Goal: Task Accomplishment & Management: Manage account settings

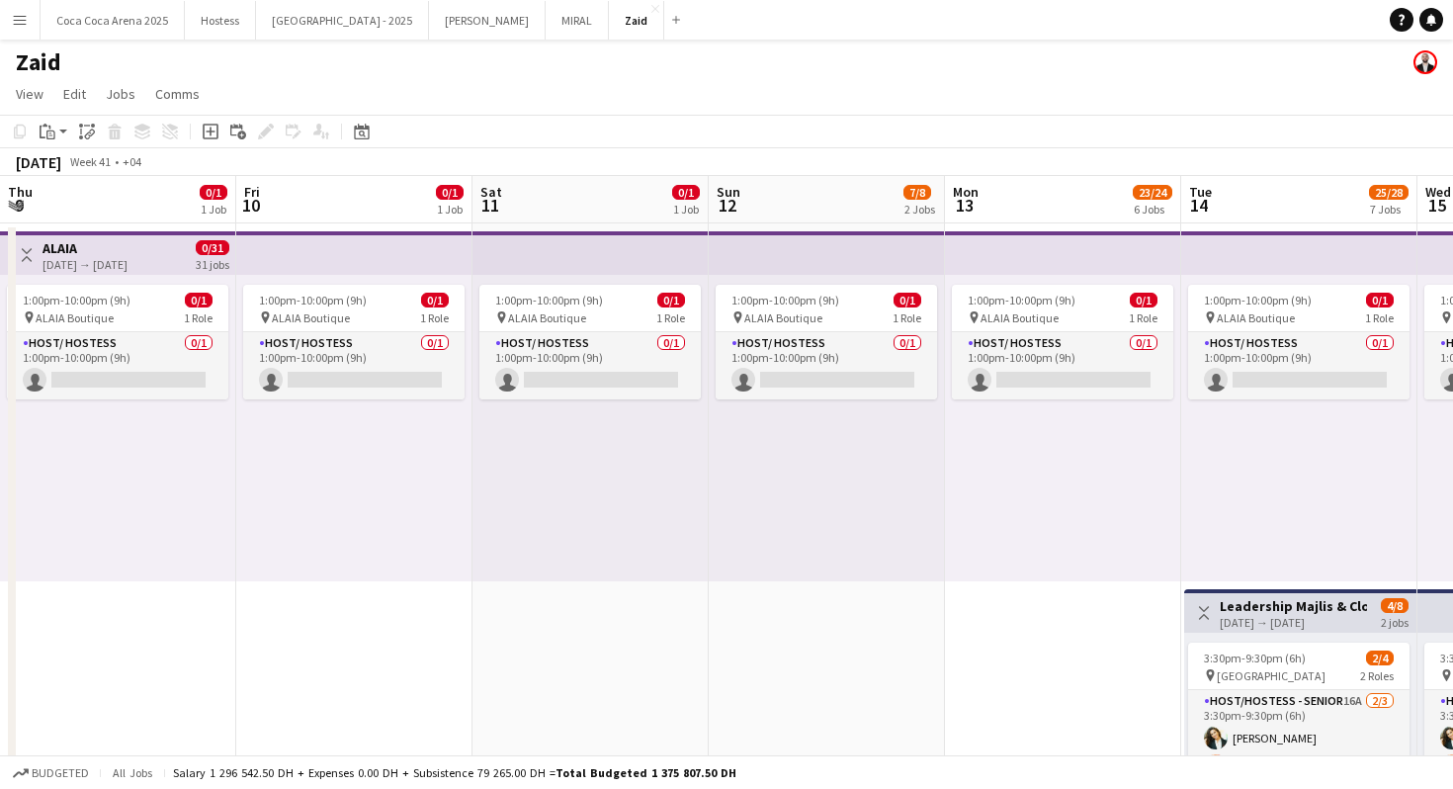
click at [17, 19] on app-icon "Menu" at bounding box center [20, 20] width 16 height 16
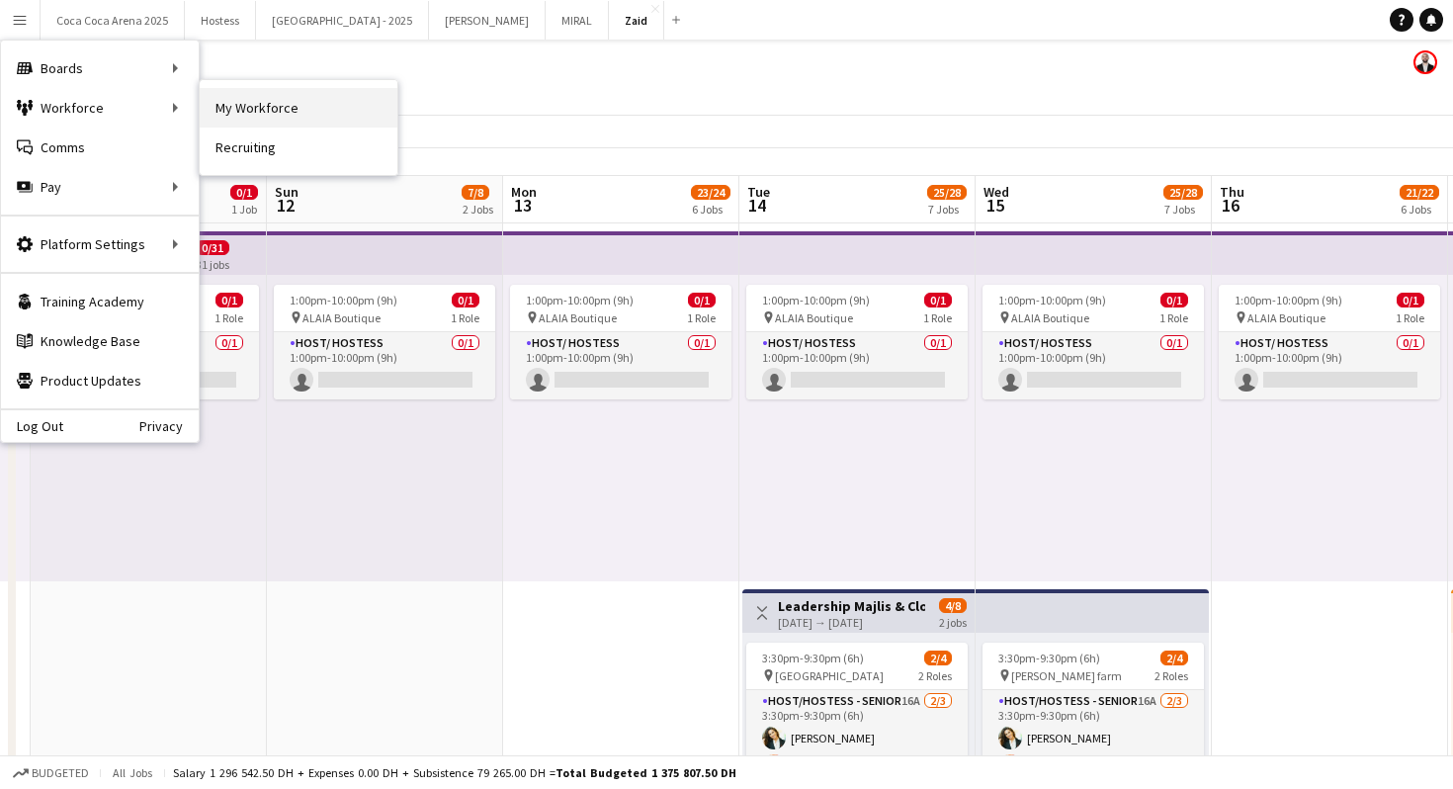
click at [274, 118] on link "My Workforce" at bounding box center [299, 108] width 198 height 40
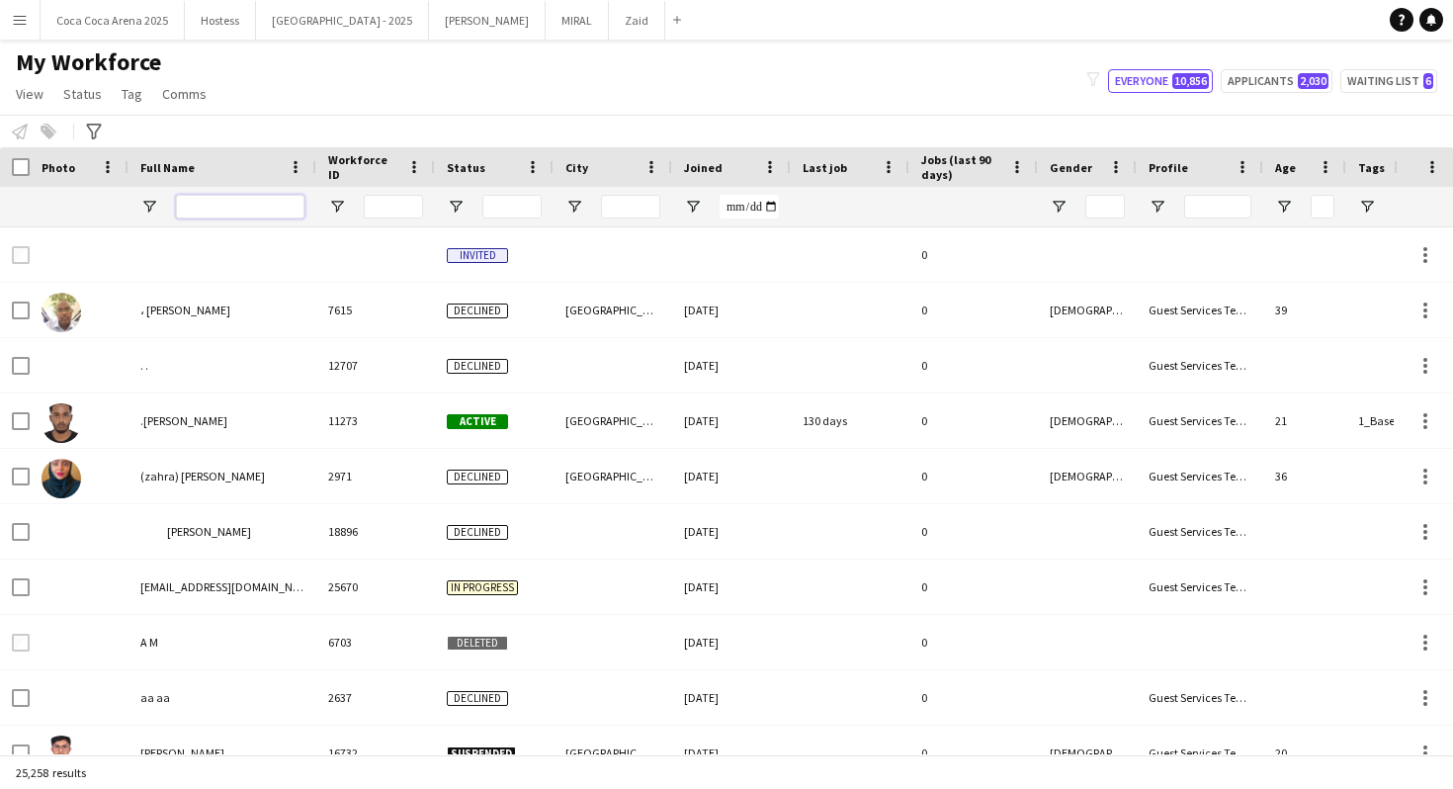
click at [250, 202] on input "Full Name Filter Input" at bounding box center [240, 207] width 128 height 24
click at [459, 203] on span "Open Filter Menu" at bounding box center [456, 207] width 18 height 18
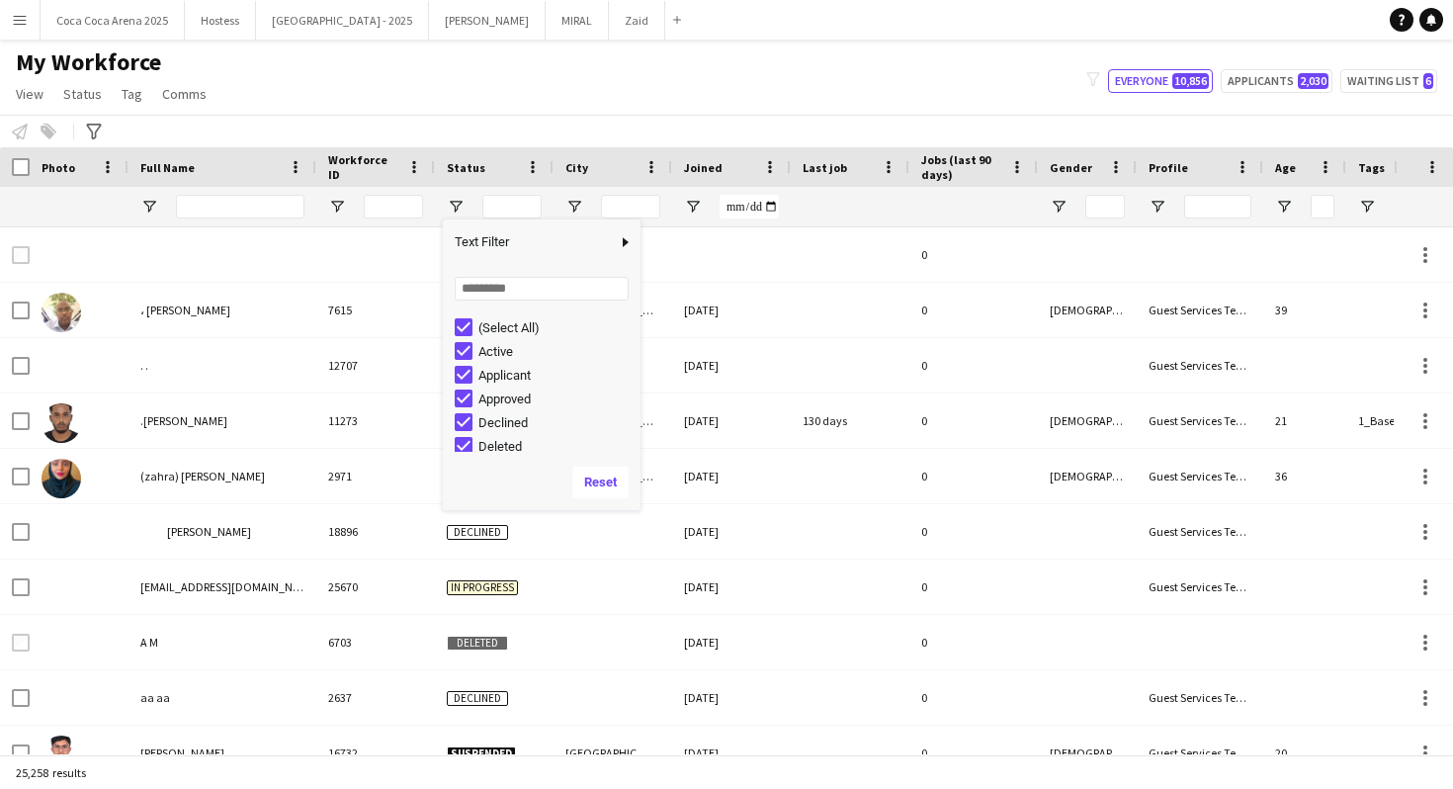
click at [483, 321] on div "(Select All)" at bounding box center [556, 327] width 156 height 15
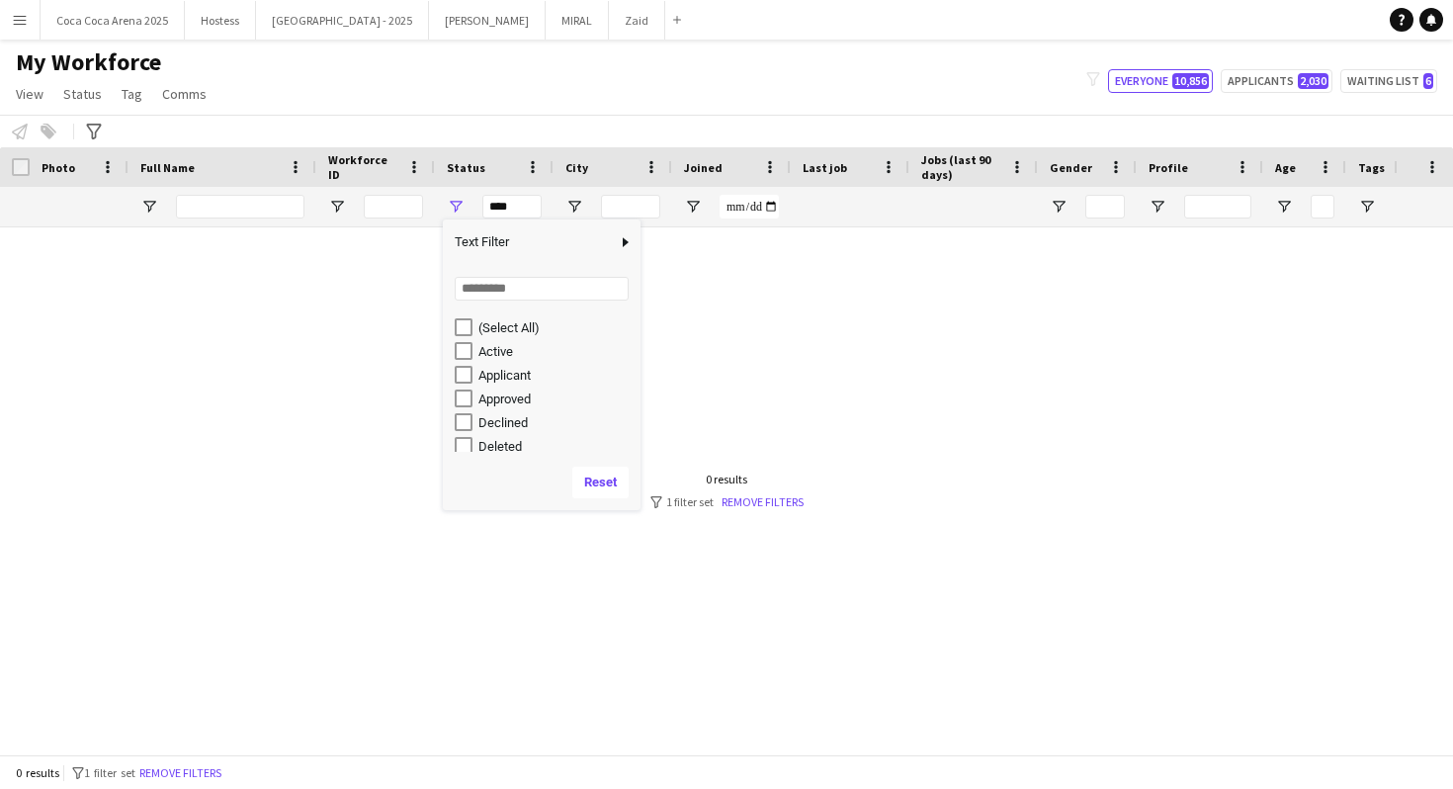
click at [478, 347] on div "Active" at bounding box center [556, 351] width 156 height 15
type input "**********"
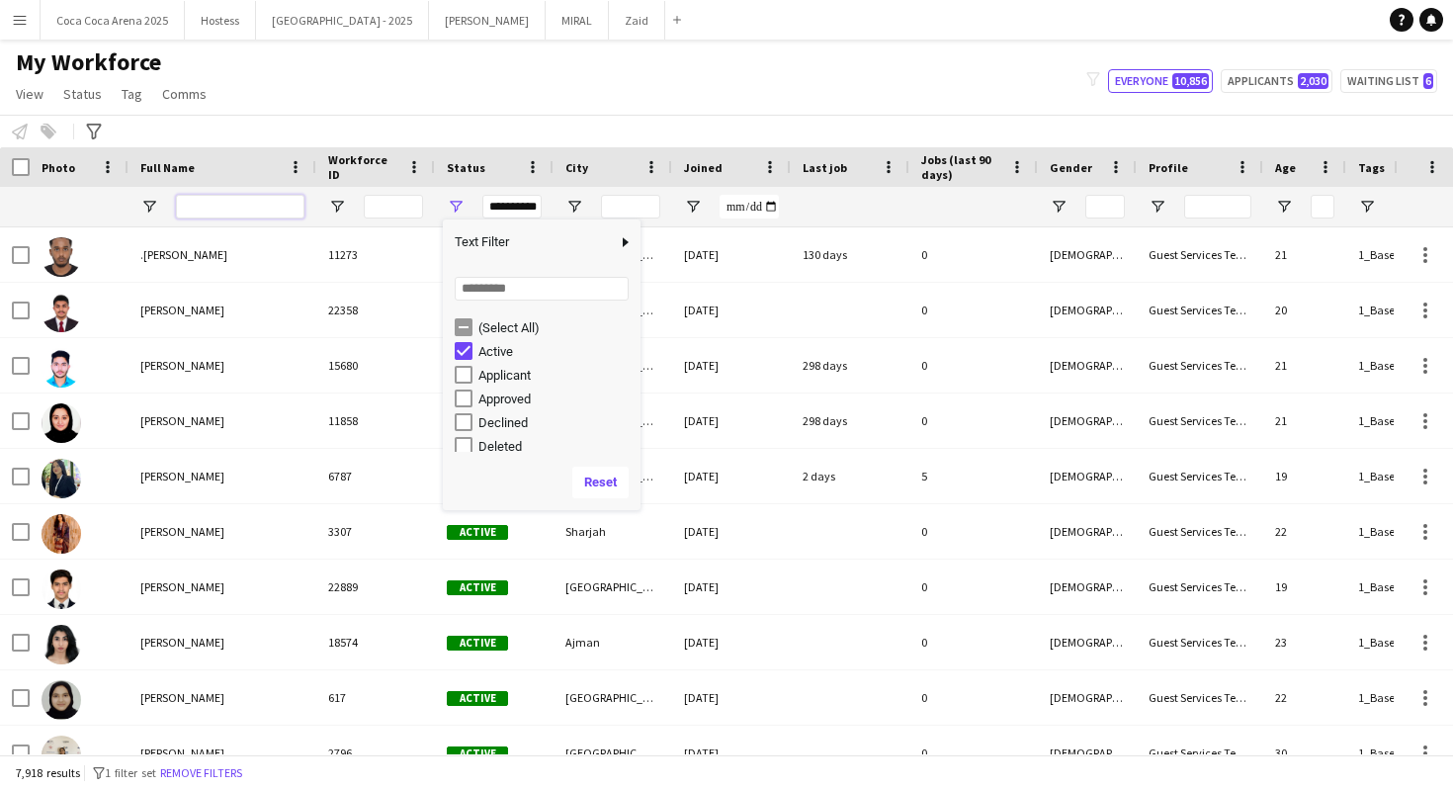
click at [241, 210] on input "Full Name Filter Input" at bounding box center [240, 207] width 128 height 24
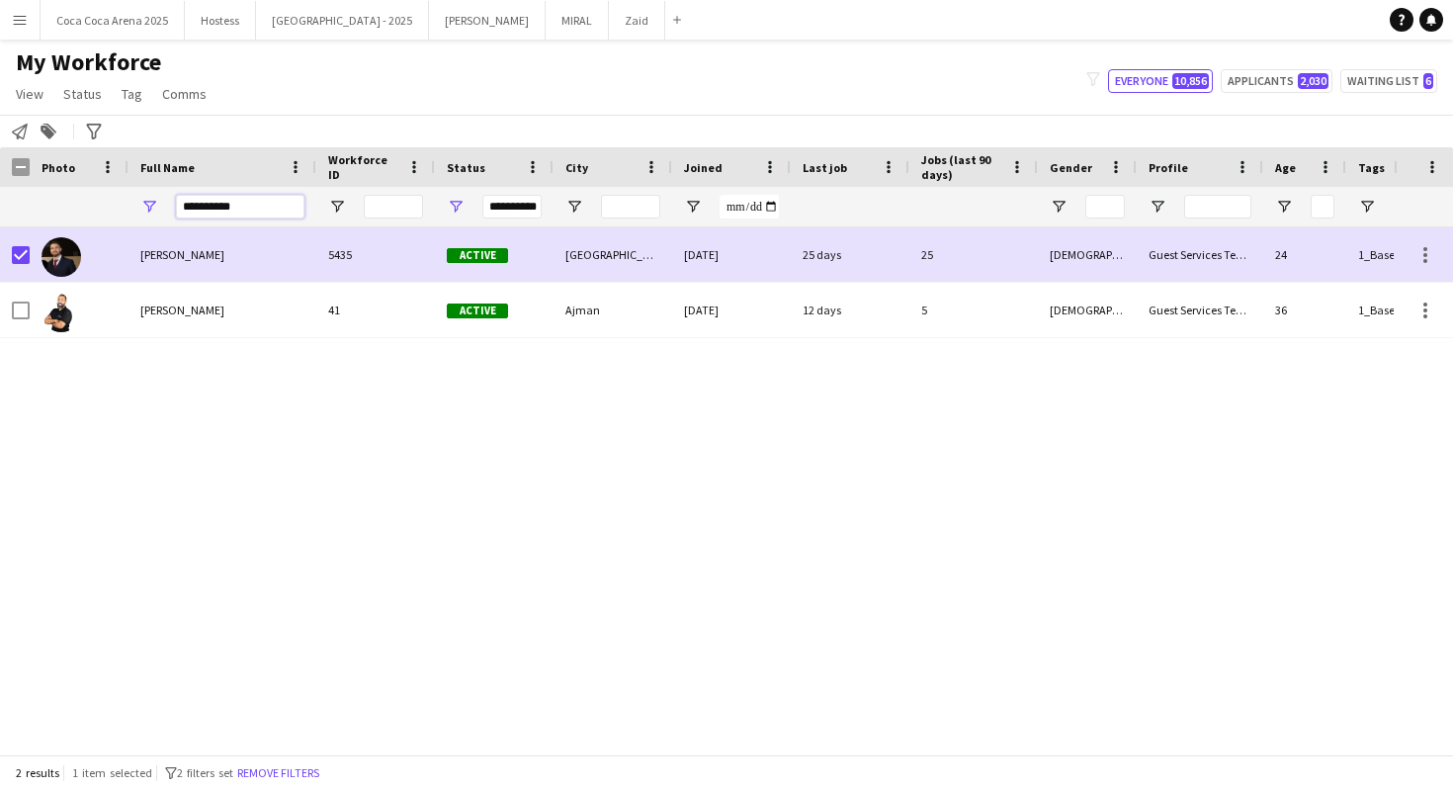
click at [261, 206] on input "**********" at bounding box center [240, 207] width 128 height 24
type input "*******"
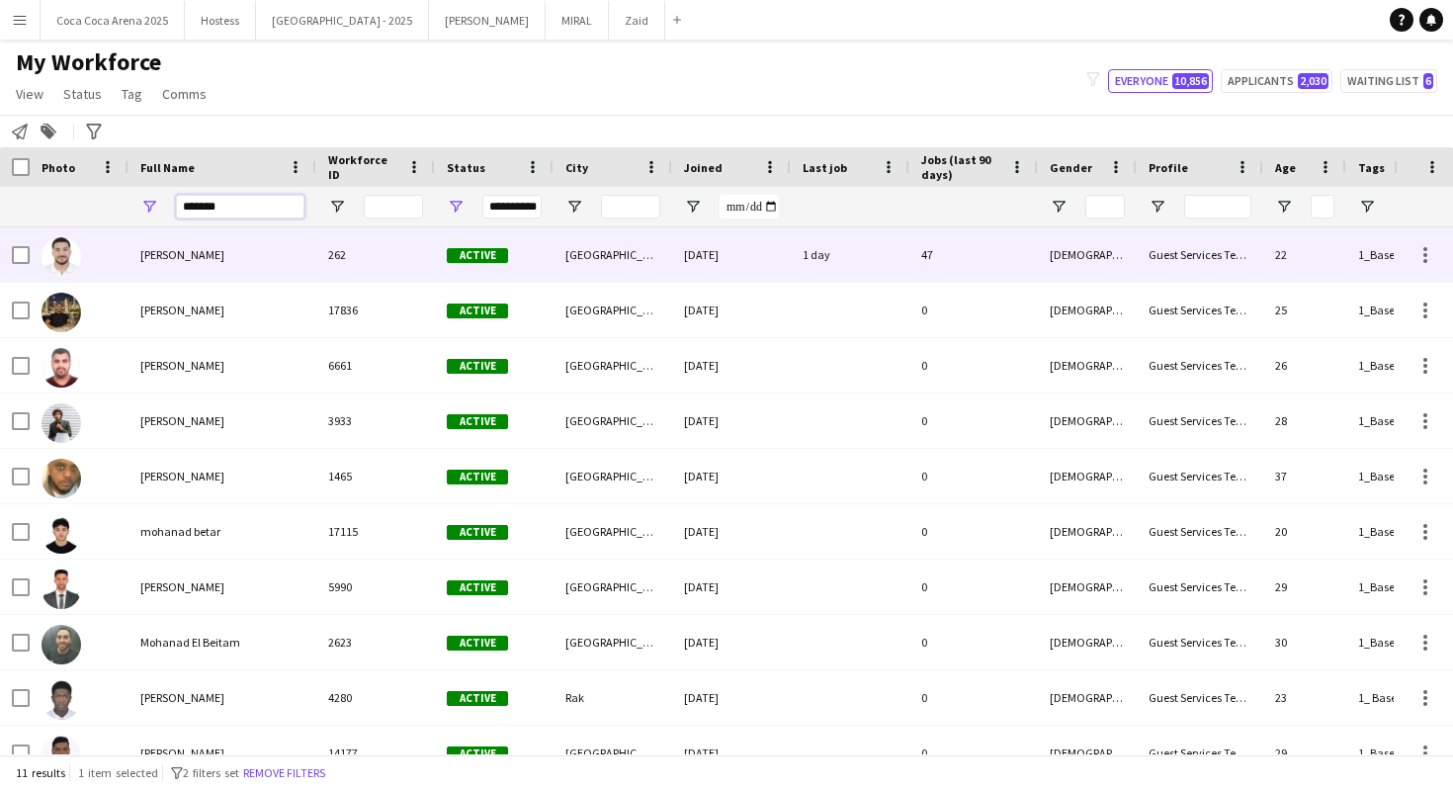
type input "*******"
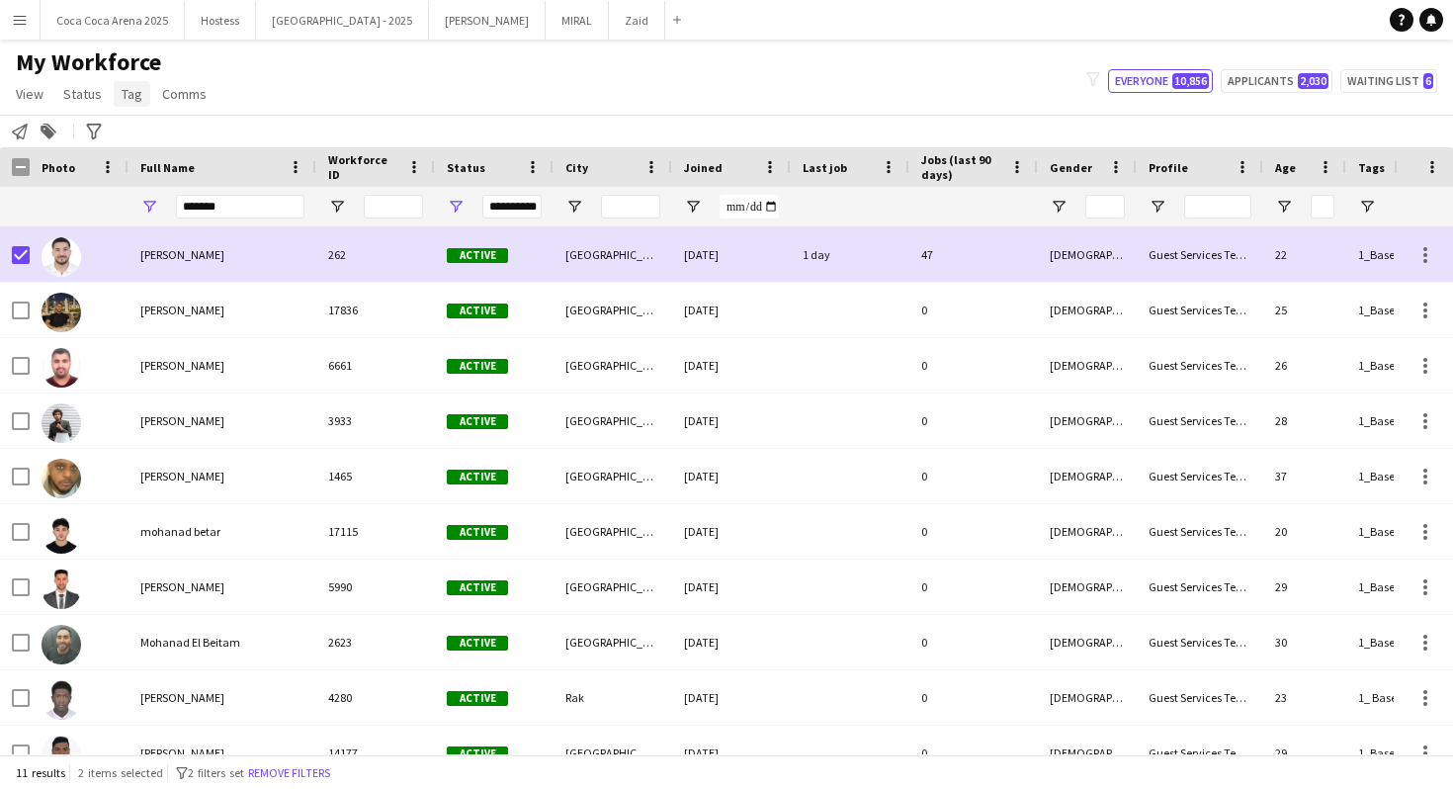
click at [123, 97] on span "Tag" at bounding box center [132, 94] width 21 height 18
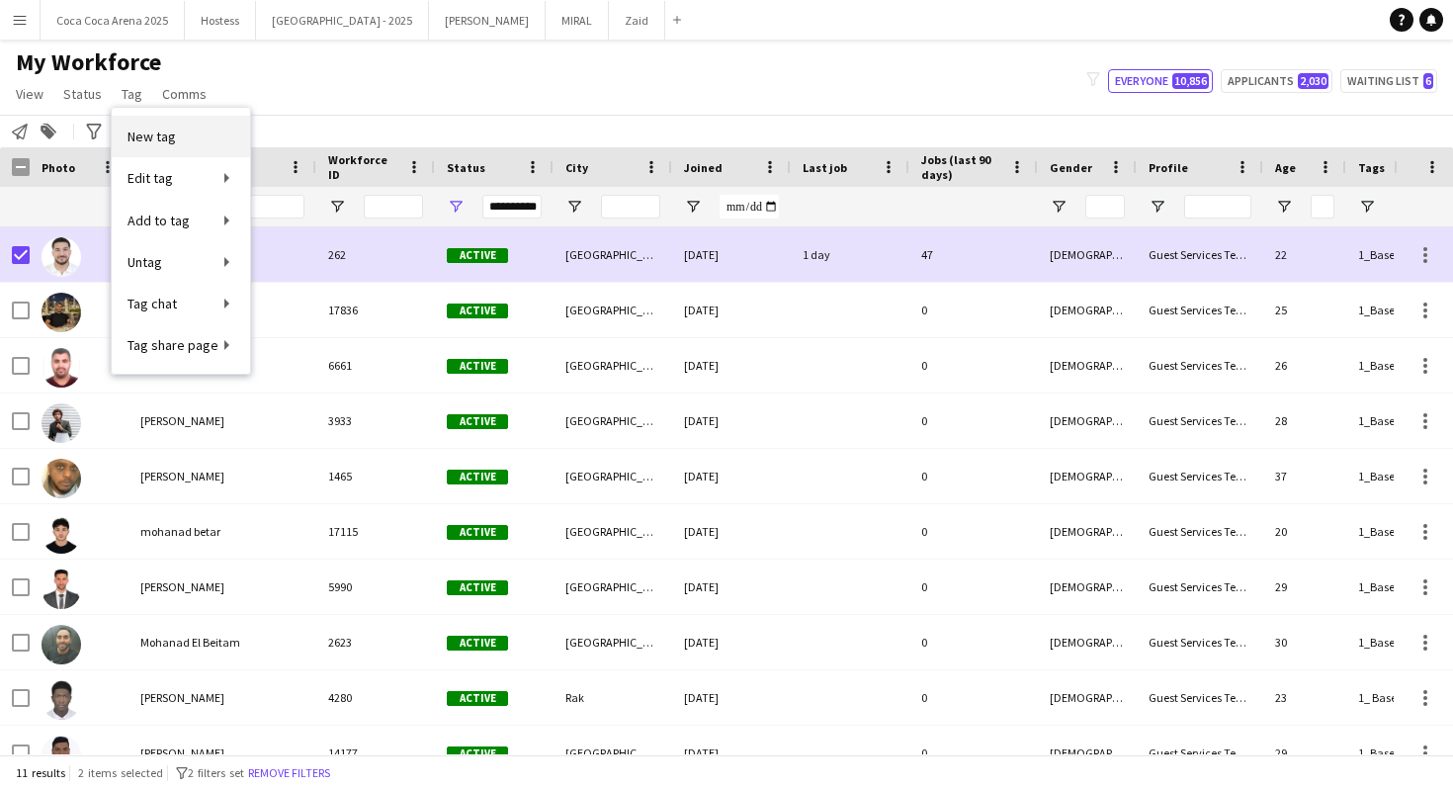
click at [168, 133] on span "New tag" at bounding box center [151, 136] width 48 height 18
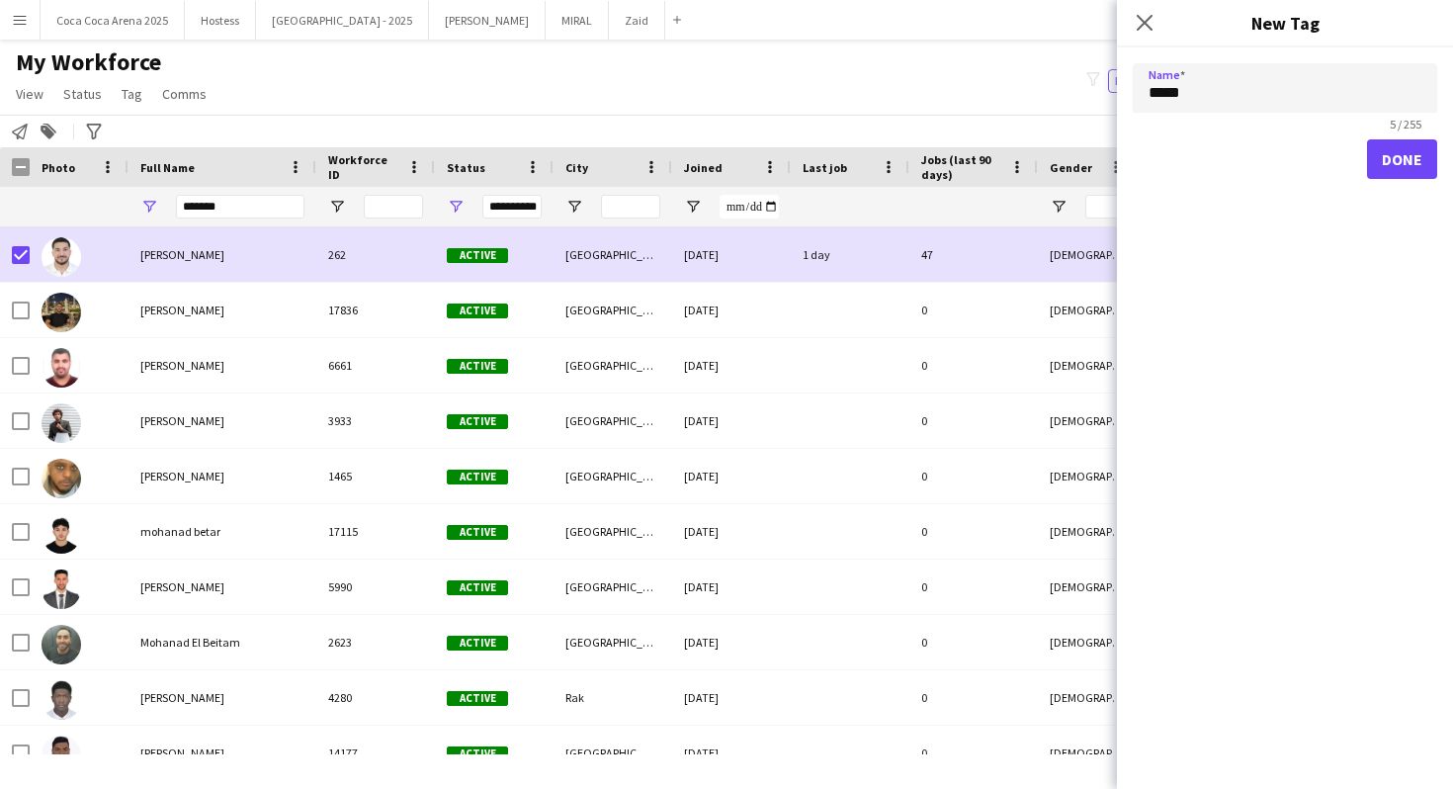
type input "*****"
click at [1400, 167] on button "Done" at bounding box center [1402, 159] width 70 height 40
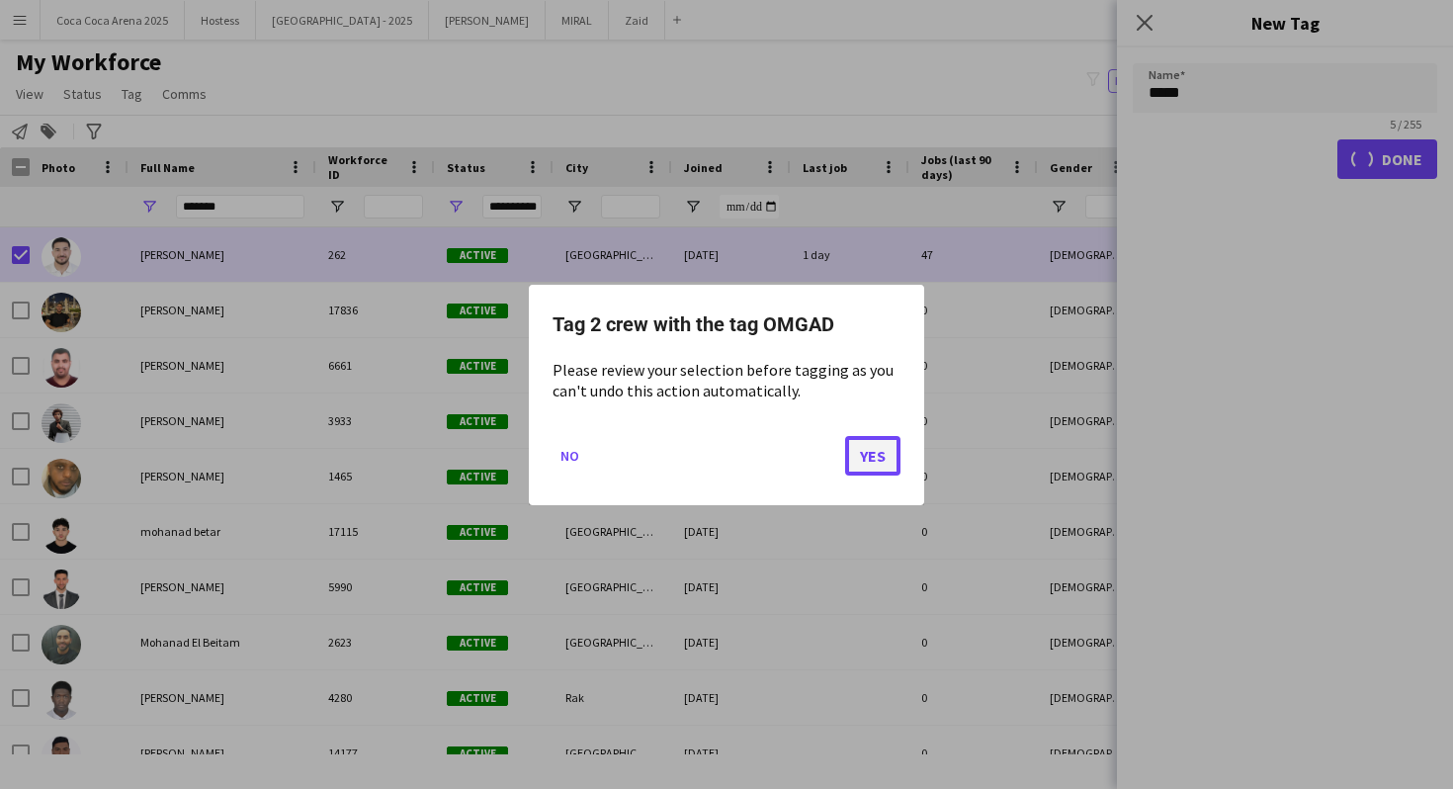
click at [863, 462] on button "Yes" at bounding box center [872, 455] width 55 height 40
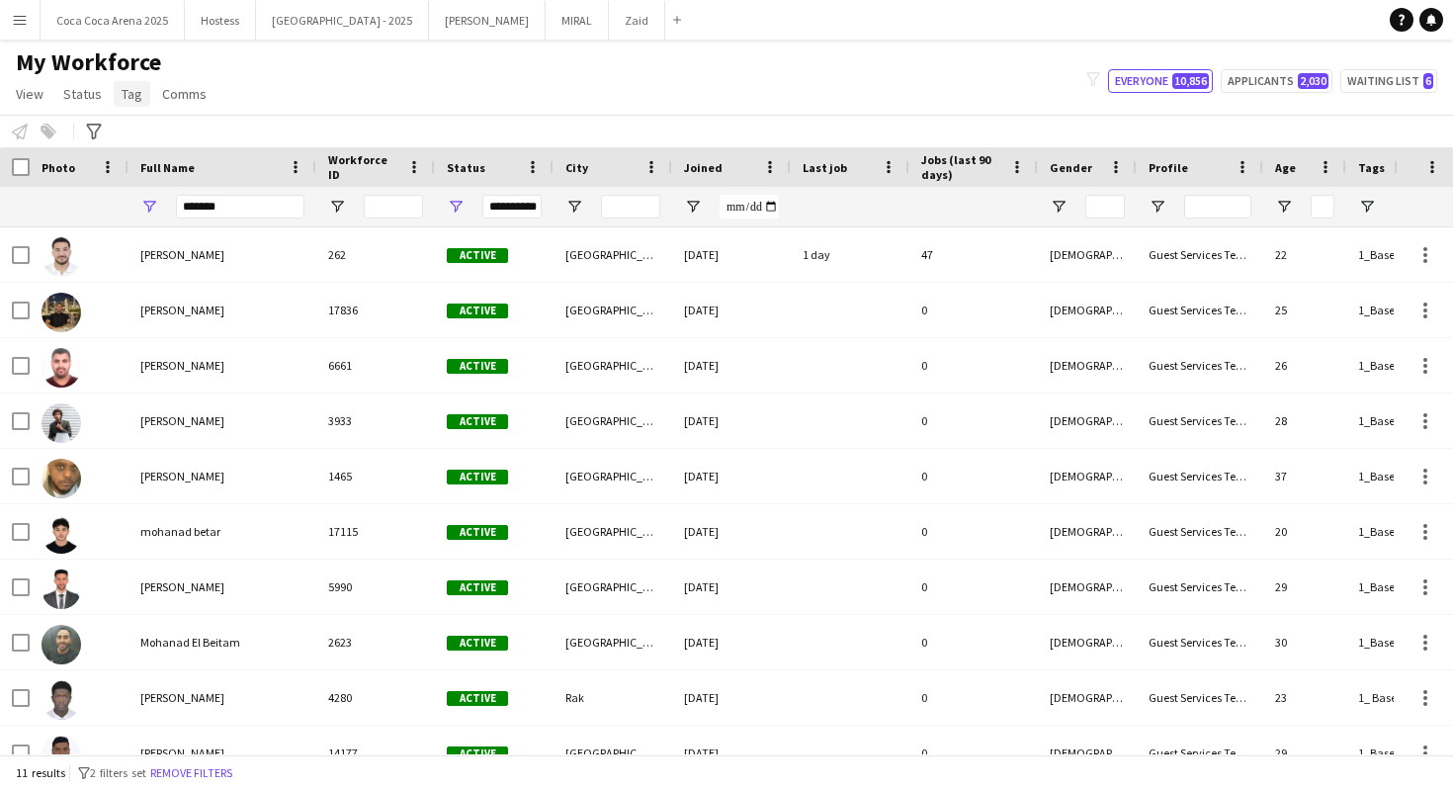
click at [132, 101] on span "Tag" at bounding box center [132, 94] width 21 height 18
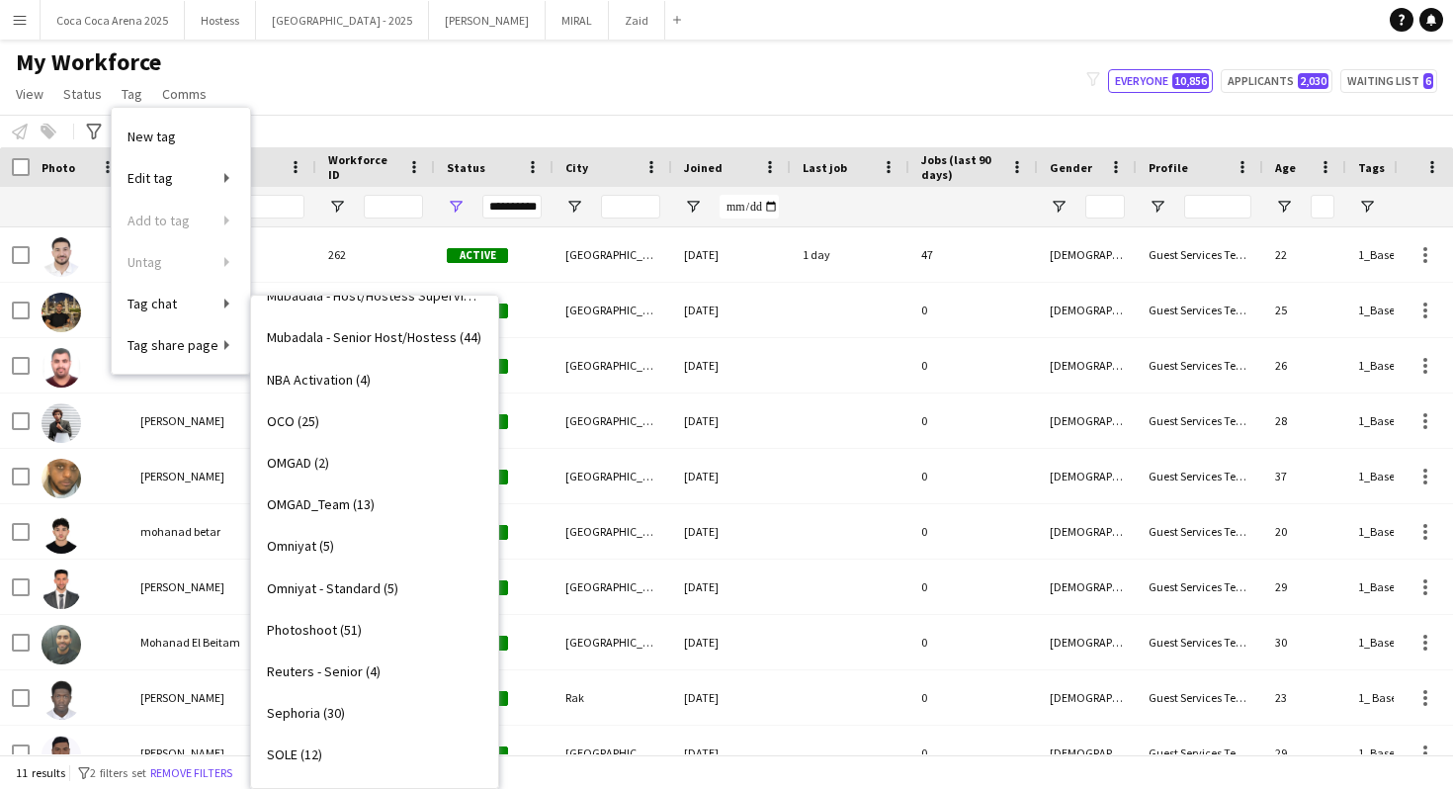
scroll to position [1489, 0]
click at [377, 443] on link "OMGAD (2)" at bounding box center [374, 462] width 247 height 42
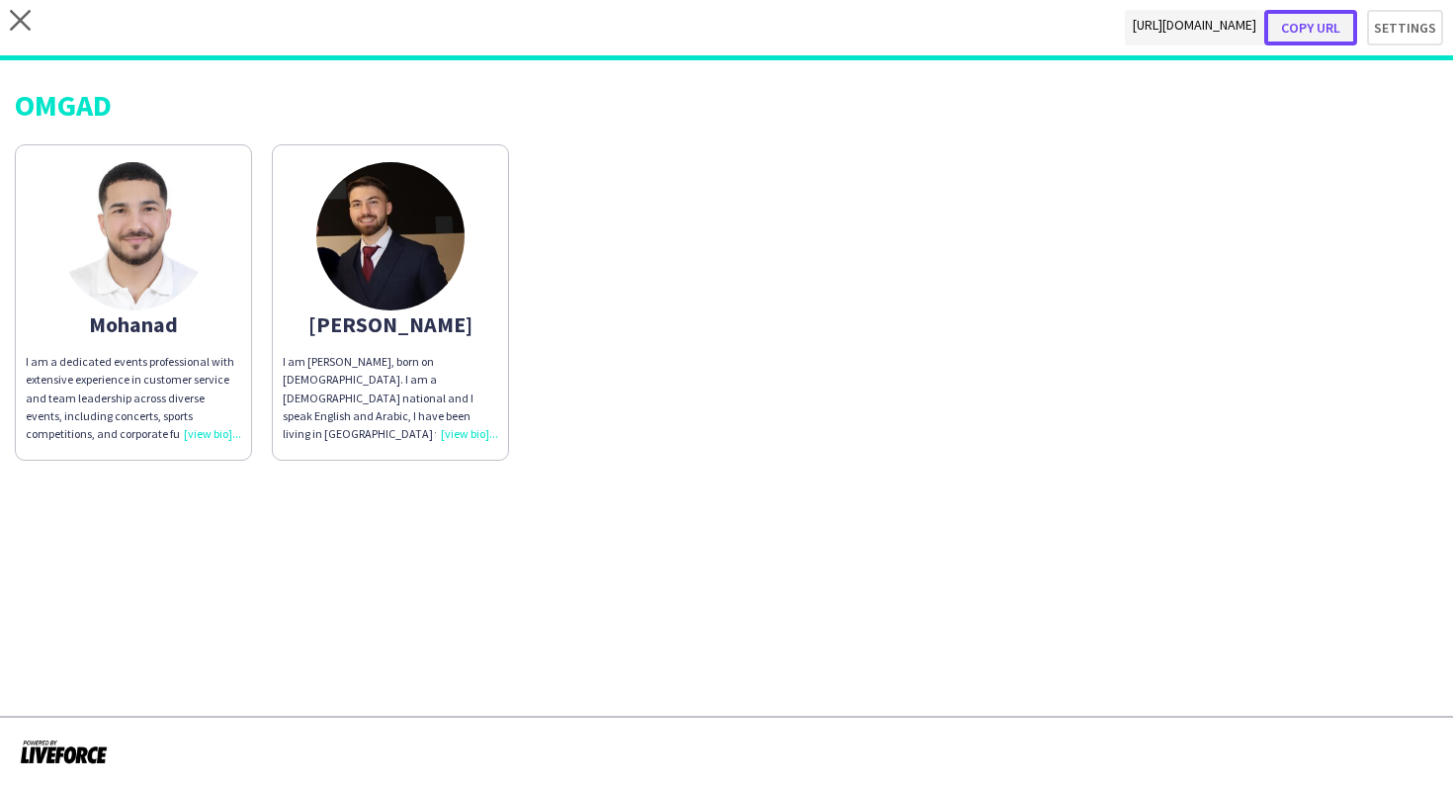
click at [1339, 31] on button "Copy url" at bounding box center [1310, 28] width 93 height 36
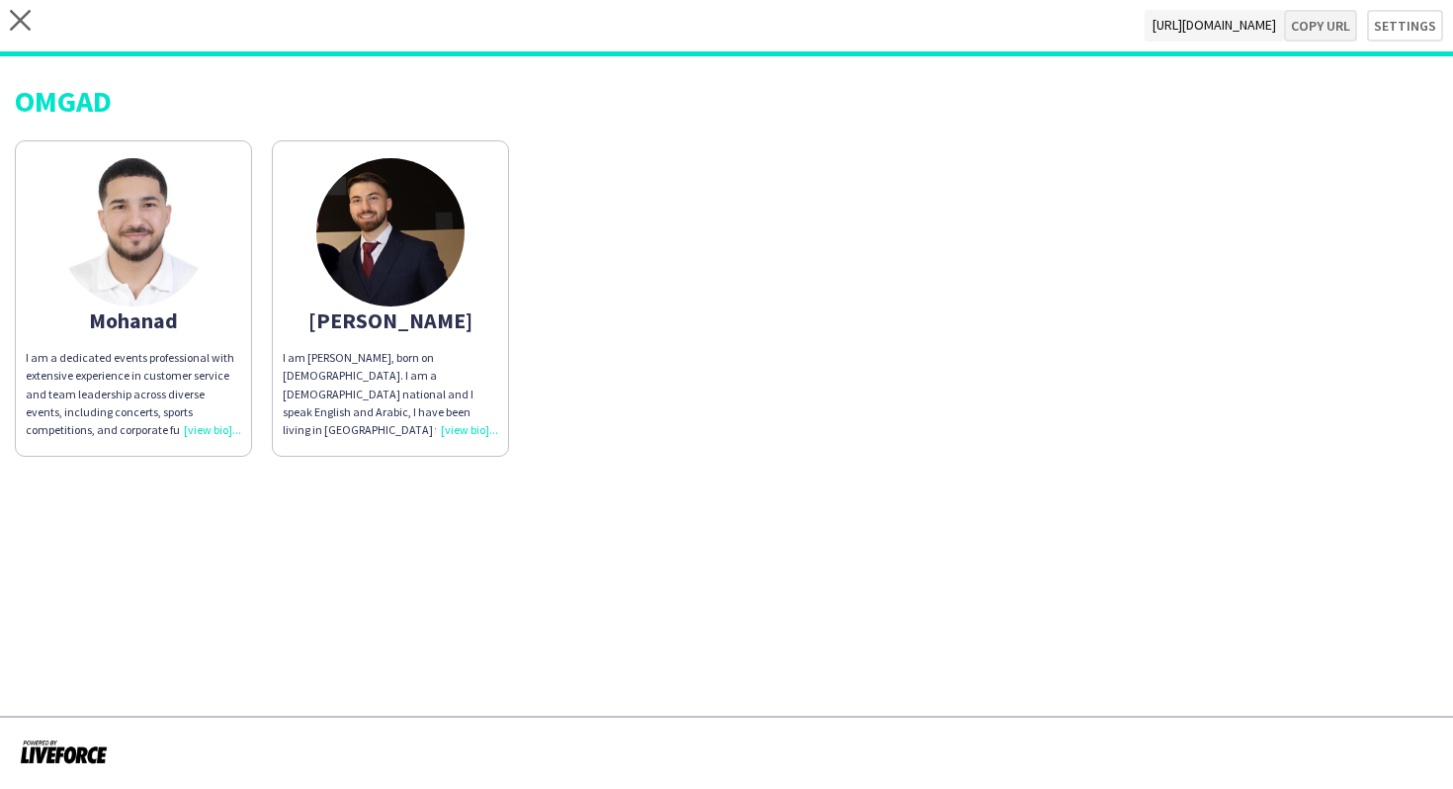
type textarea "**********"
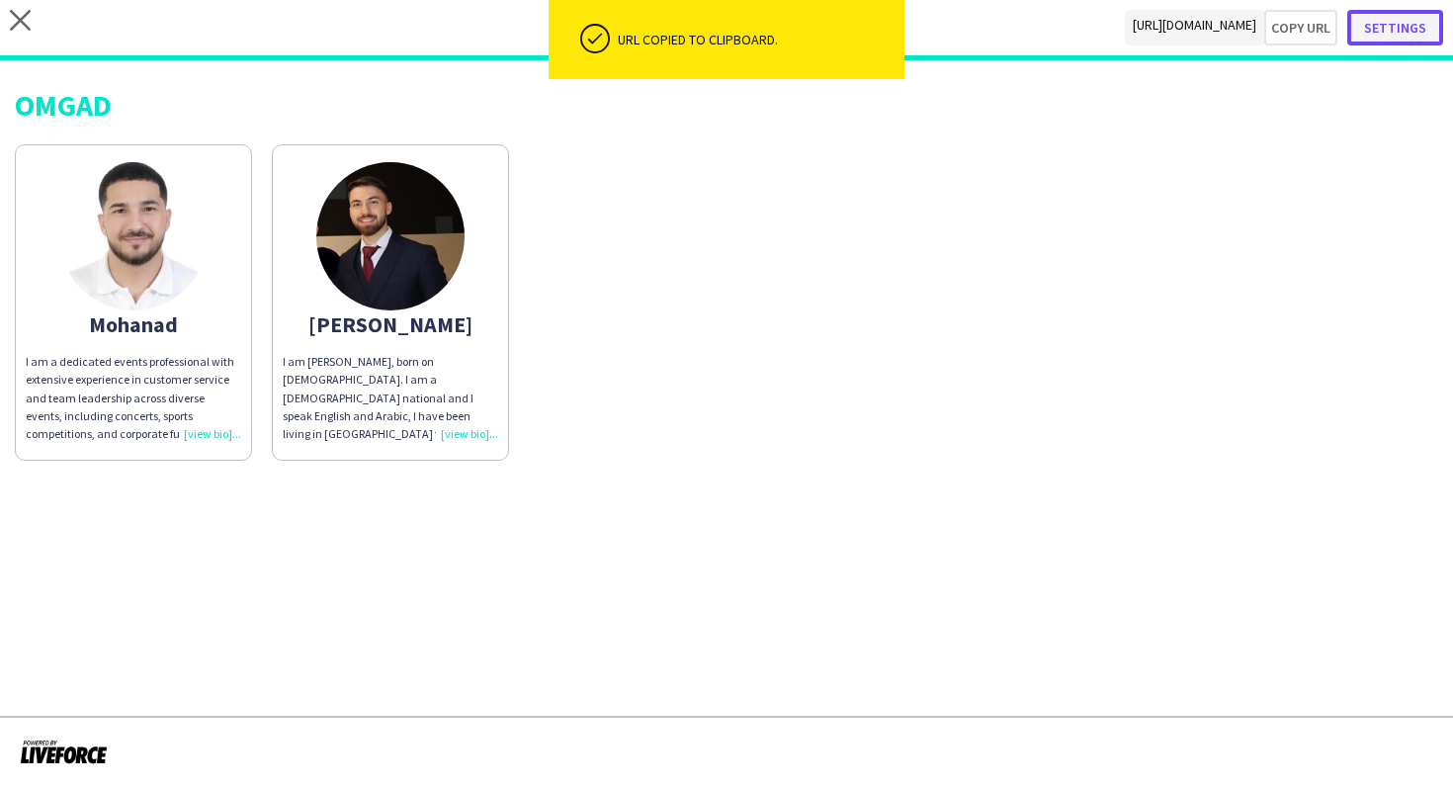
click at [1370, 31] on button "Settings" at bounding box center [1395, 28] width 96 height 36
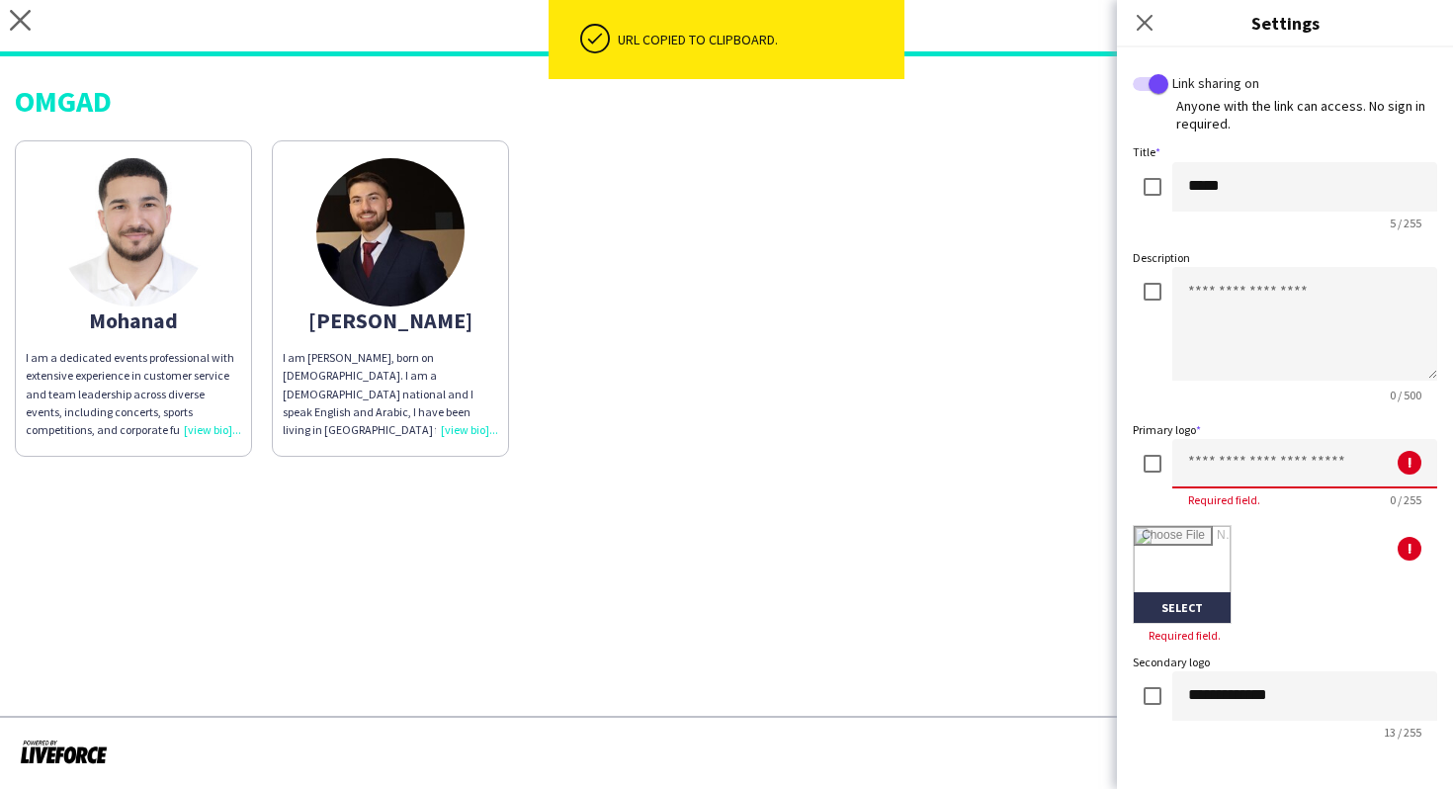
click at [1193, 463] on input at bounding box center [1304, 463] width 265 height 49
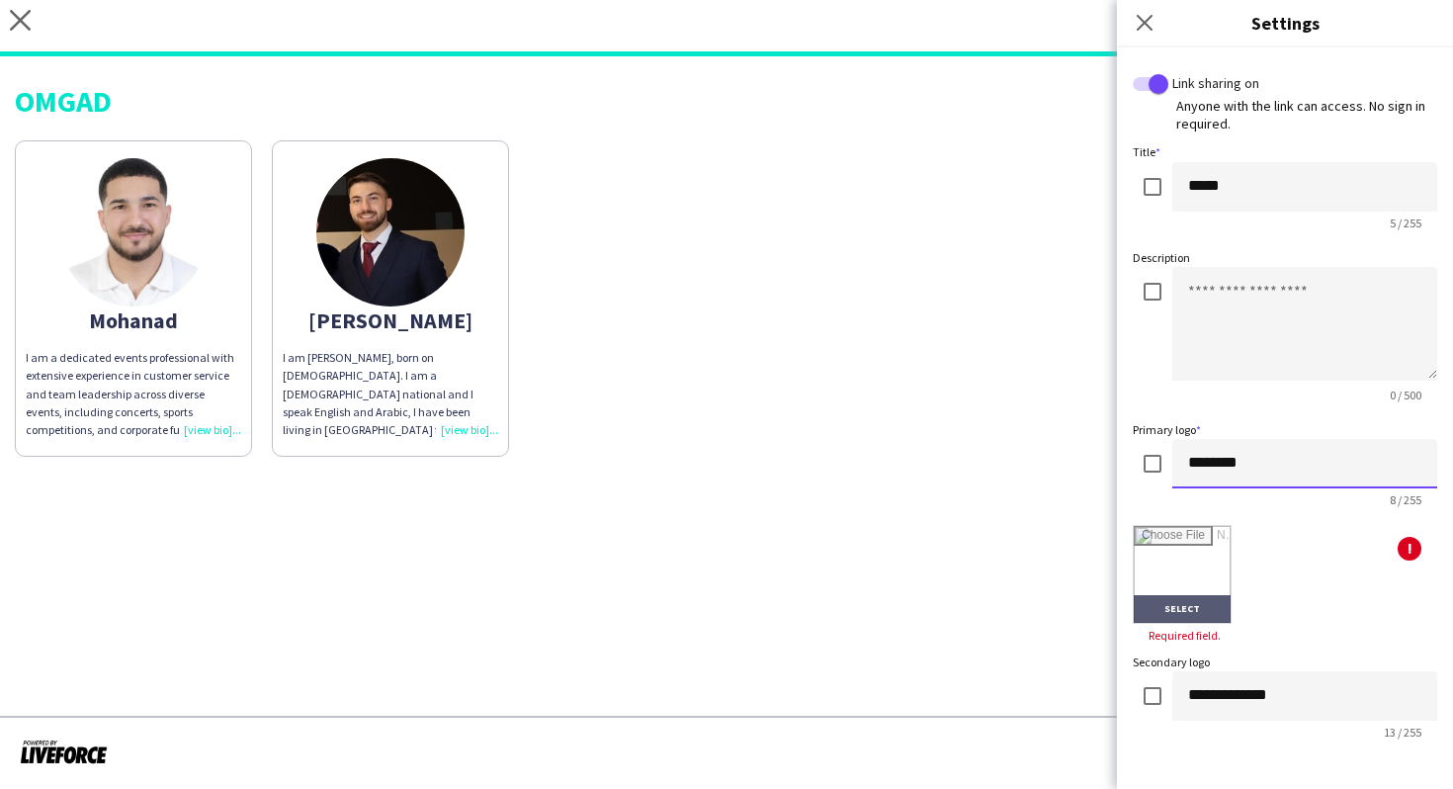
type input "********"
click at [1192, 585] on input "file" at bounding box center [1181, 574] width 97 height 97
type input "**********"
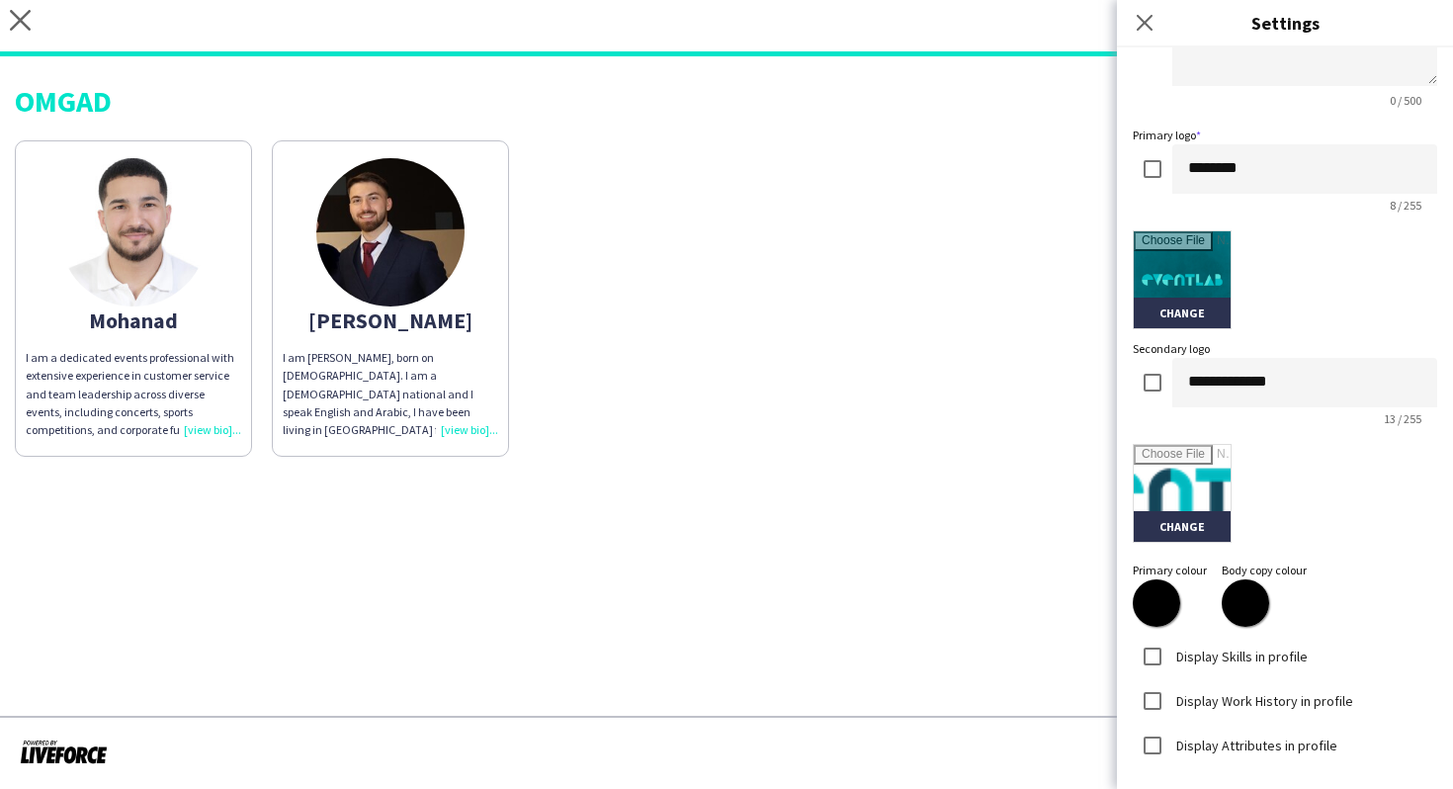
scroll to position [376, 0]
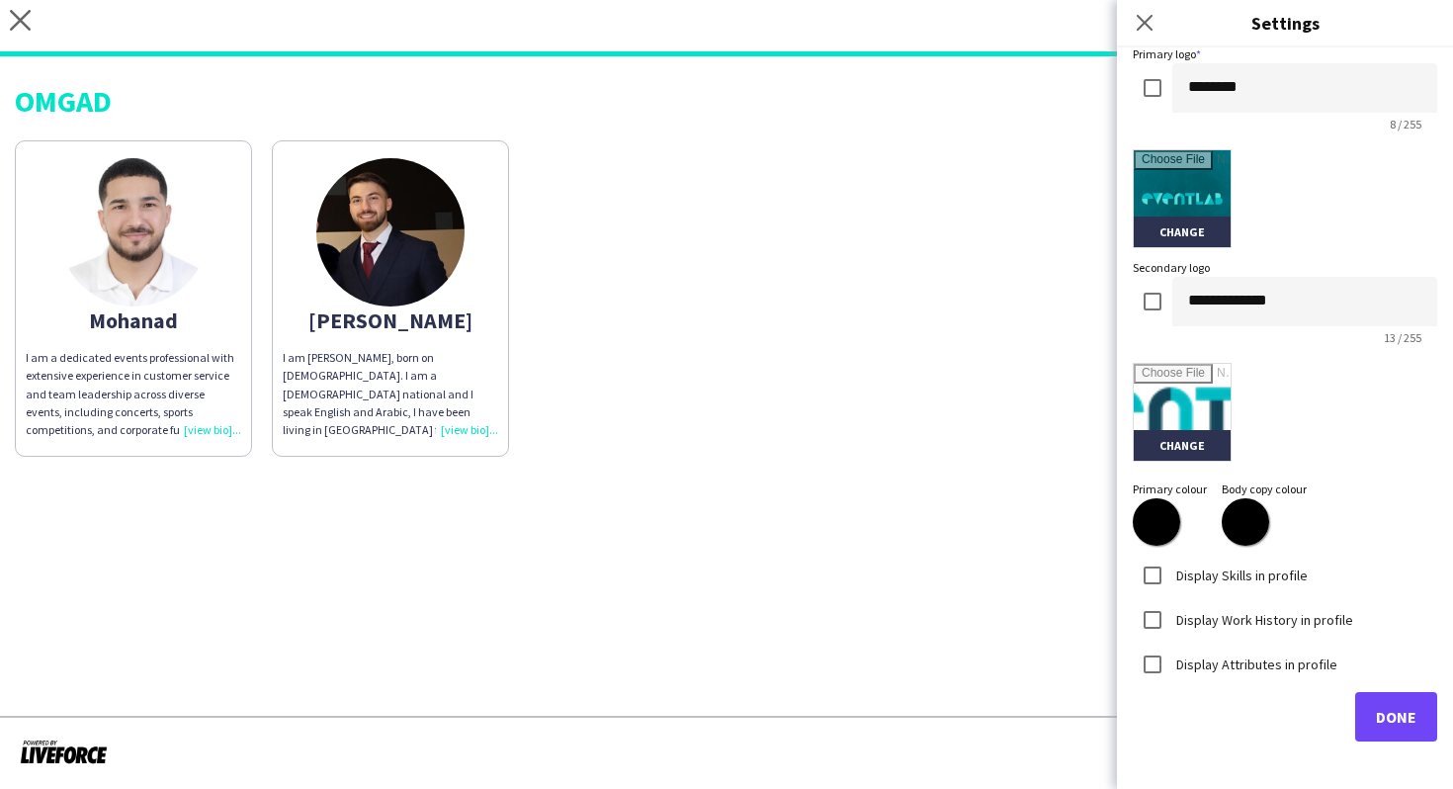
click at [1202, 576] on label "Display Skills in profile" at bounding box center [1239, 574] width 135 height 18
click at [1222, 626] on label "Display Work History in profile" at bounding box center [1262, 619] width 181 height 18
click at [1230, 659] on label "Display Attributes in profile" at bounding box center [1254, 663] width 165 height 18
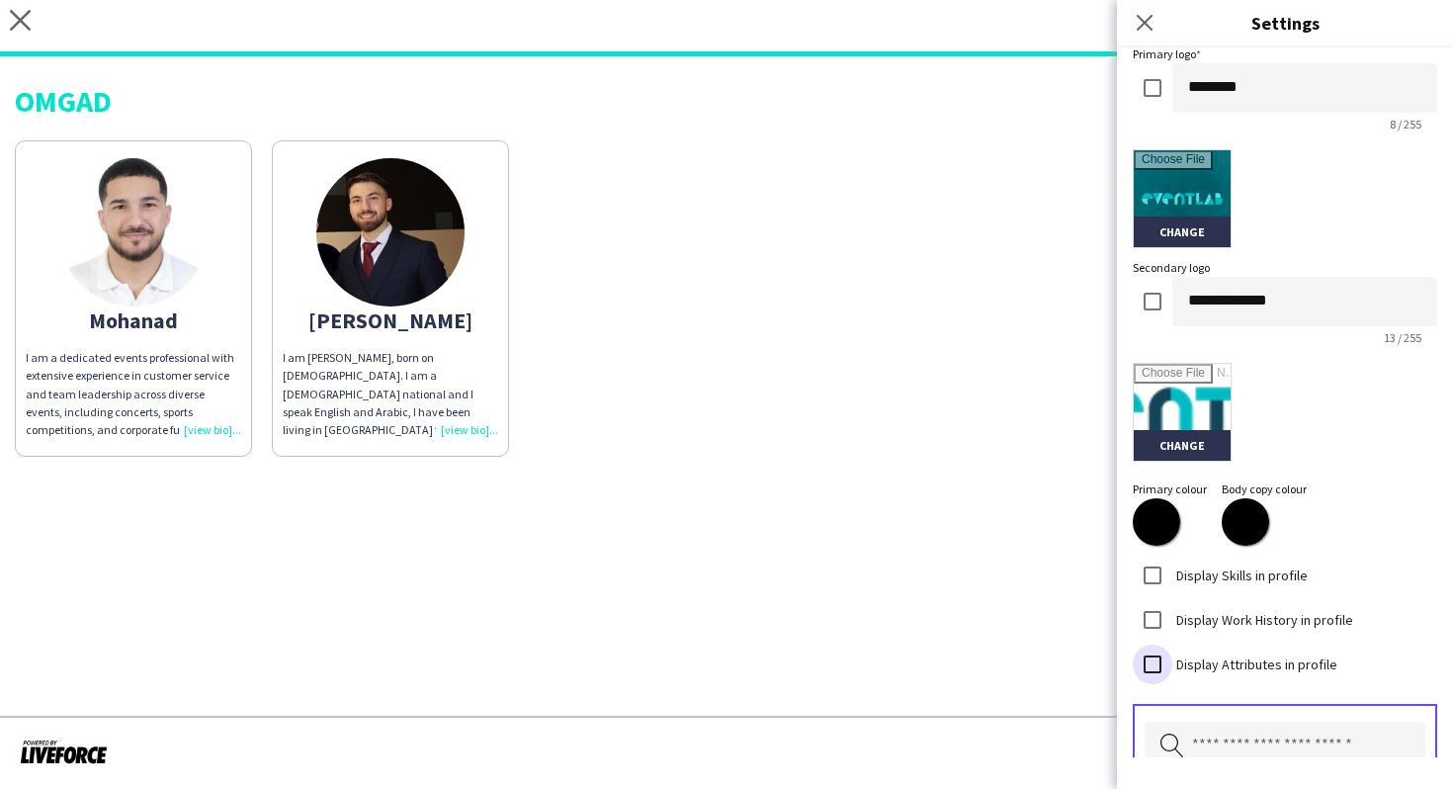
scroll to position [542, 0]
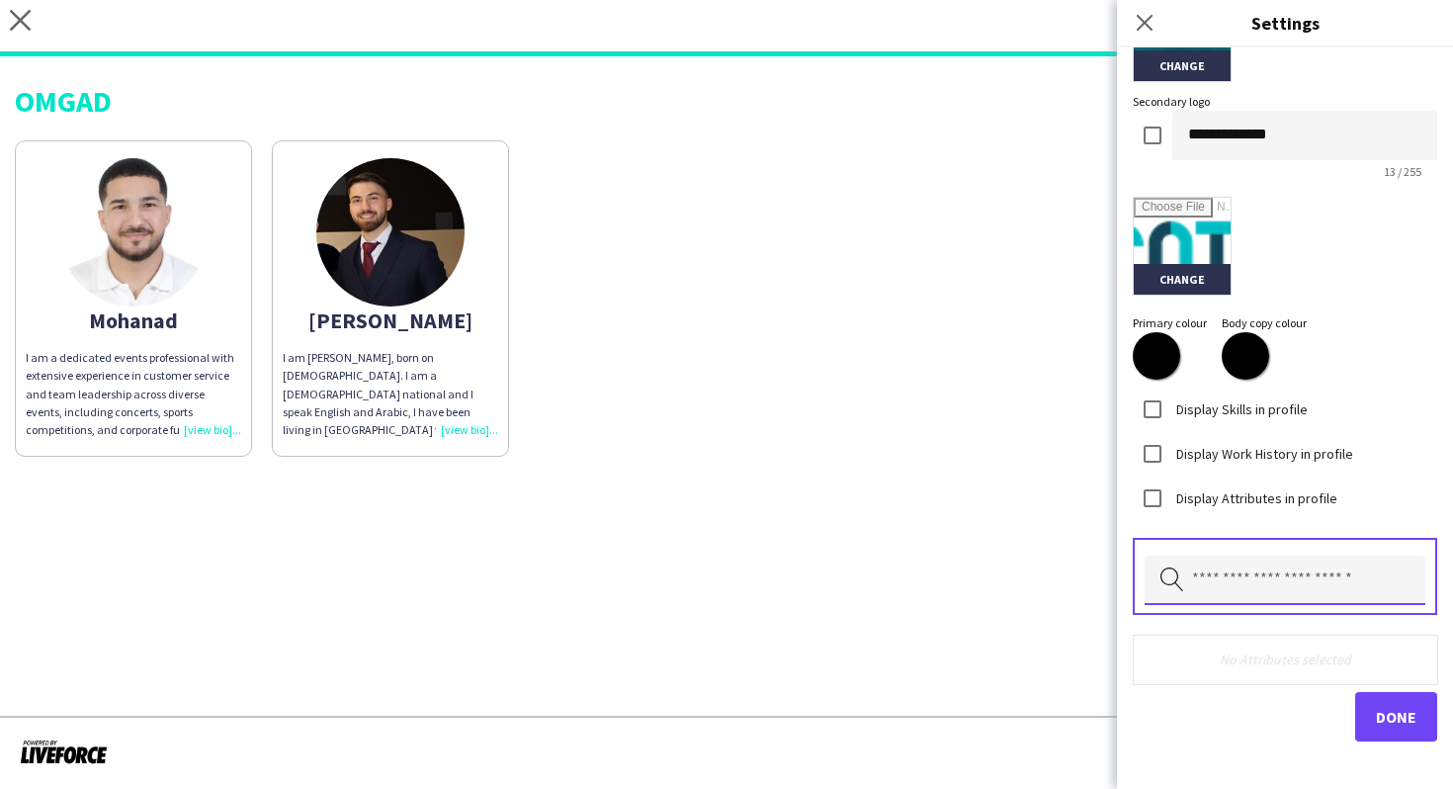
click at [1245, 598] on input "text" at bounding box center [1284, 579] width 281 height 49
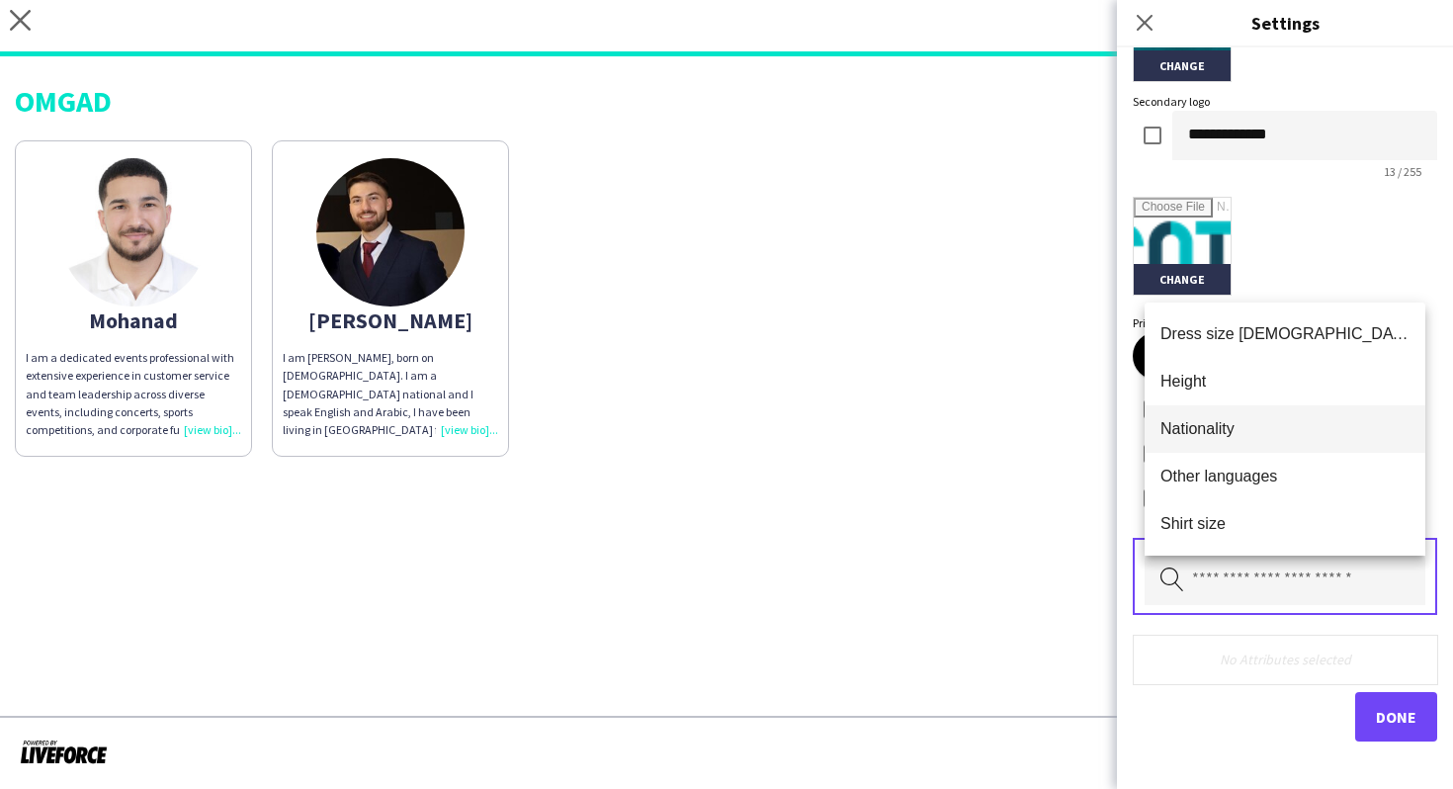
click at [1240, 441] on mat-option "Nationality" at bounding box center [1284, 428] width 281 height 47
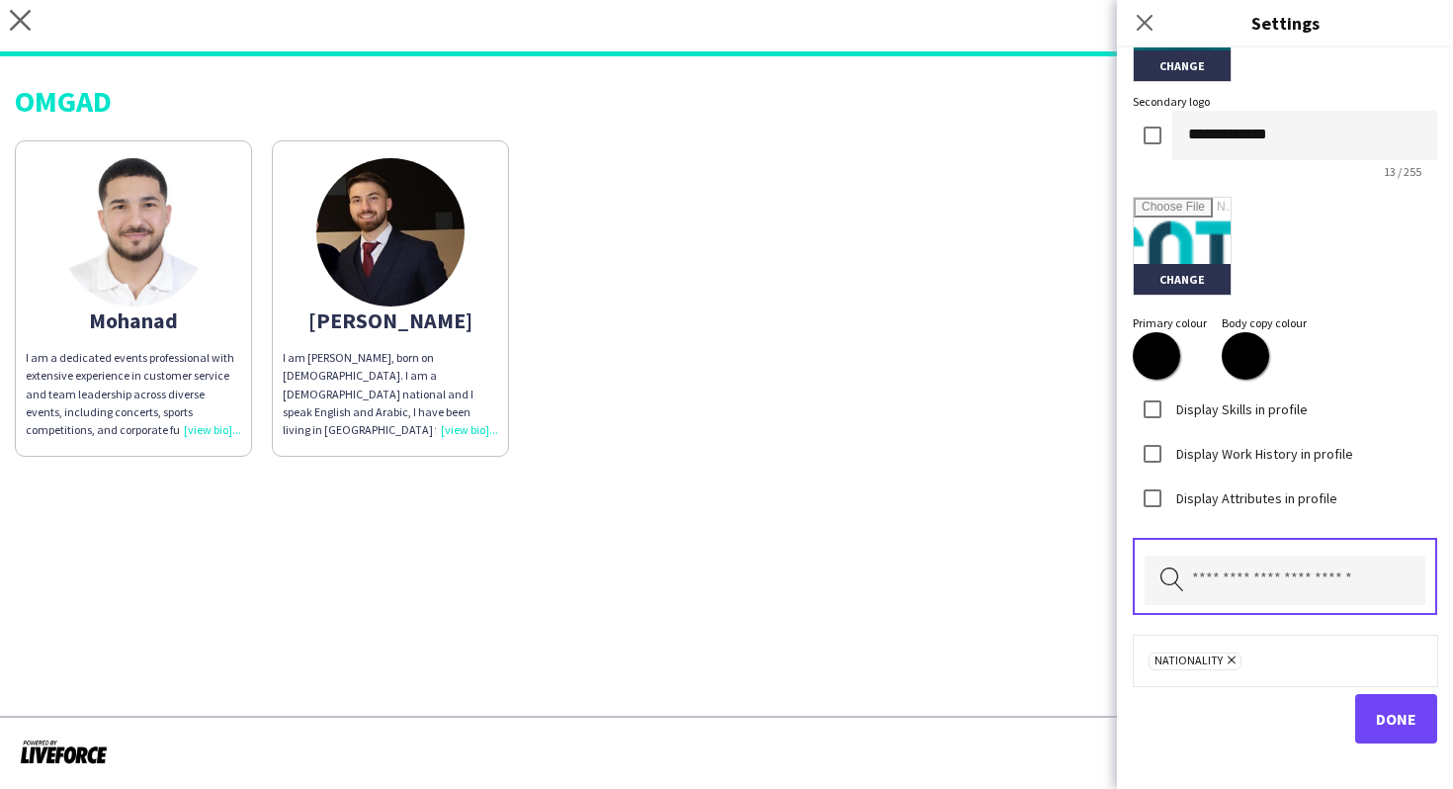
click at [1251, 533] on form "**********" at bounding box center [1284, 138] width 304 height 1212
click at [1251, 570] on input "text" at bounding box center [1284, 579] width 281 height 49
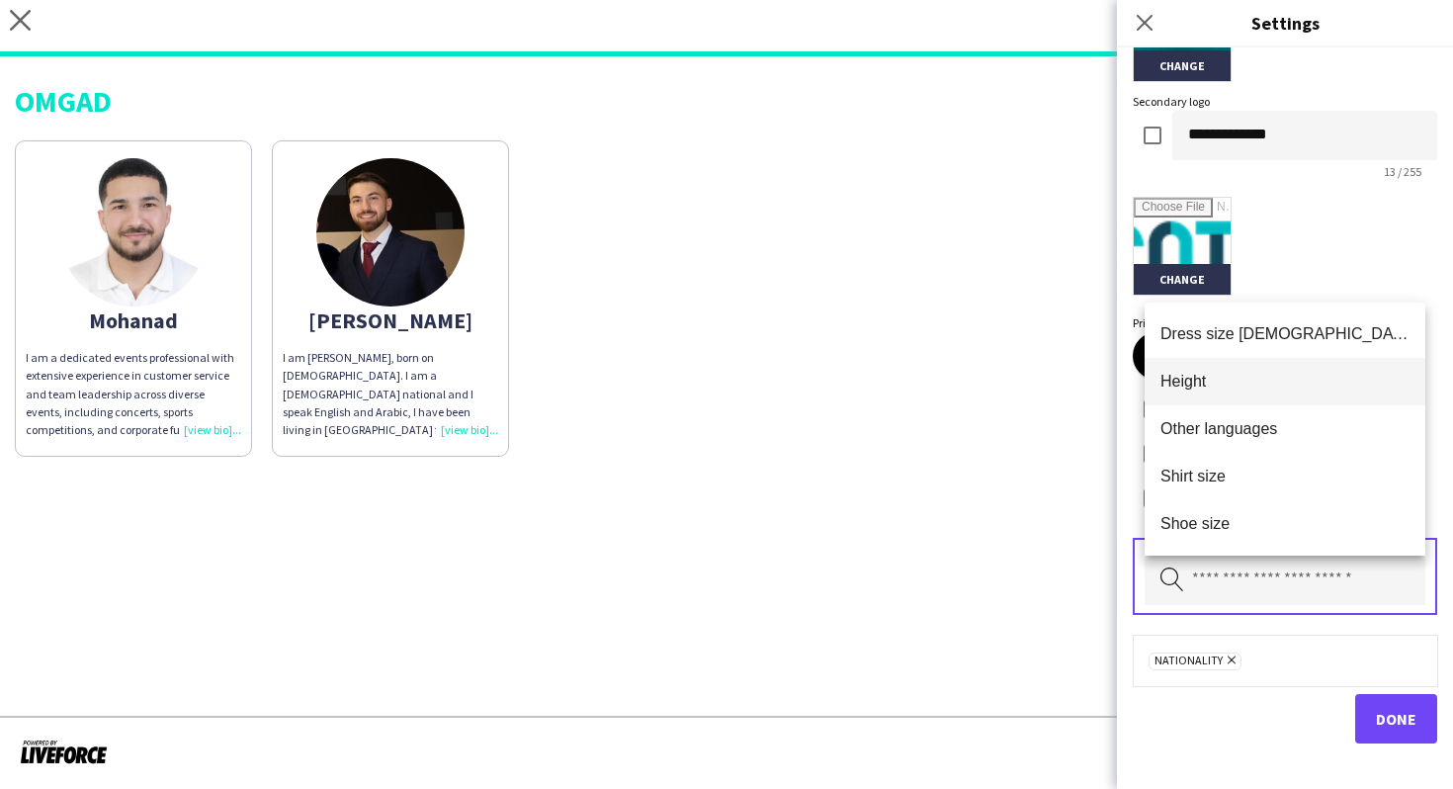
click at [1249, 393] on mat-option "Height" at bounding box center [1284, 381] width 281 height 47
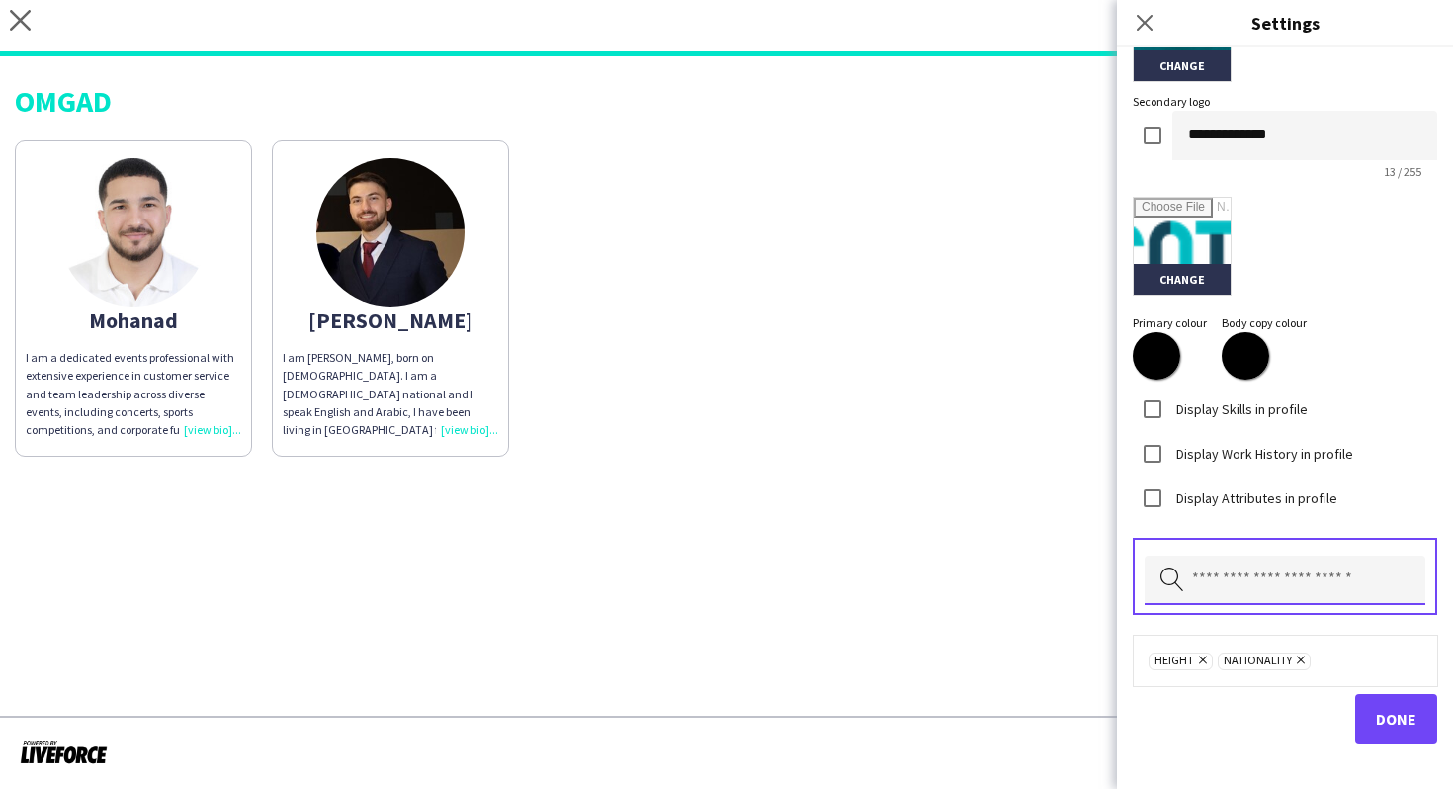
click at [1247, 569] on input "text" at bounding box center [1284, 579] width 281 height 49
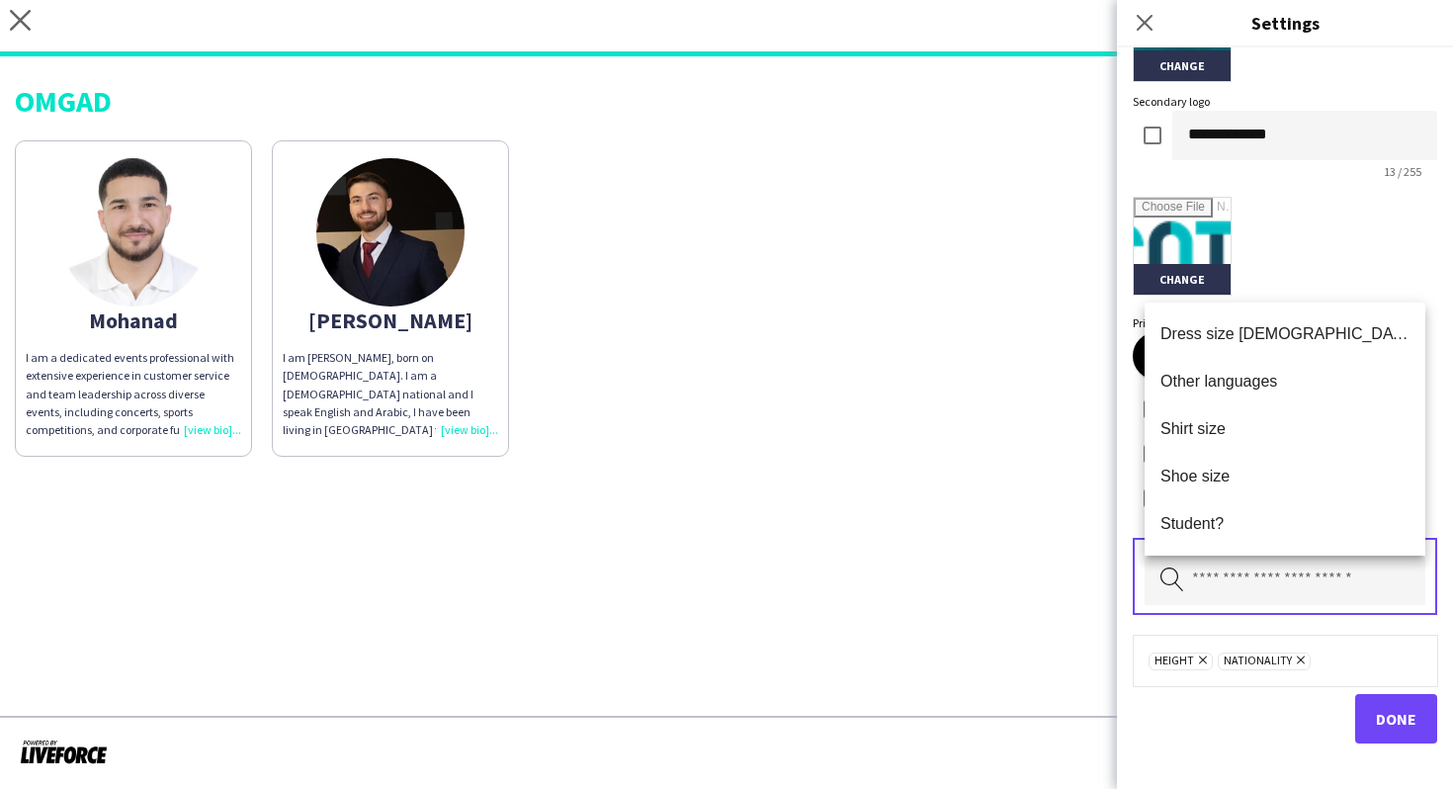
click at [1093, 595] on app-share-pages "close [URL][DOMAIN_NAME] Copy url Settings OMGAD Mohanad I am a dedicated event…" at bounding box center [726, 394] width 1453 height 789
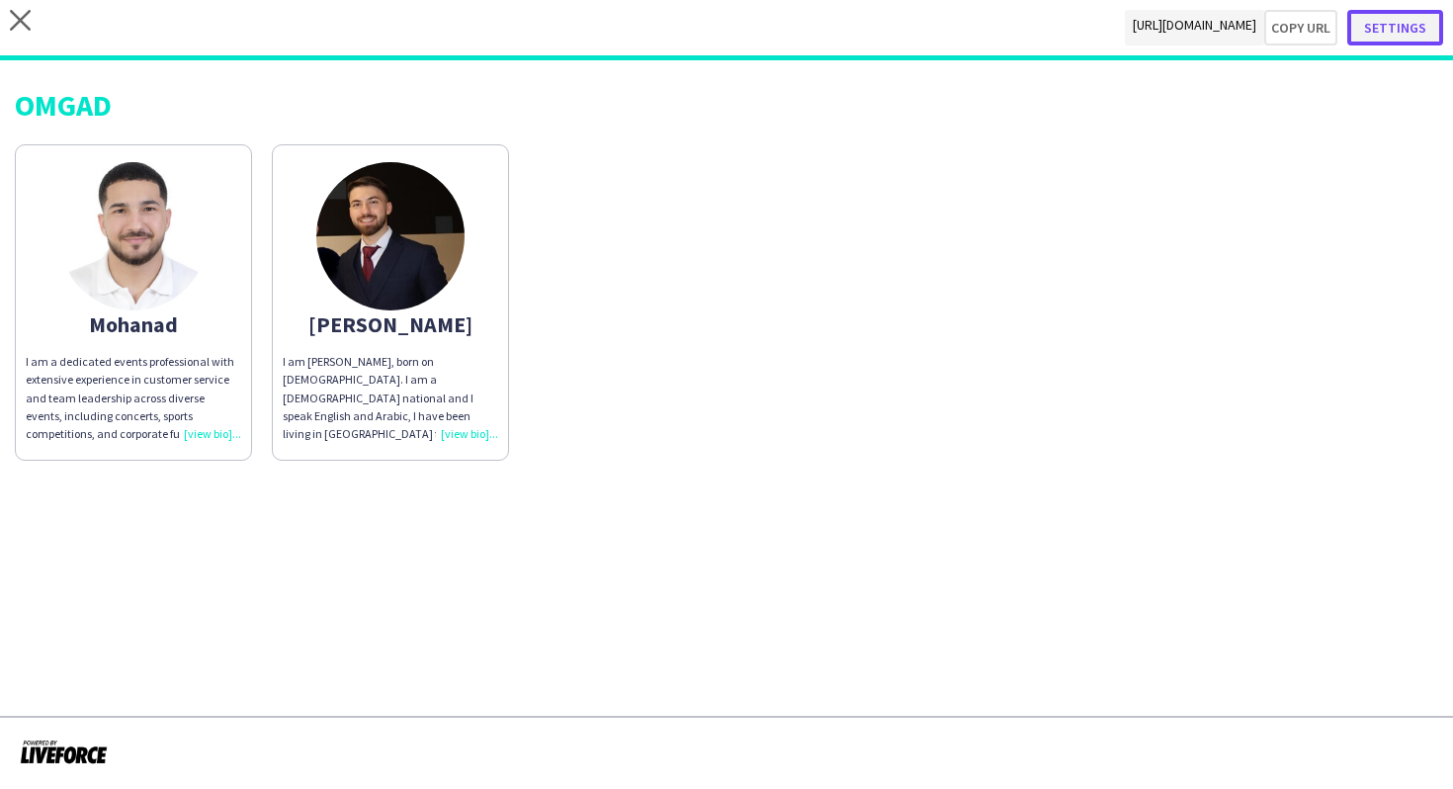
click at [1411, 15] on button "Settings" at bounding box center [1395, 28] width 96 height 36
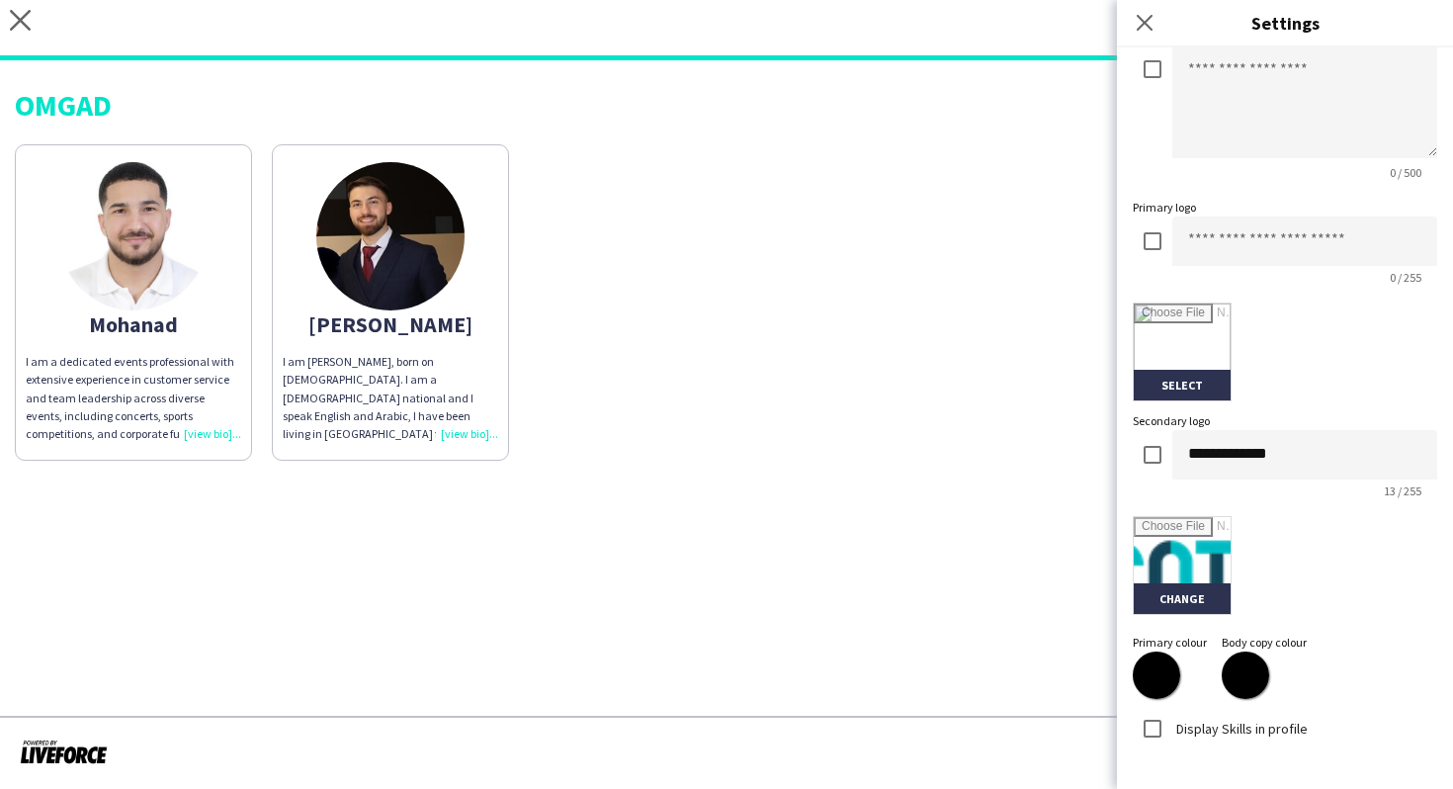
scroll to position [209, 0]
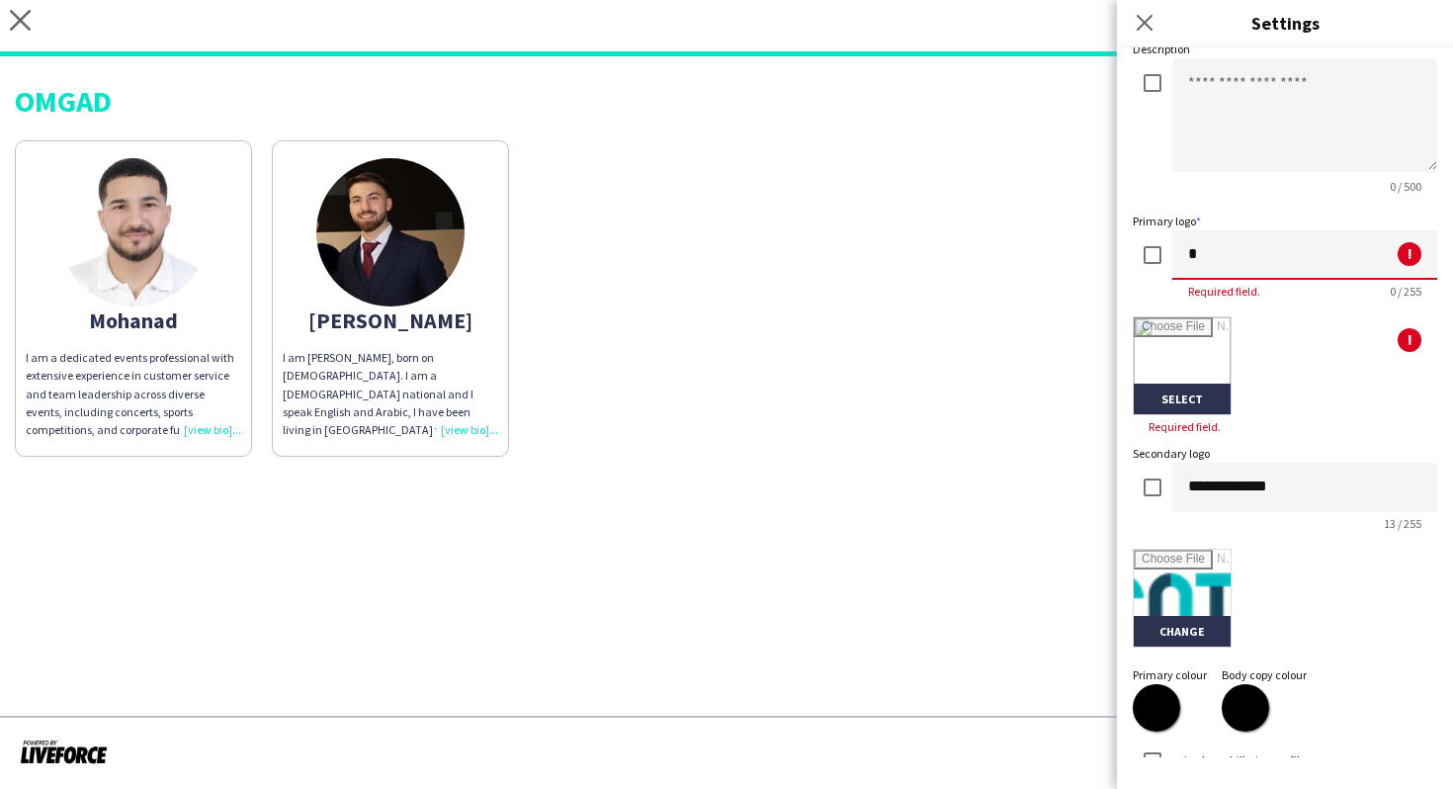
click at [1197, 264] on input "*" at bounding box center [1304, 254] width 265 height 49
type input "********"
click at [1224, 403] on input "file" at bounding box center [1181, 365] width 97 height 97
type input "**********"
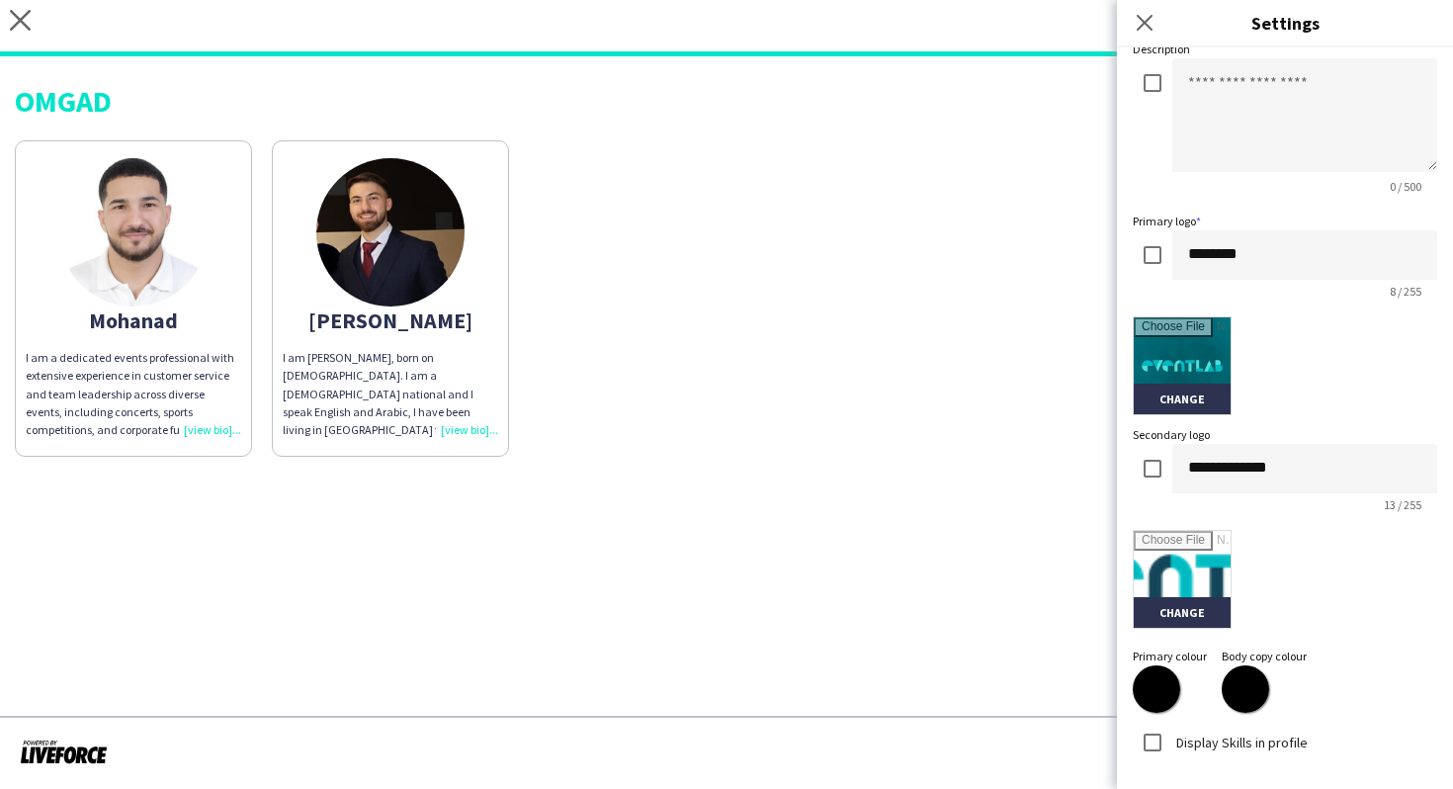
scroll to position [376, 0]
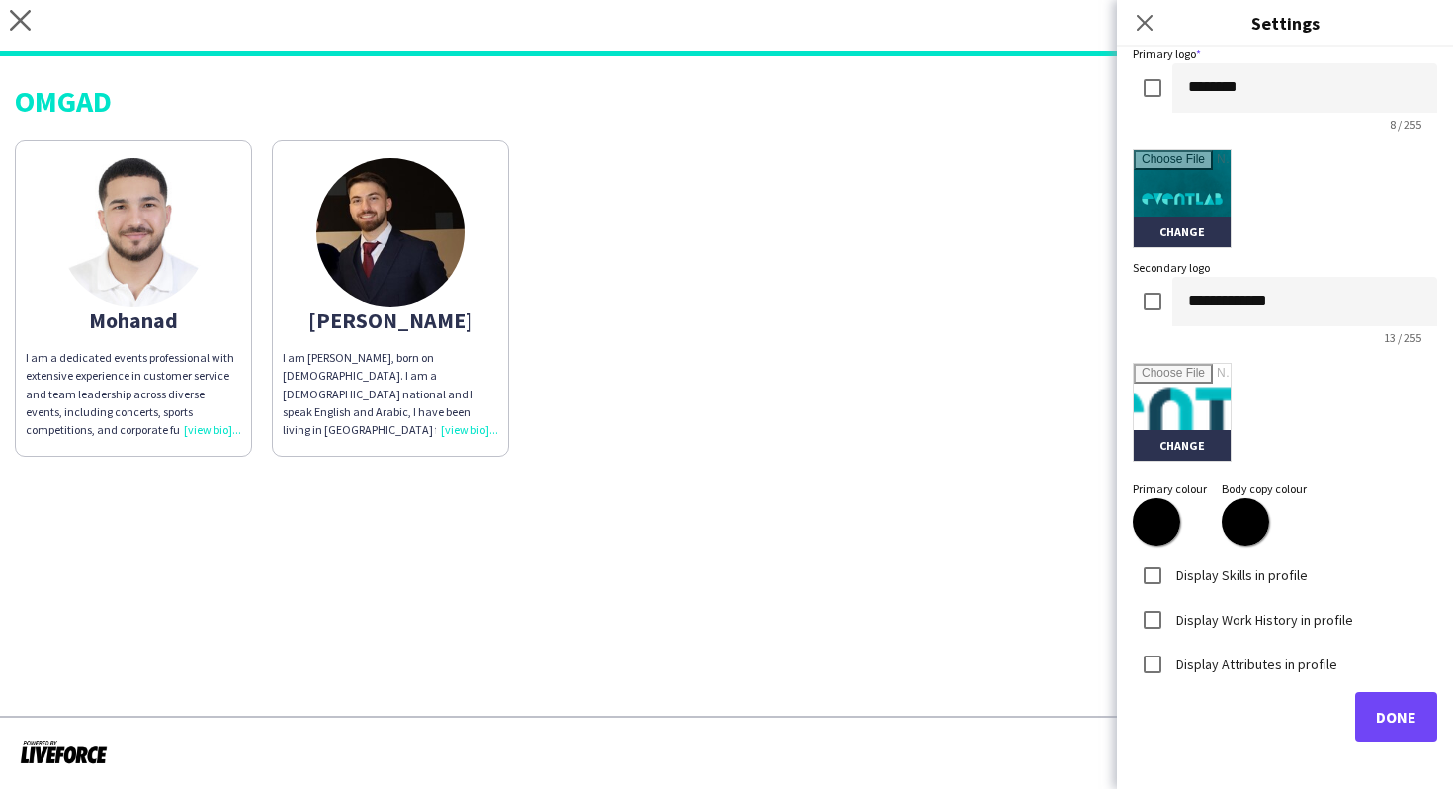
click at [1239, 570] on label "Display Skills in profile" at bounding box center [1239, 574] width 135 height 18
click at [1247, 614] on label "Display Work History in profile" at bounding box center [1262, 619] width 181 height 18
click at [1245, 658] on label "Display Attributes in profile" at bounding box center [1254, 663] width 165 height 18
click at [1290, 727] on input "text" at bounding box center [1284, 745] width 281 height 49
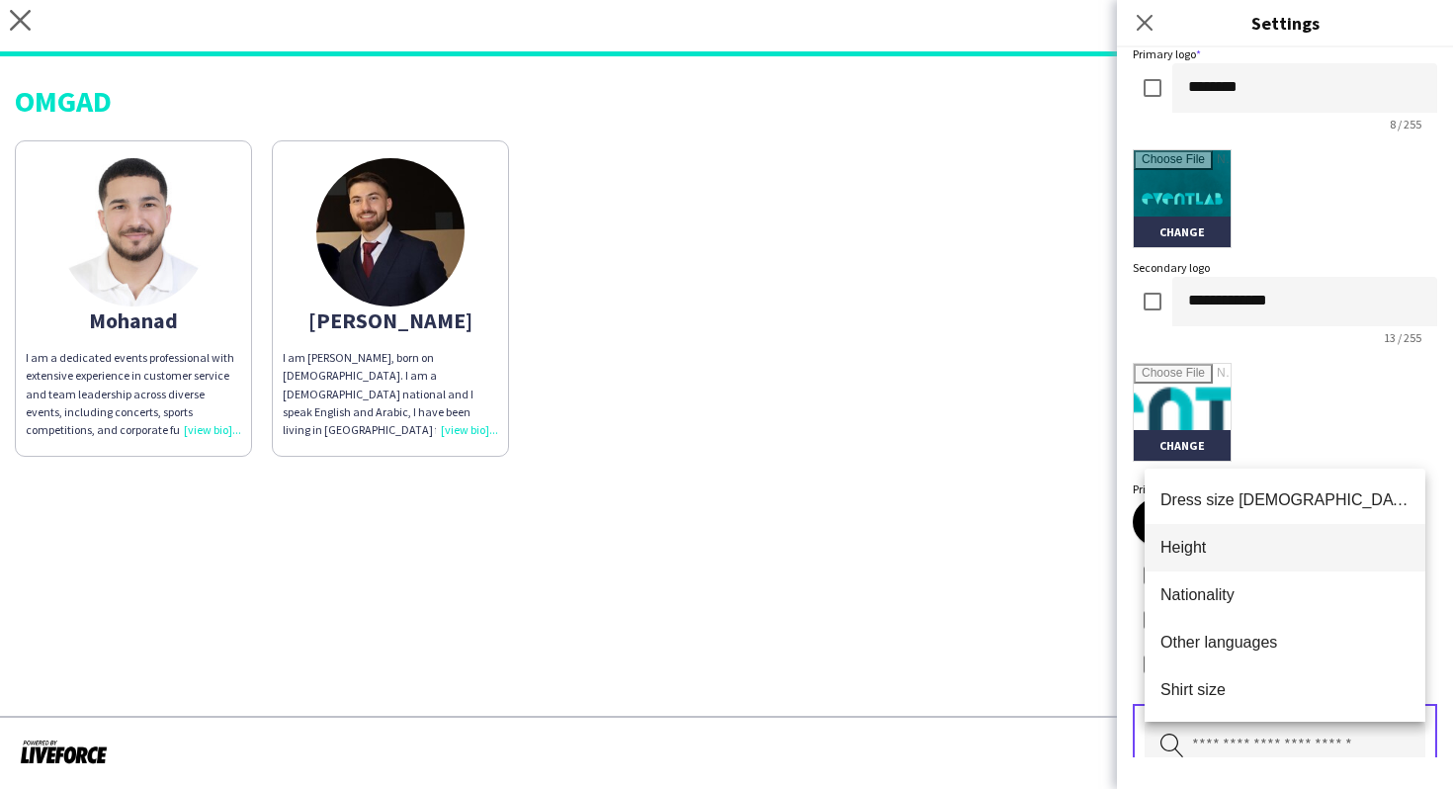
click at [1262, 544] on span "Height" at bounding box center [1284, 547] width 249 height 19
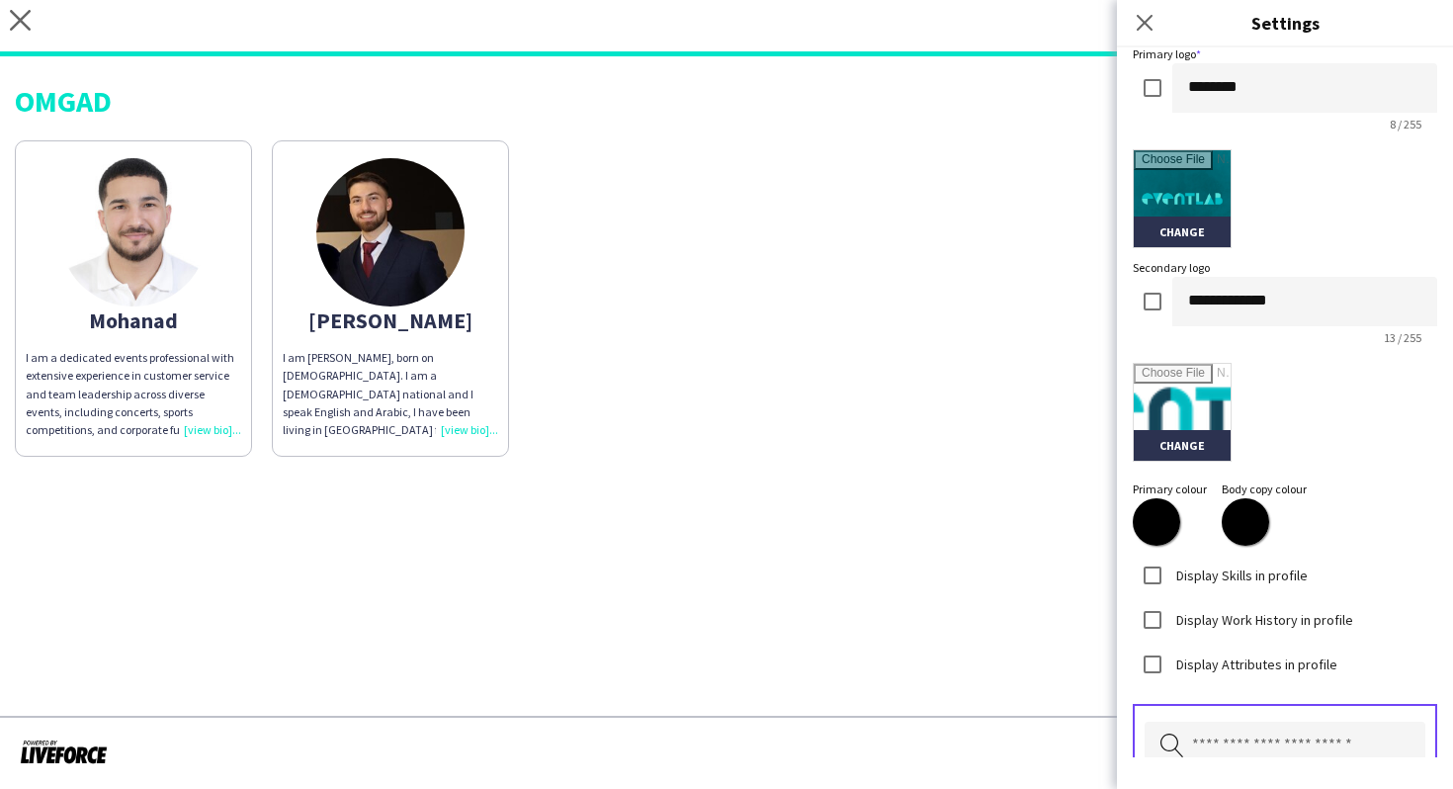
scroll to position [389, 0]
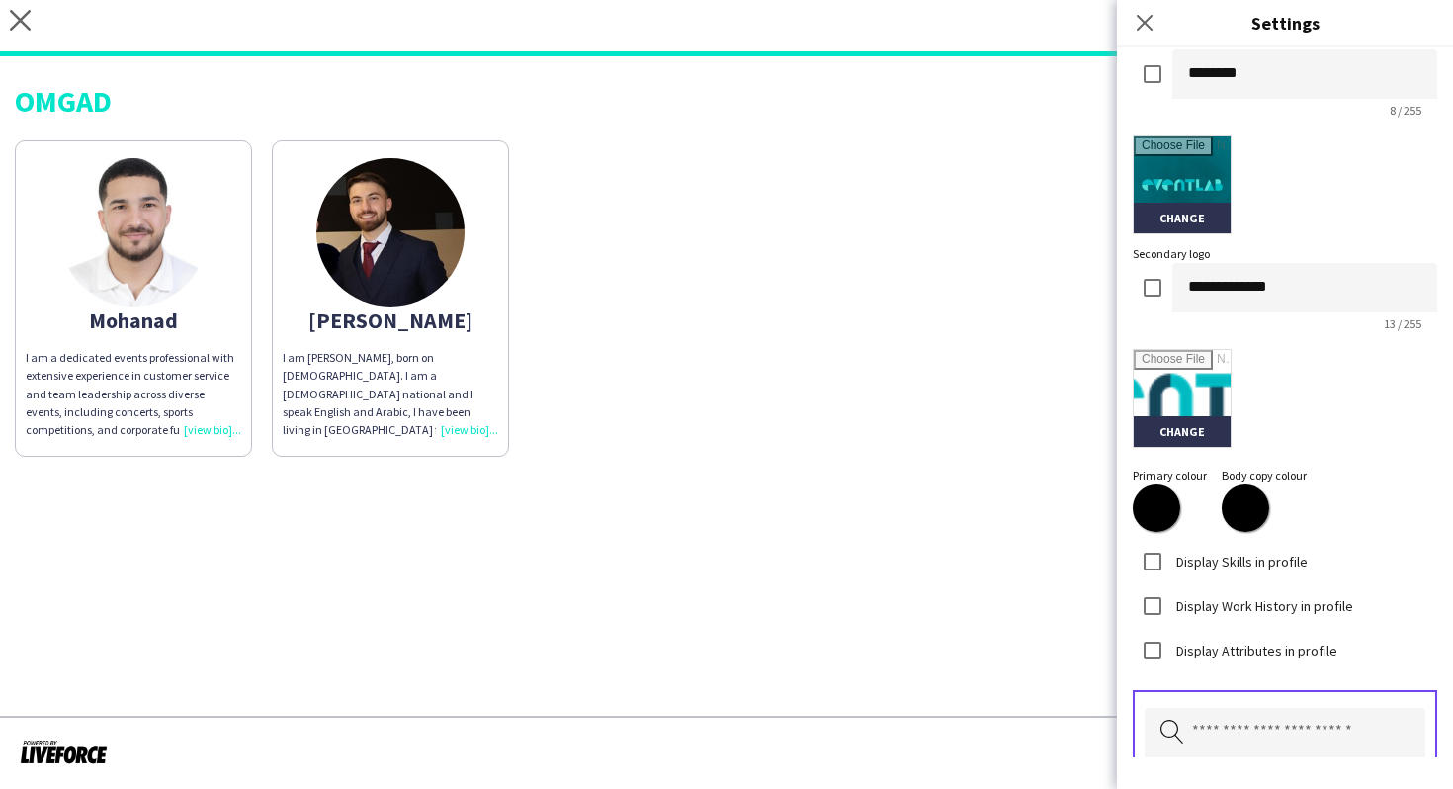
click at [1252, 705] on div "Pick attributes to display" at bounding box center [1284, 728] width 304 height 77
click at [1255, 718] on input "text" at bounding box center [1284, 732] width 281 height 49
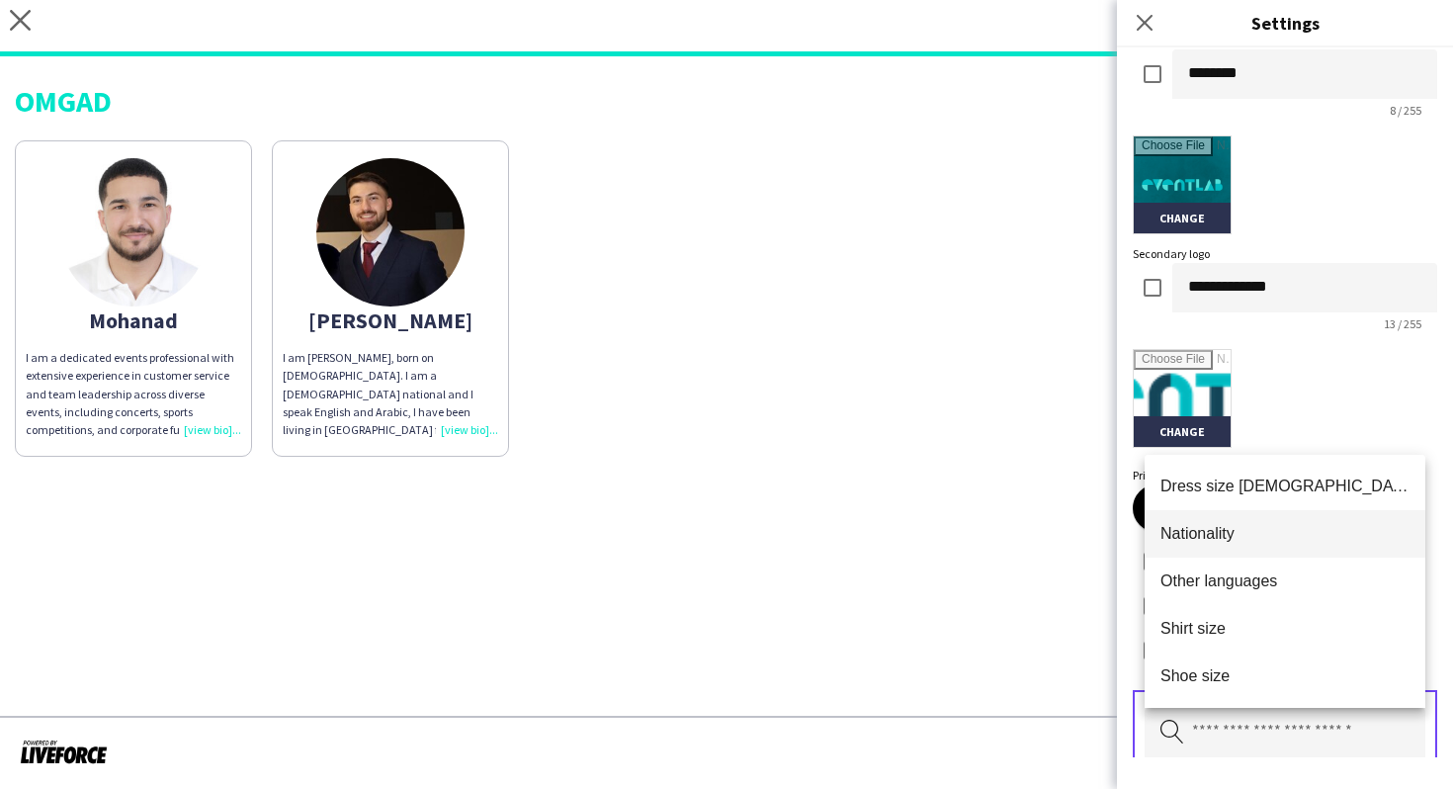
click at [1272, 547] on mat-option "Nationality" at bounding box center [1284, 533] width 281 height 47
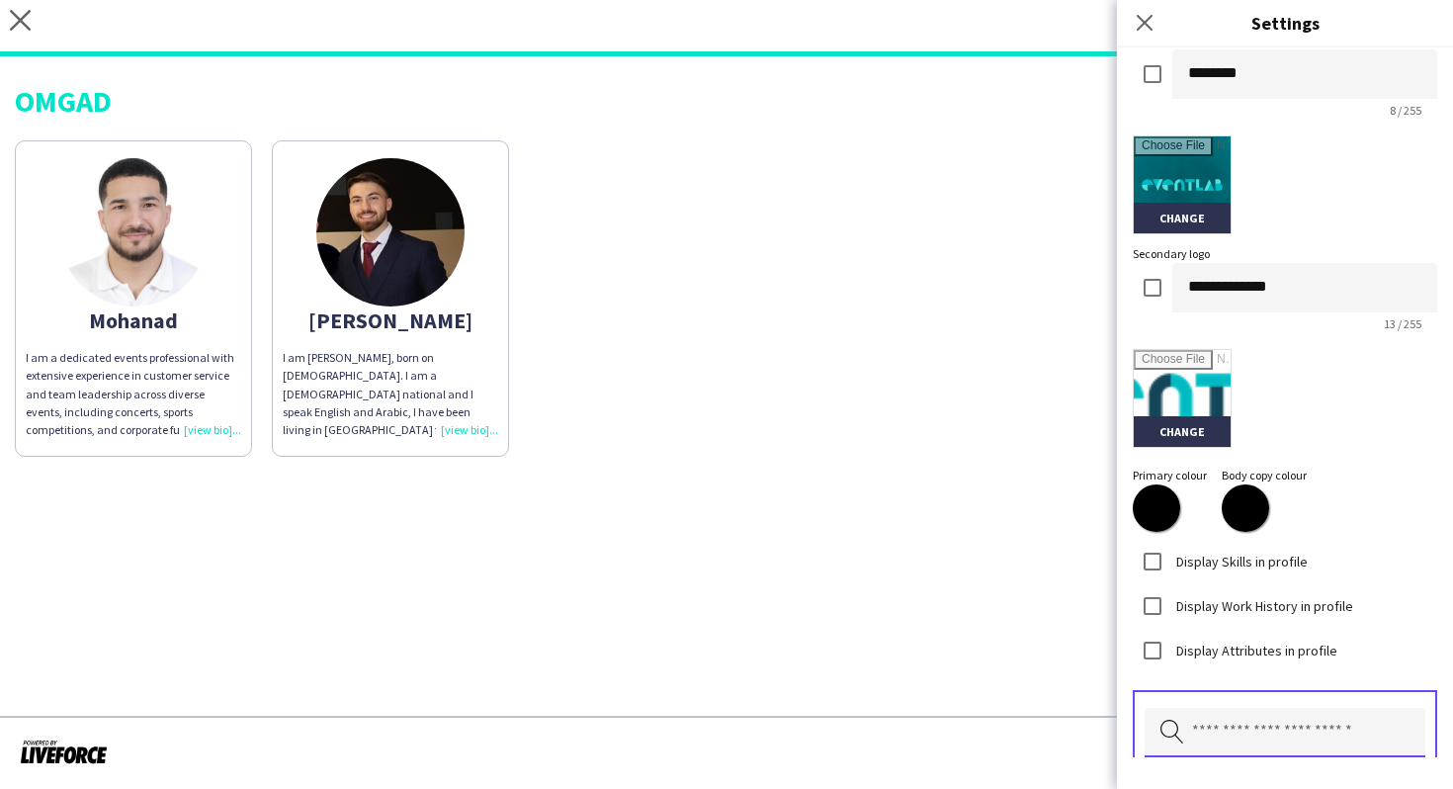
click at [1268, 724] on input "text" at bounding box center [1284, 732] width 281 height 49
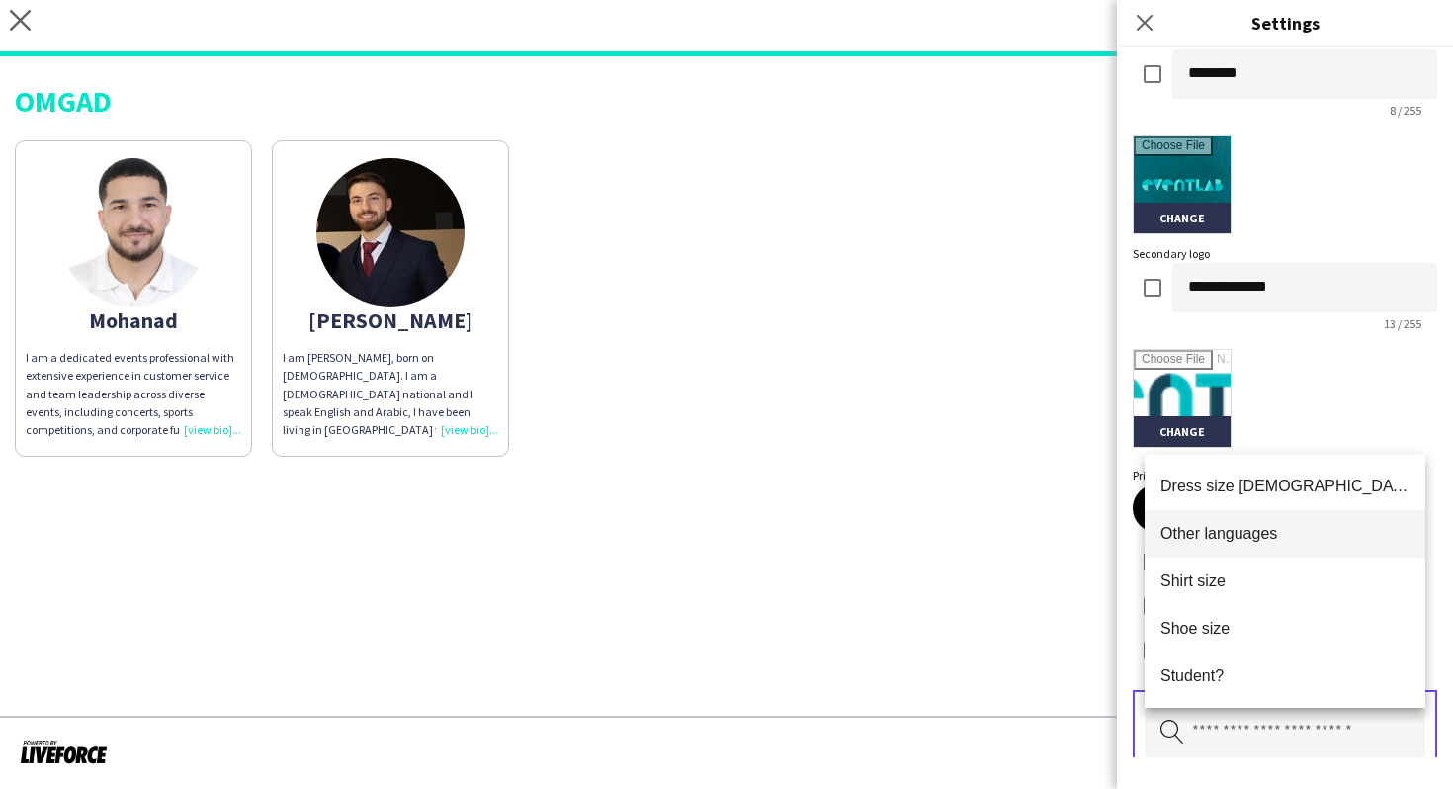
click at [1281, 548] on mat-option "Other languages" at bounding box center [1284, 533] width 281 height 47
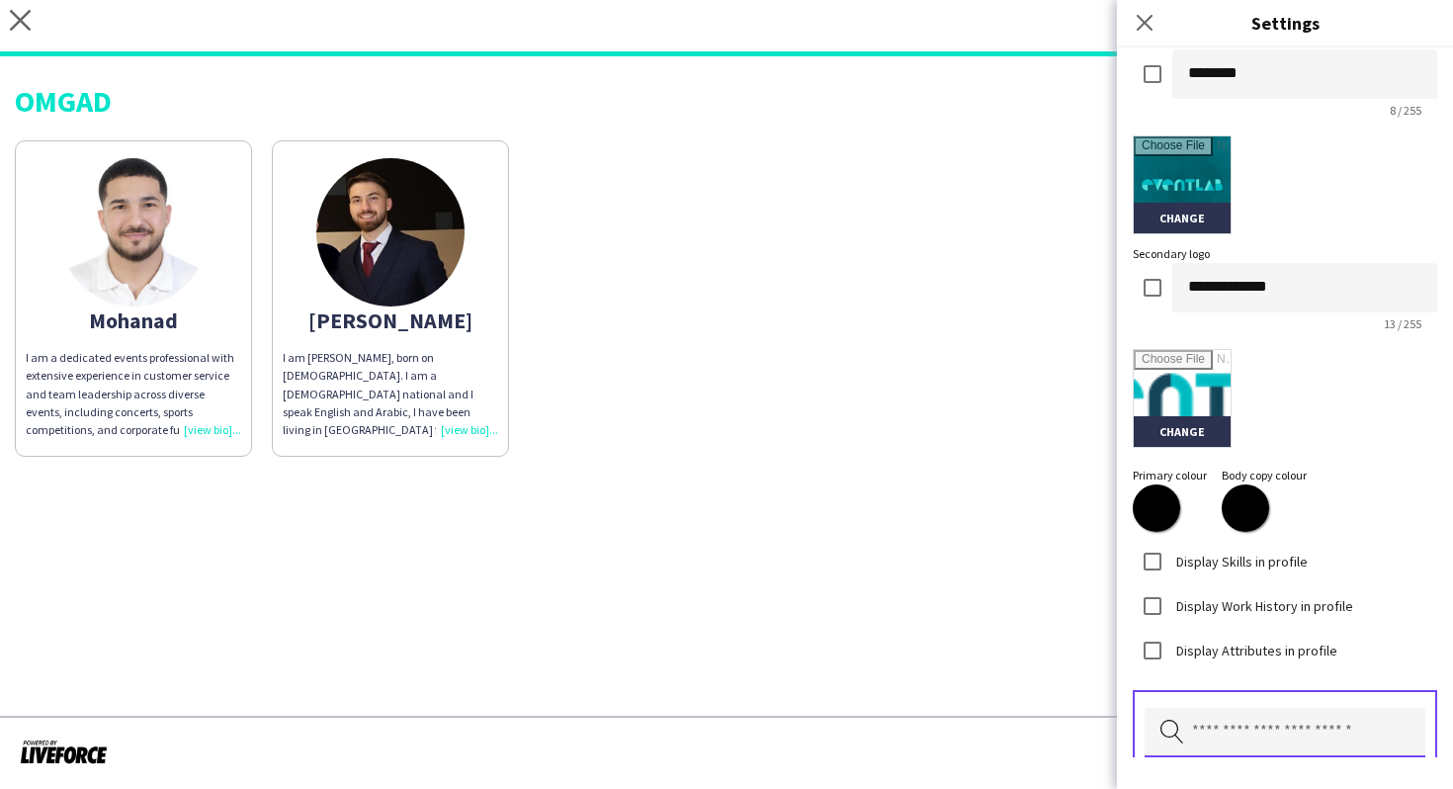
scroll to position [563, 0]
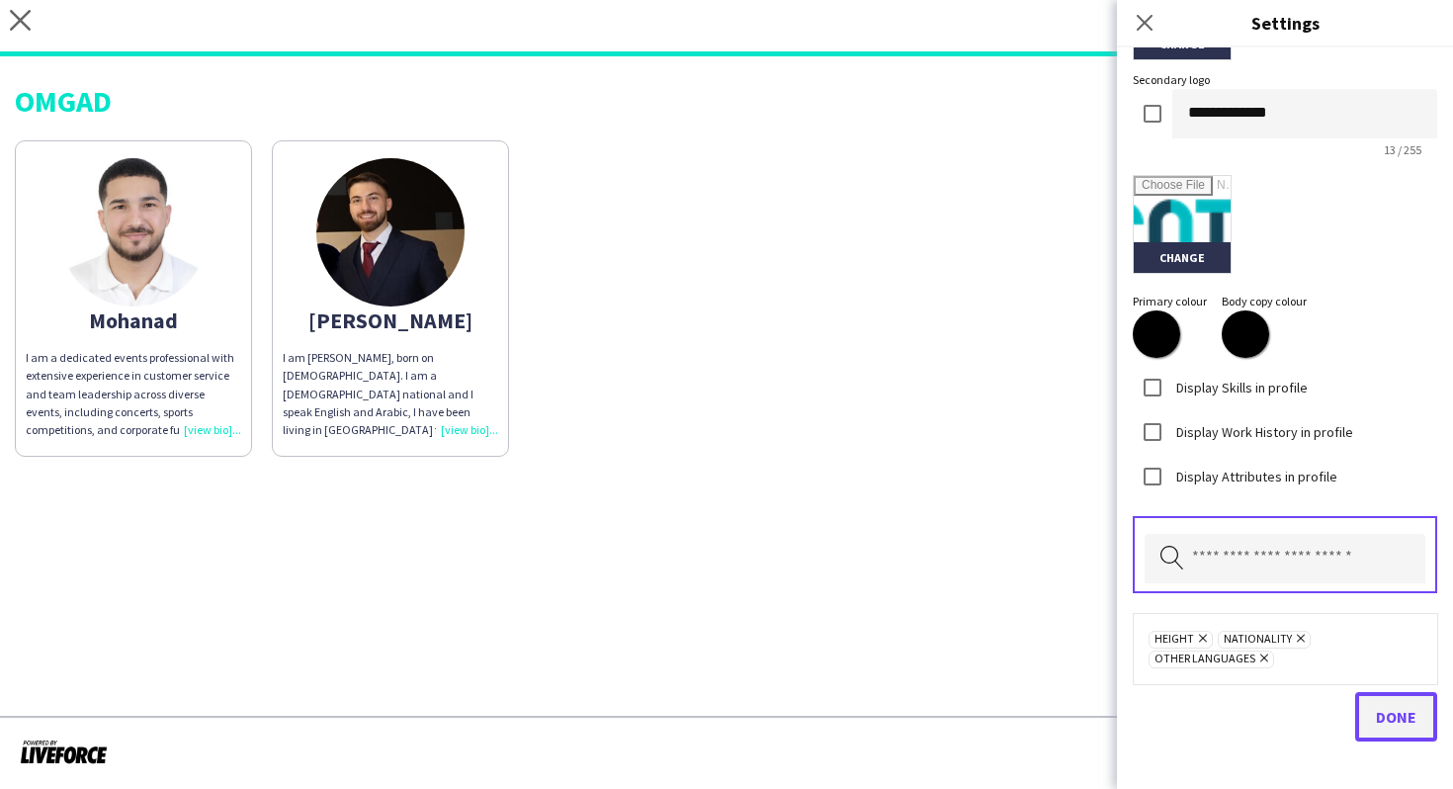
click at [1363, 711] on button "Done" at bounding box center [1396, 716] width 82 height 49
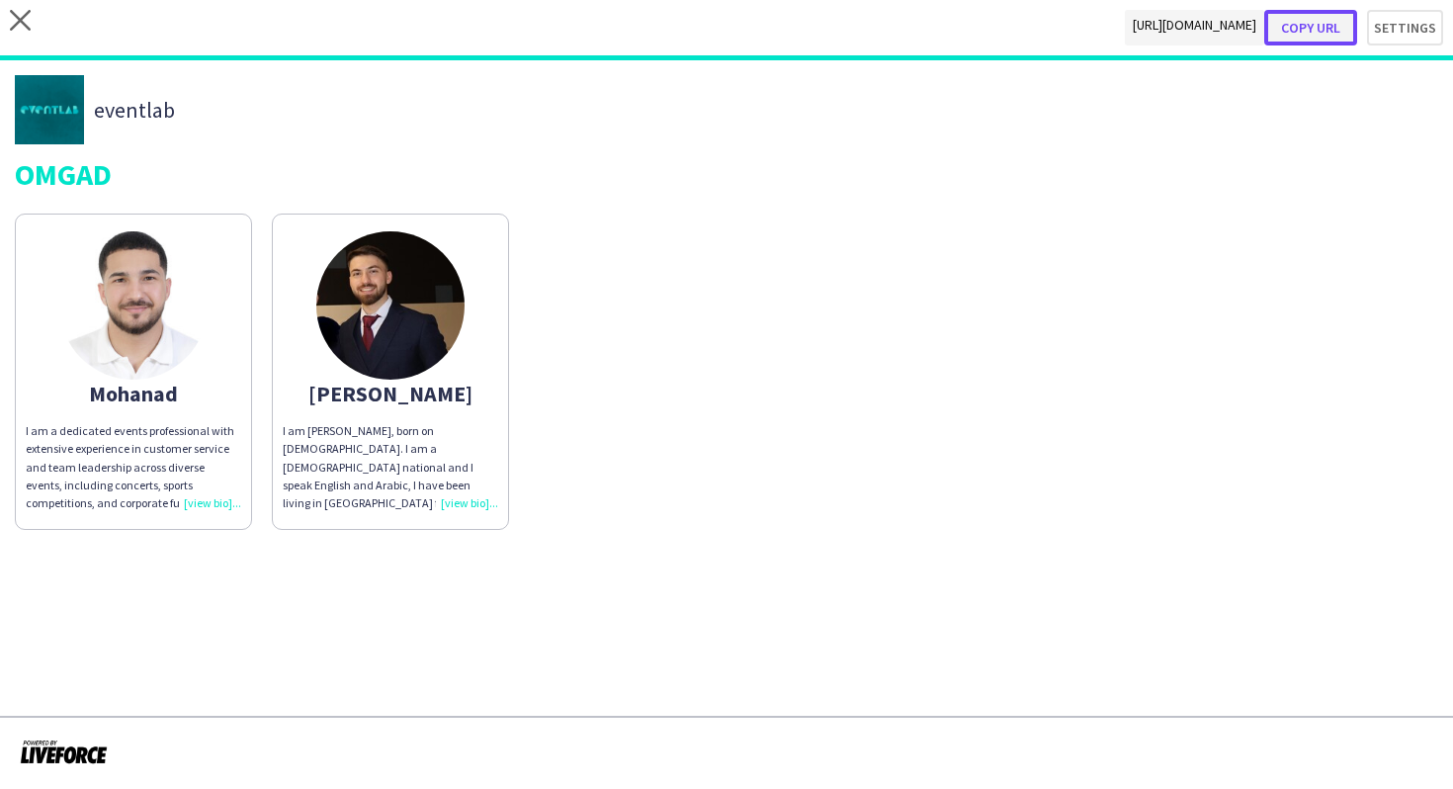
click at [1338, 26] on button "Copy url" at bounding box center [1310, 28] width 93 height 36
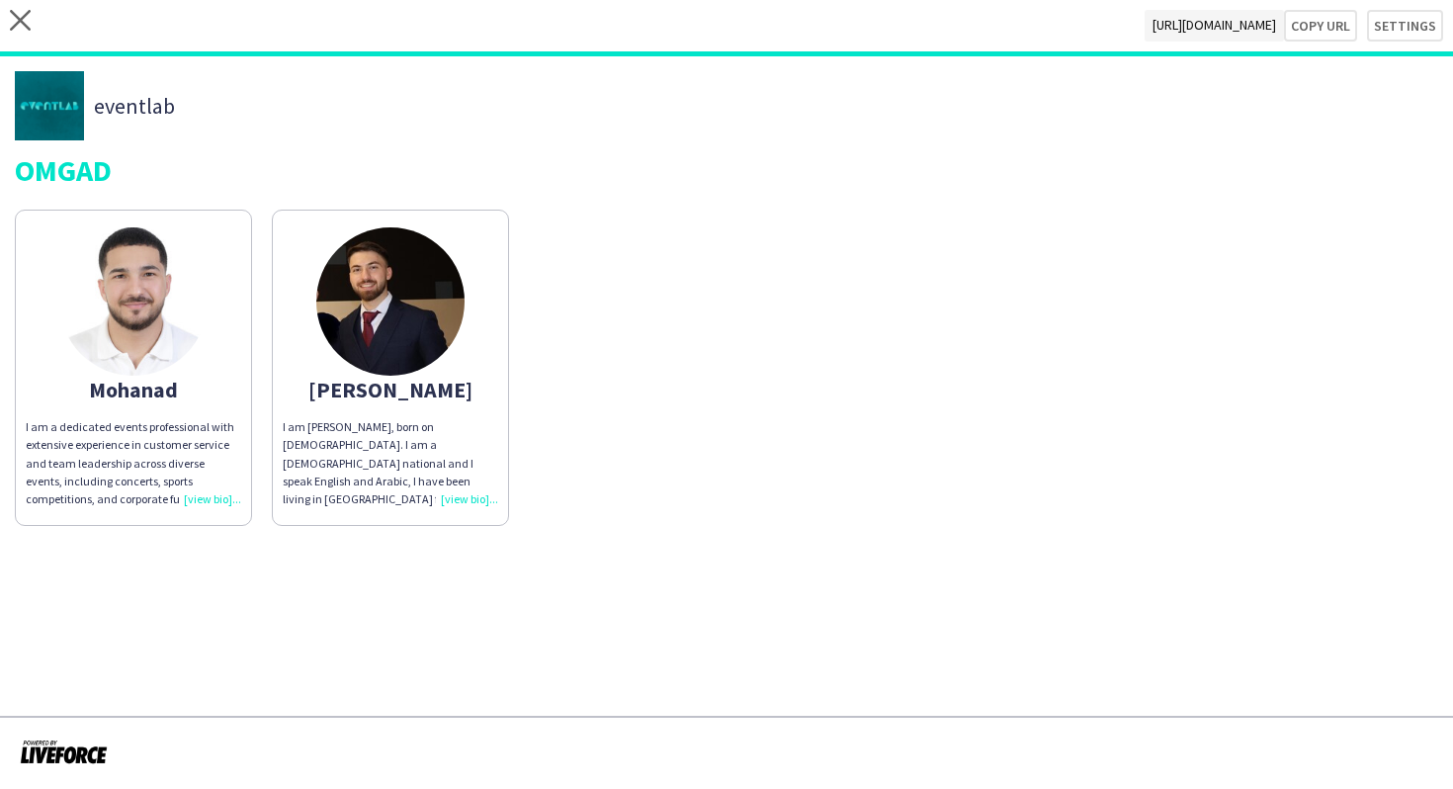
click at [31, 19] on div "close [URL][DOMAIN_NAME] Copy url Settings" at bounding box center [726, 28] width 1453 height 56
click at [16, 22] on icon "close" at bounding box center [20, 20] width 21 height 21
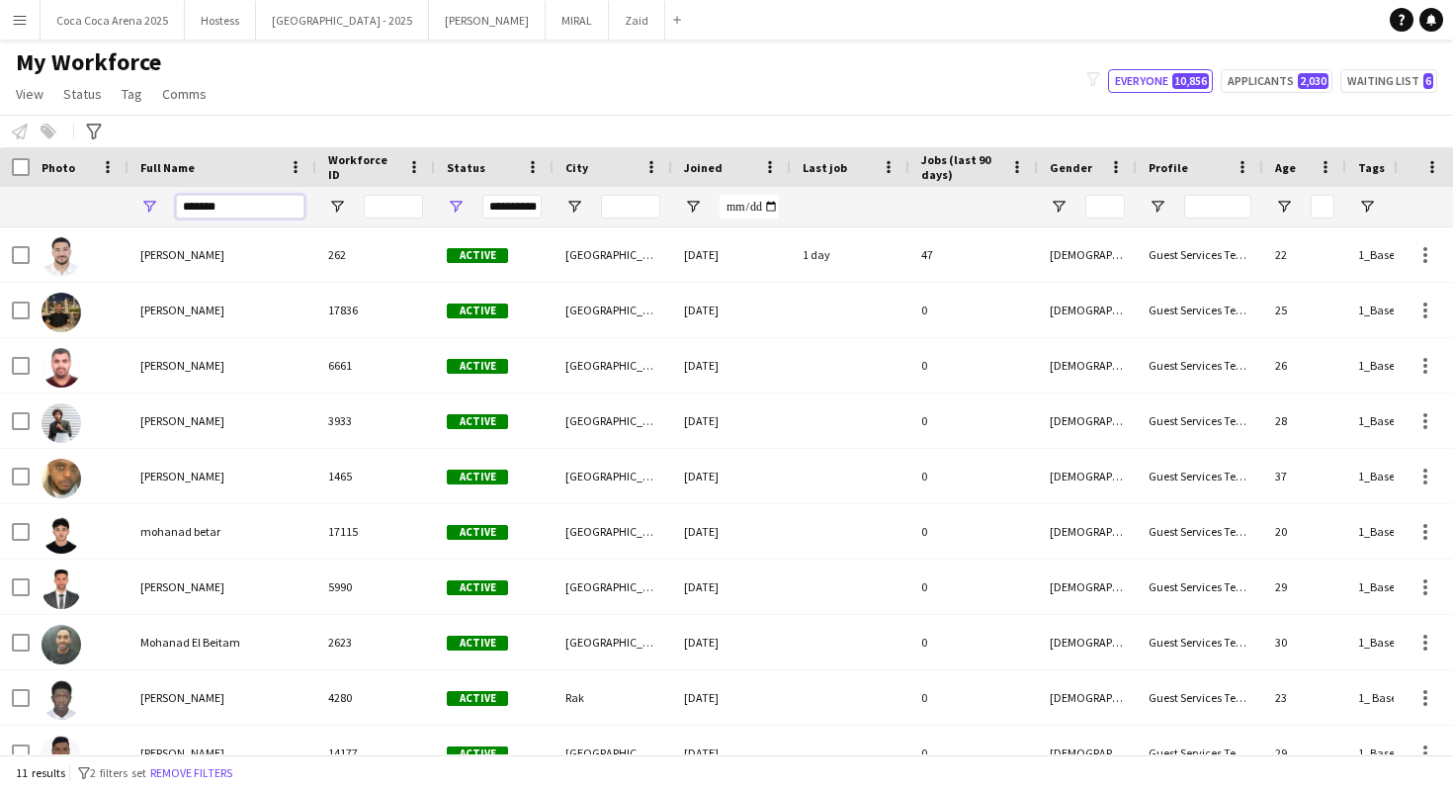
click at [249, 202] on input "*******" at bounding box center [240, 207] width 128 height 24
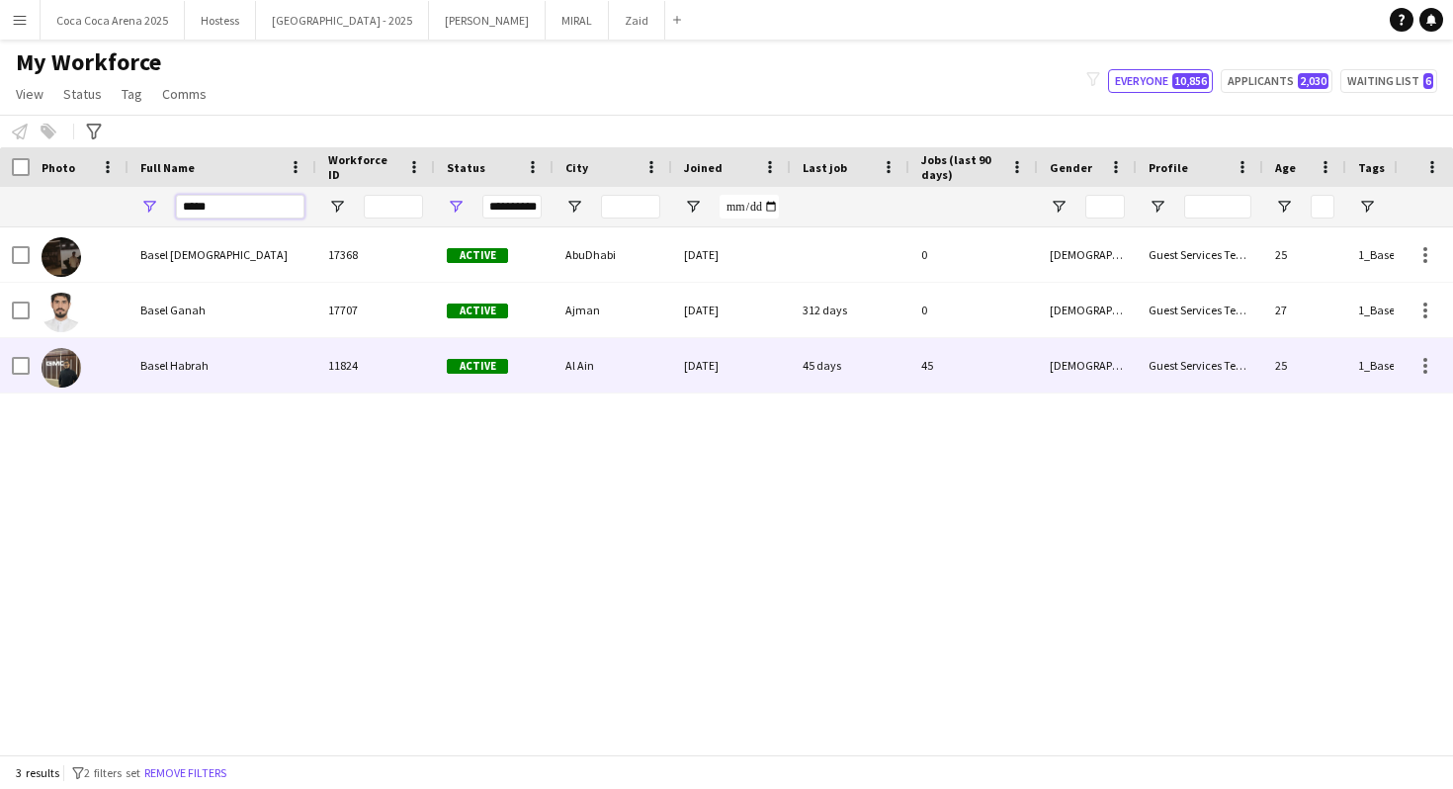
type input "*****"
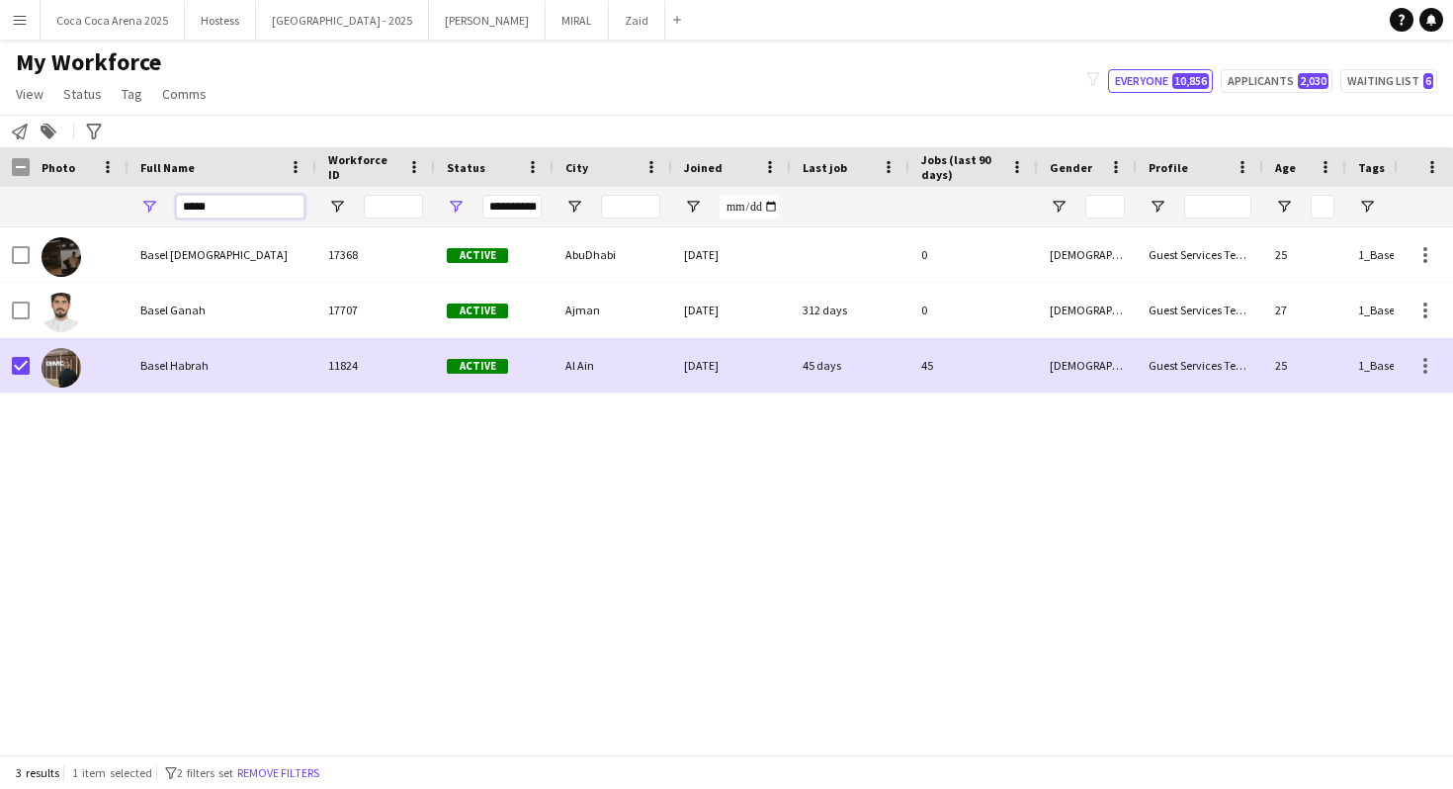
click at [213, 201] on input "*****" at bounding box center [240, 207] width 128 height 24
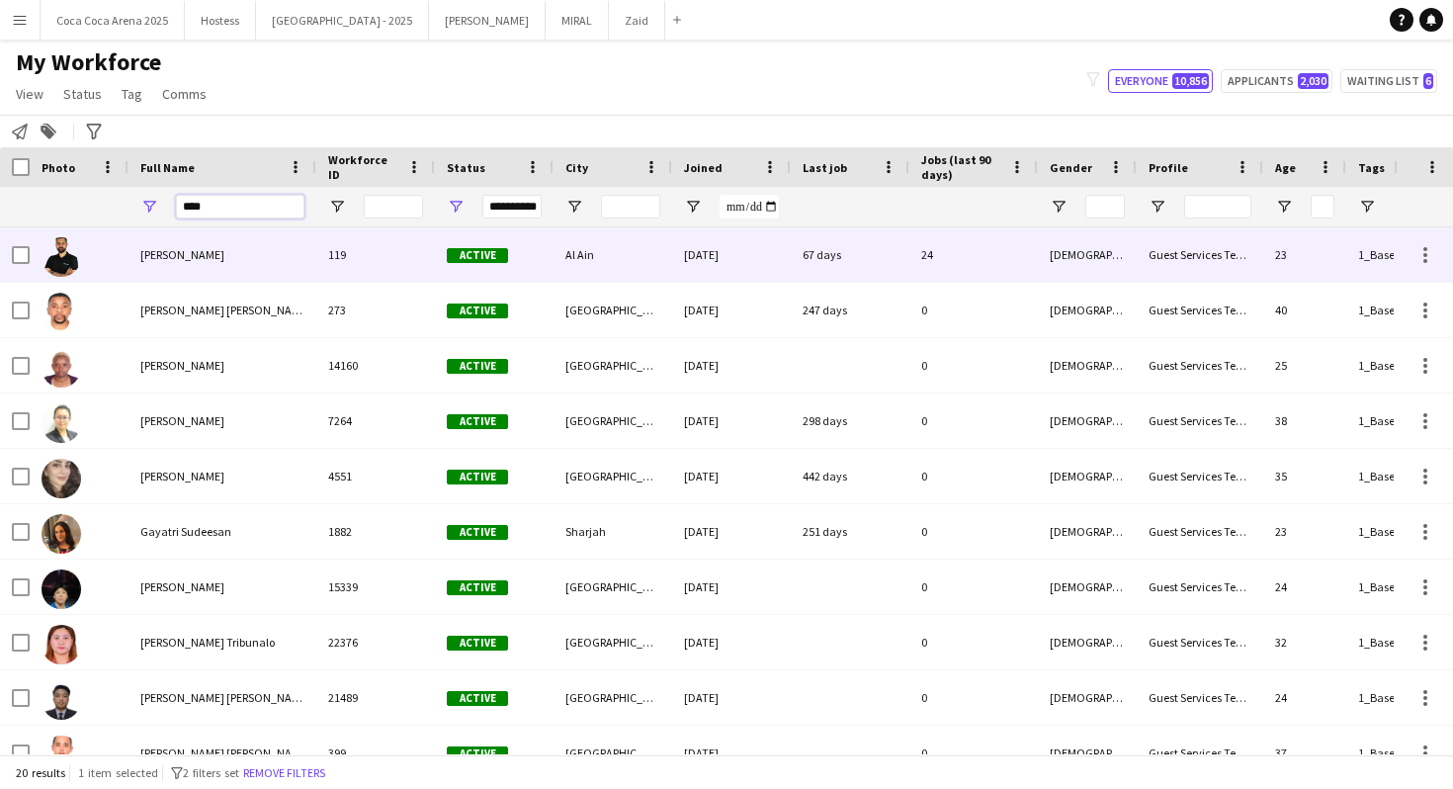
type input "****"
click at [32, 252] on div at bounding box center [79, 254] width 99 height 54
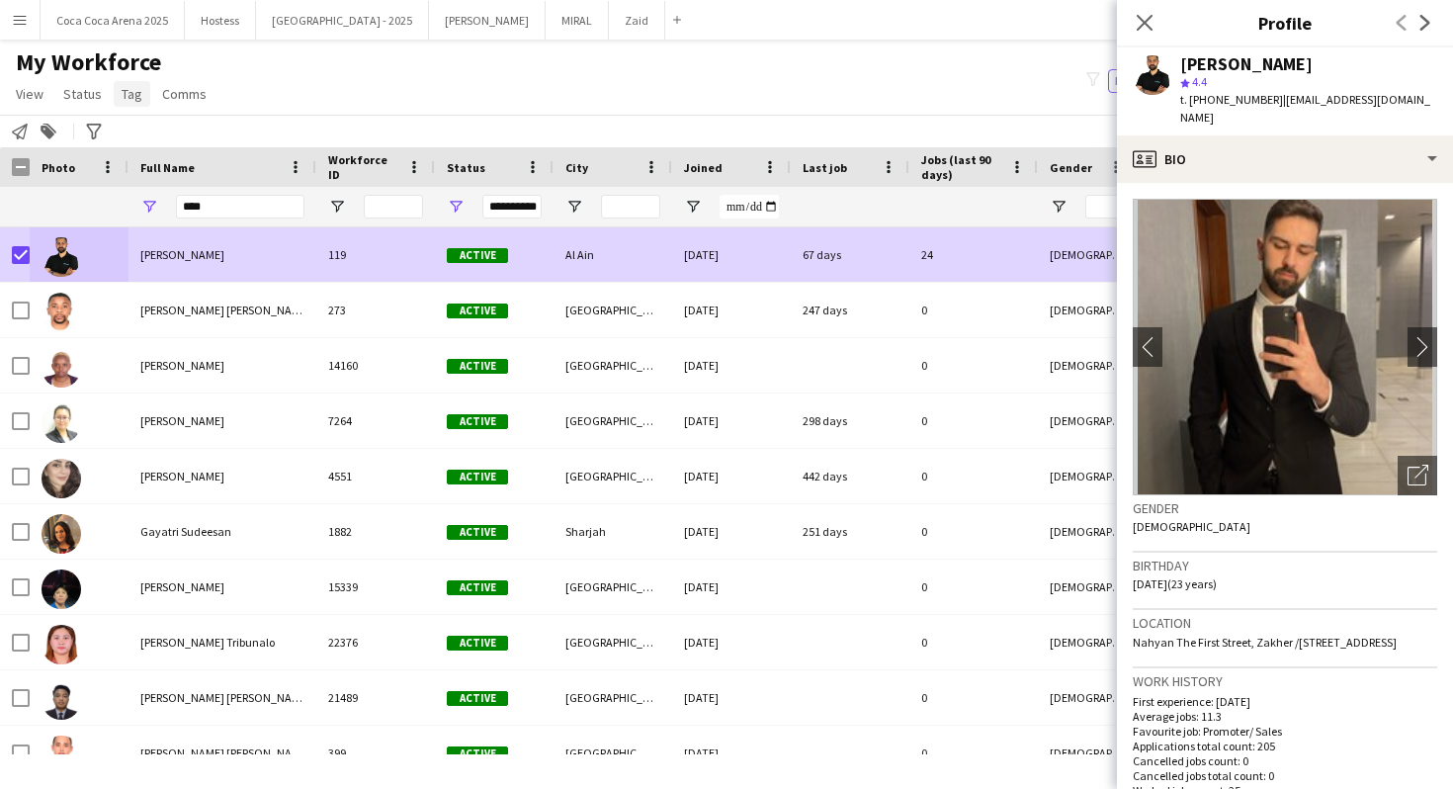
click at [133, 96] on span "Tag" at bounding box center [132, 94] width 21 height 18
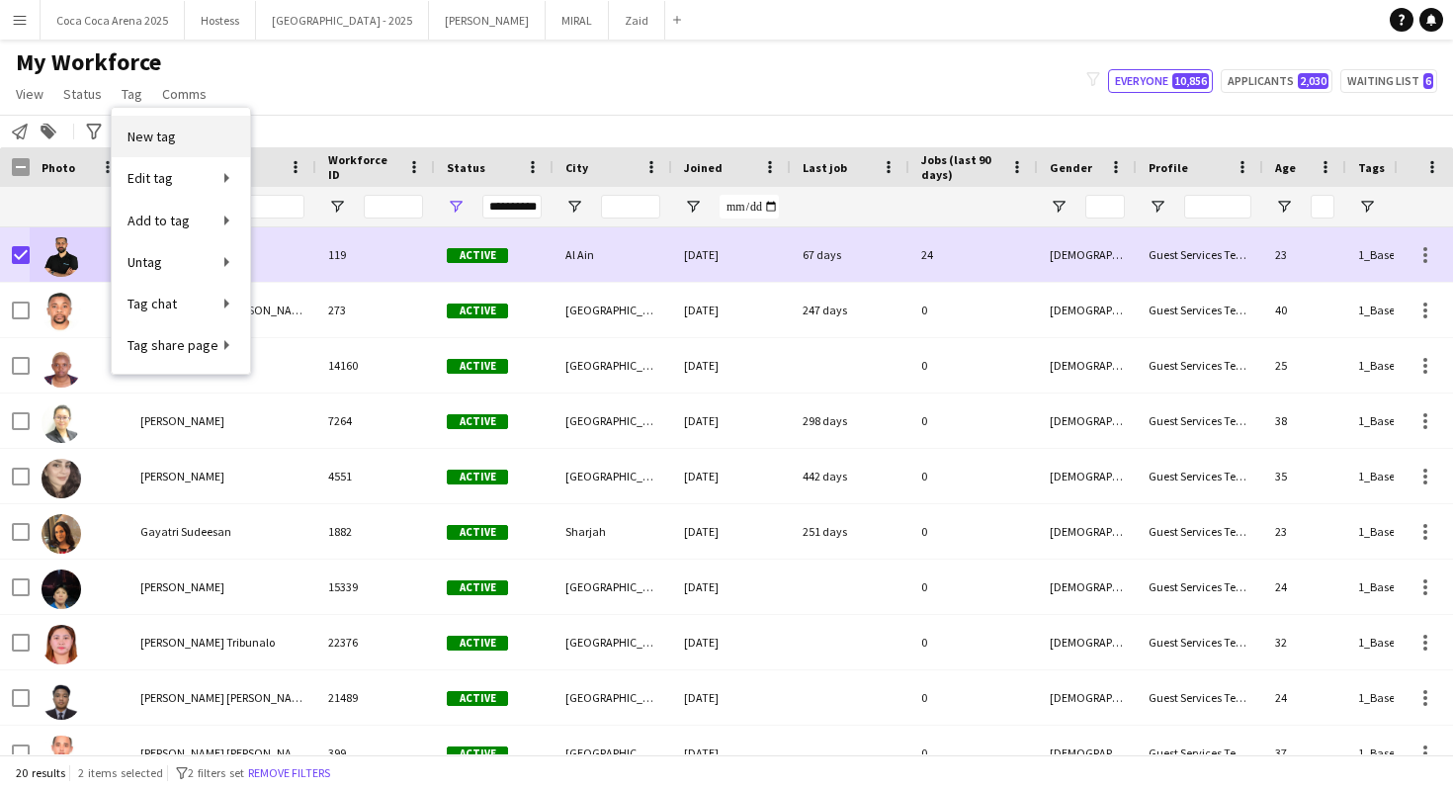
click at [175, 121] on link "New tag" at bounding box center [181, 137] width 138 height 42
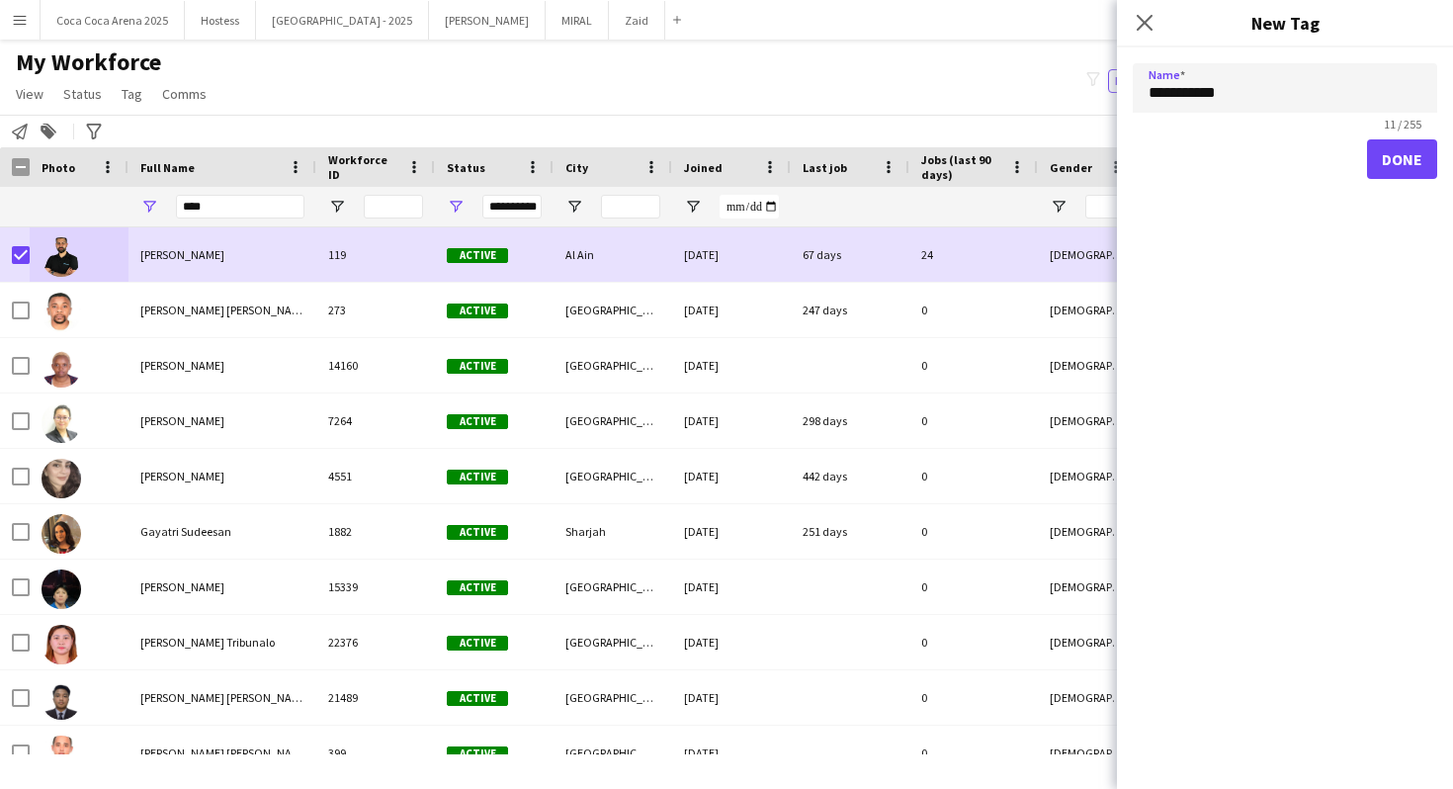
type input "**********"
click at [1386, 149] on button "Done" at bounding box center [1402, 159] width 70 height 40
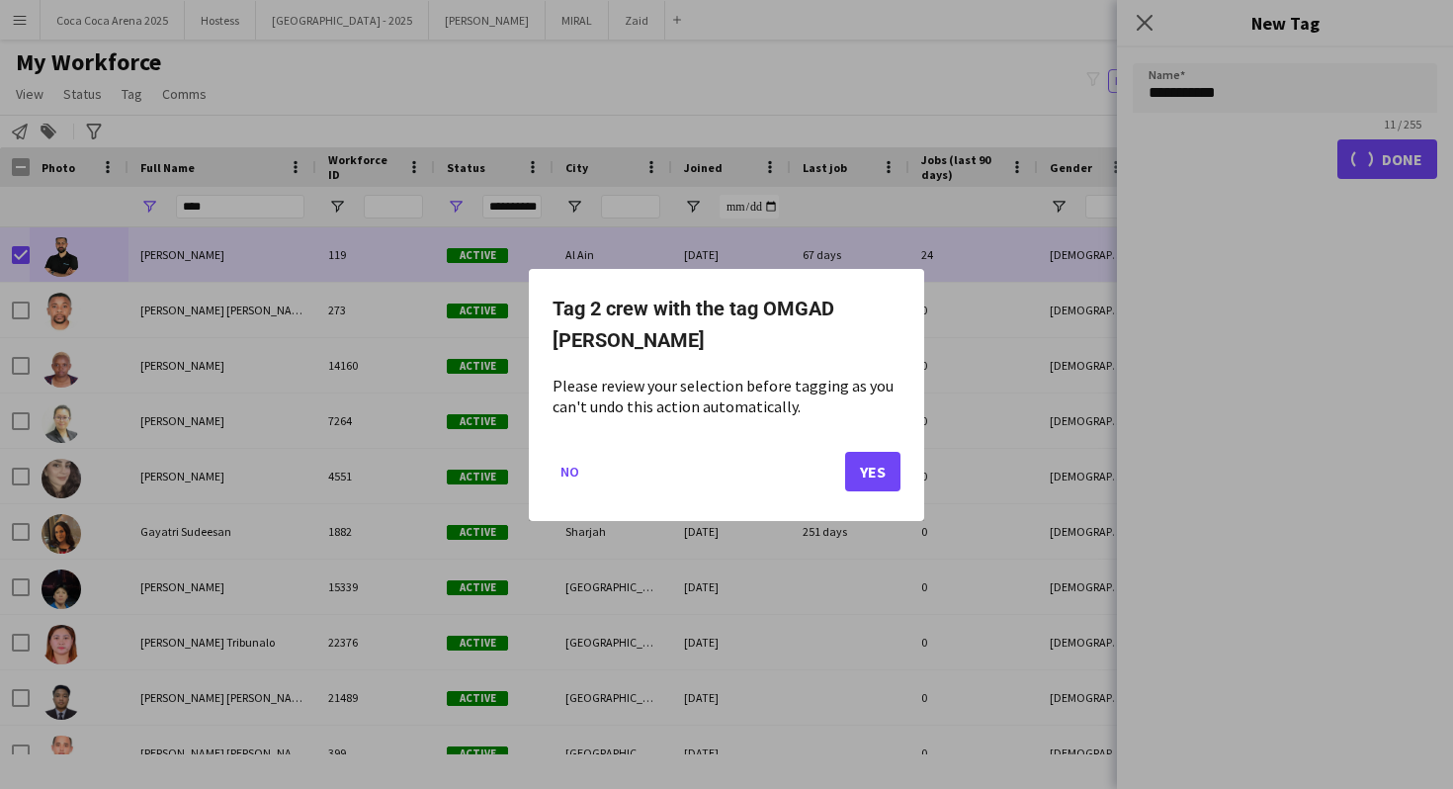
click at [901, 478] on div "Tag 2 crew with the tag OMGAD [PERSON_NAME] Please review your selection before…" at bounding box center [726, 395] width 395 height 252
click at [883, 465] on button "Yes" at bounding box center [872, 471] width 55 height 40
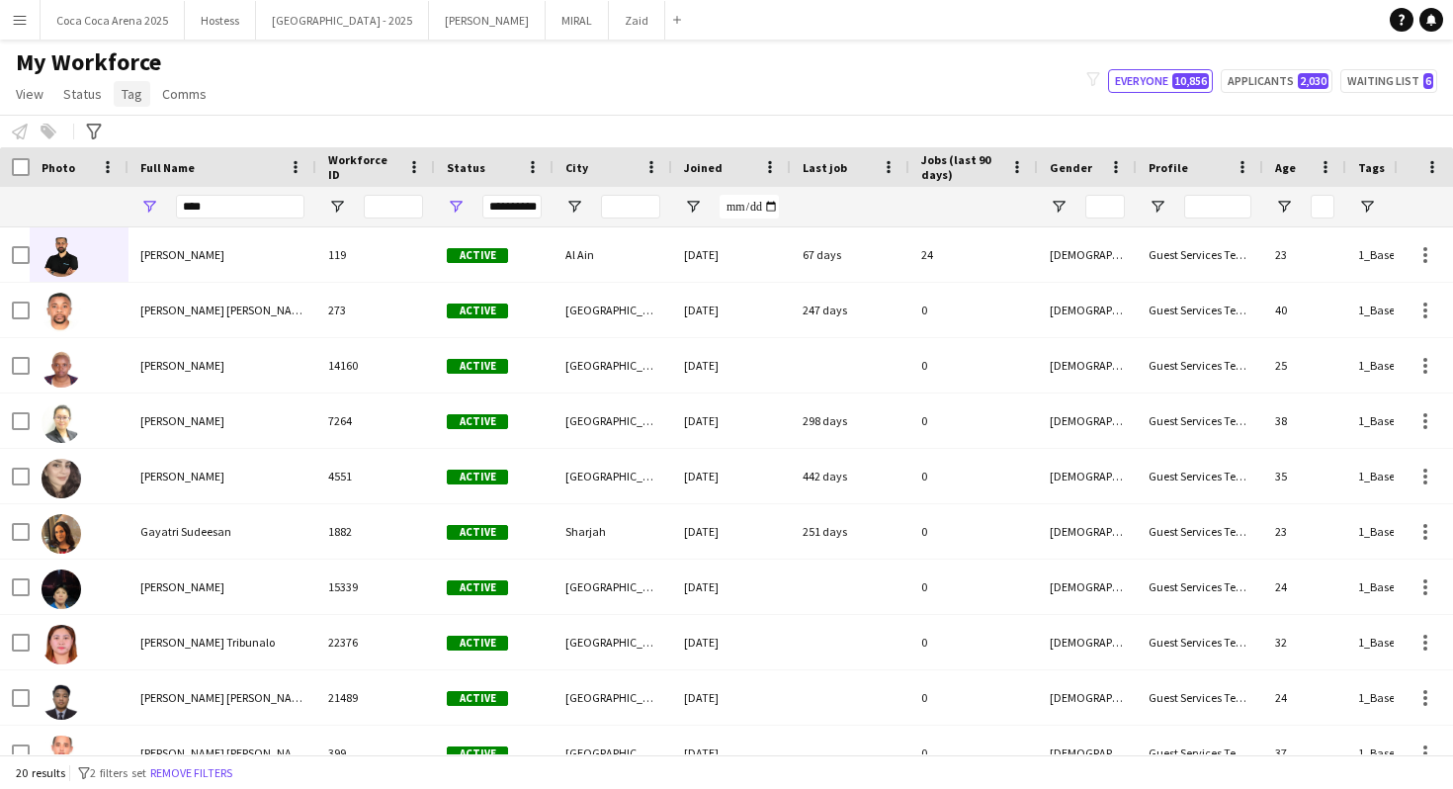
click at [122, 97] on span "Tag" at bounding box center [132, 94] width 21 height 18
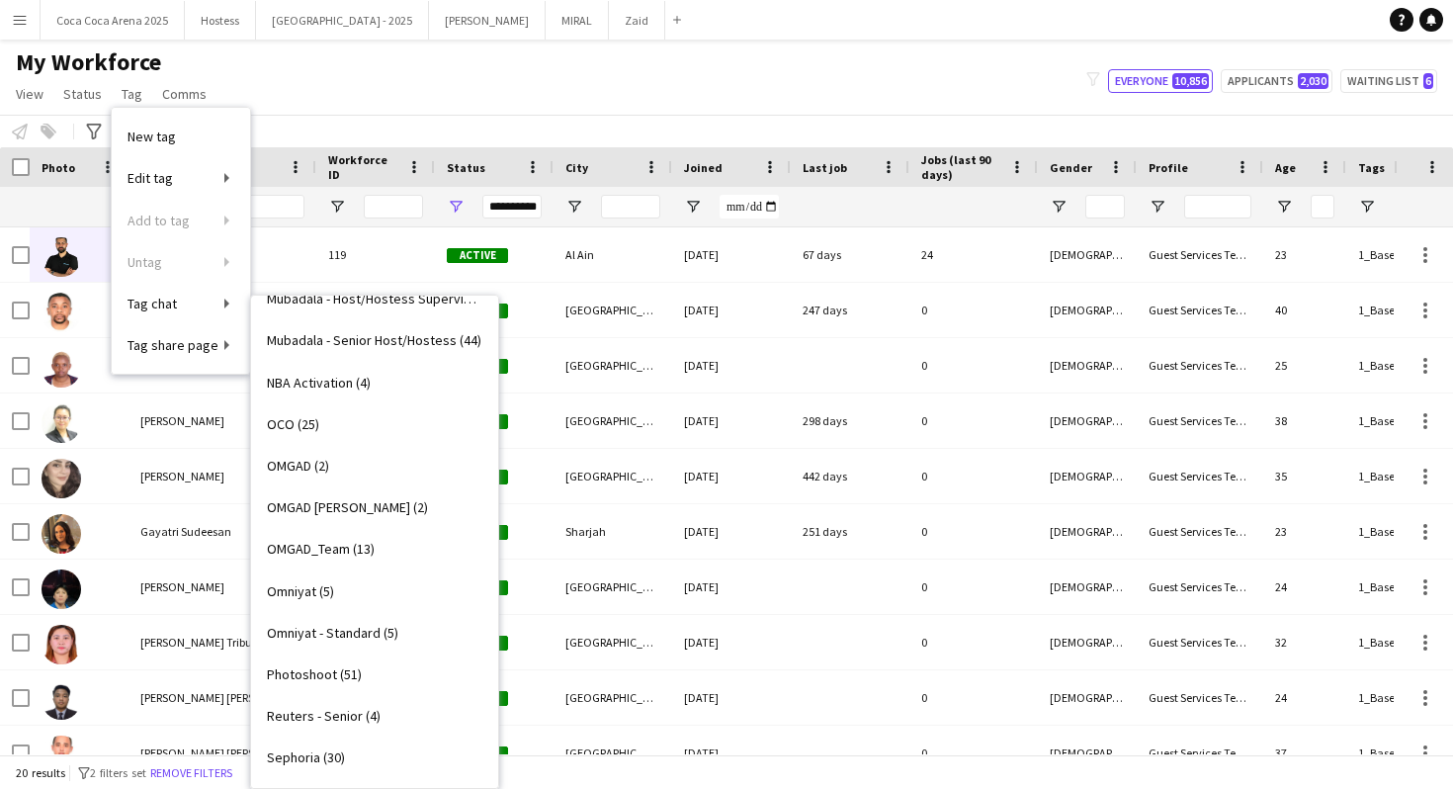
scroll to position [1494, 0]
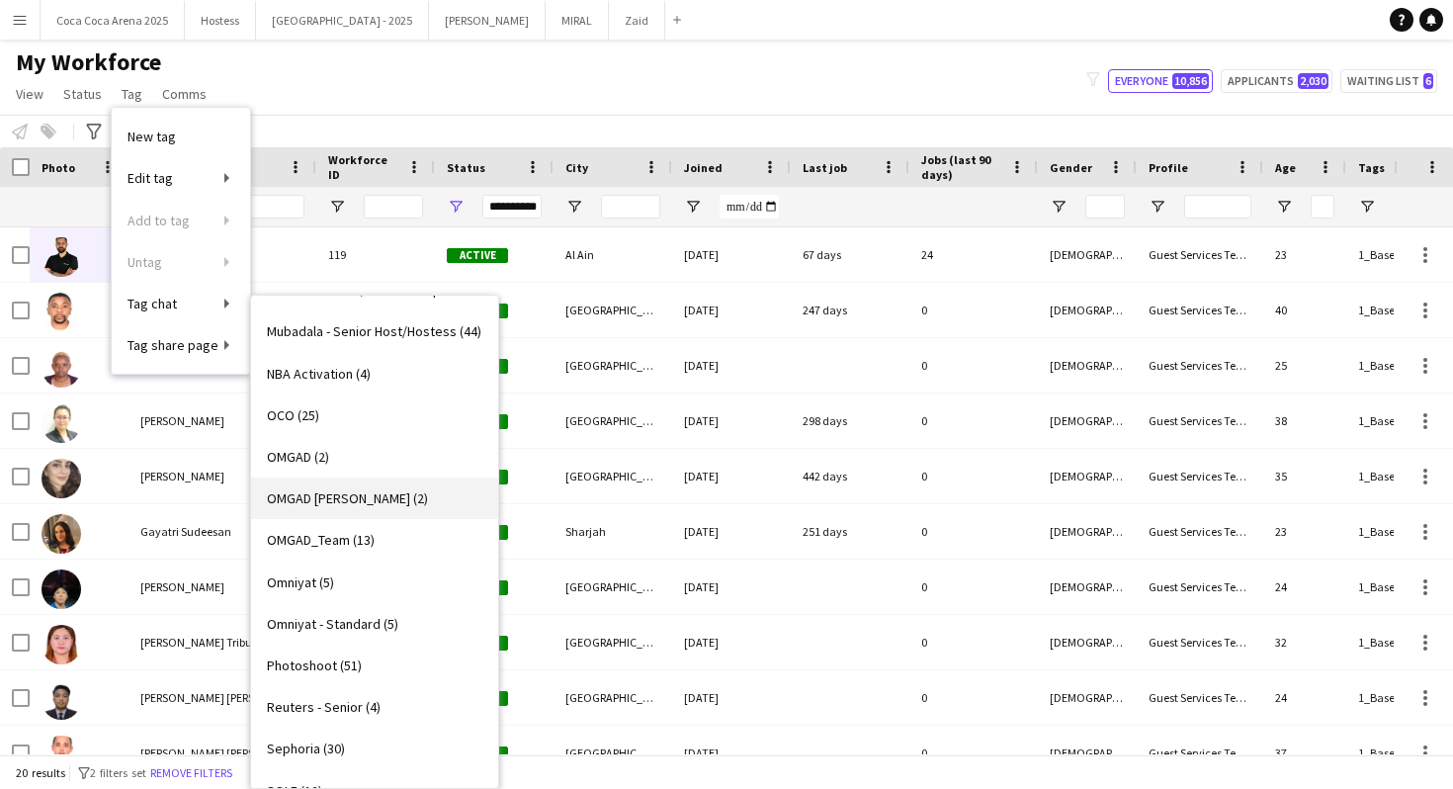
click at [388, 515] on link "OMGAD [PERSON_NAME] (2)" at bounding box center [374, 498] width 247 height 42
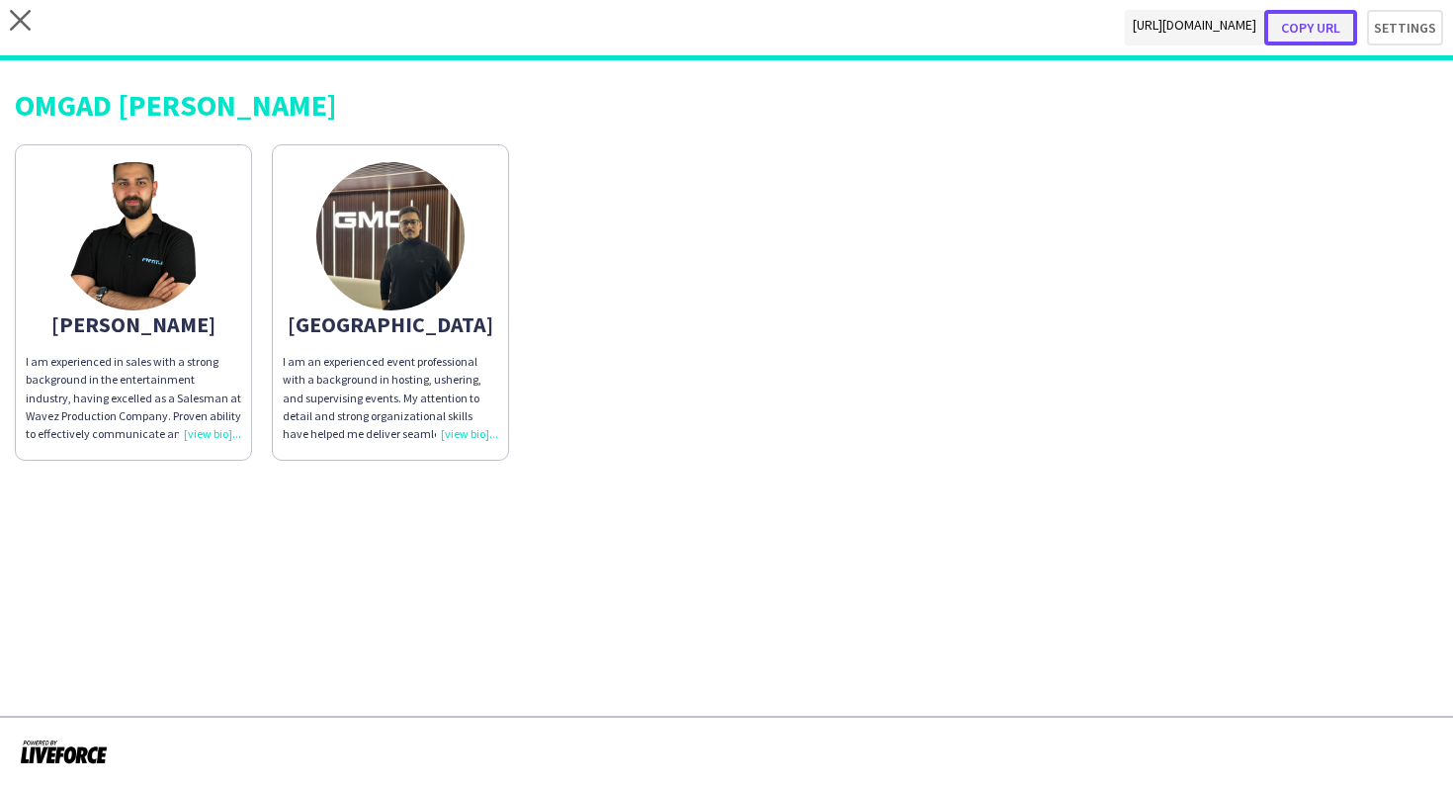
click at [1338, 41] on button "Copy url" at bounding box center [1310, 28] width 93 height 36
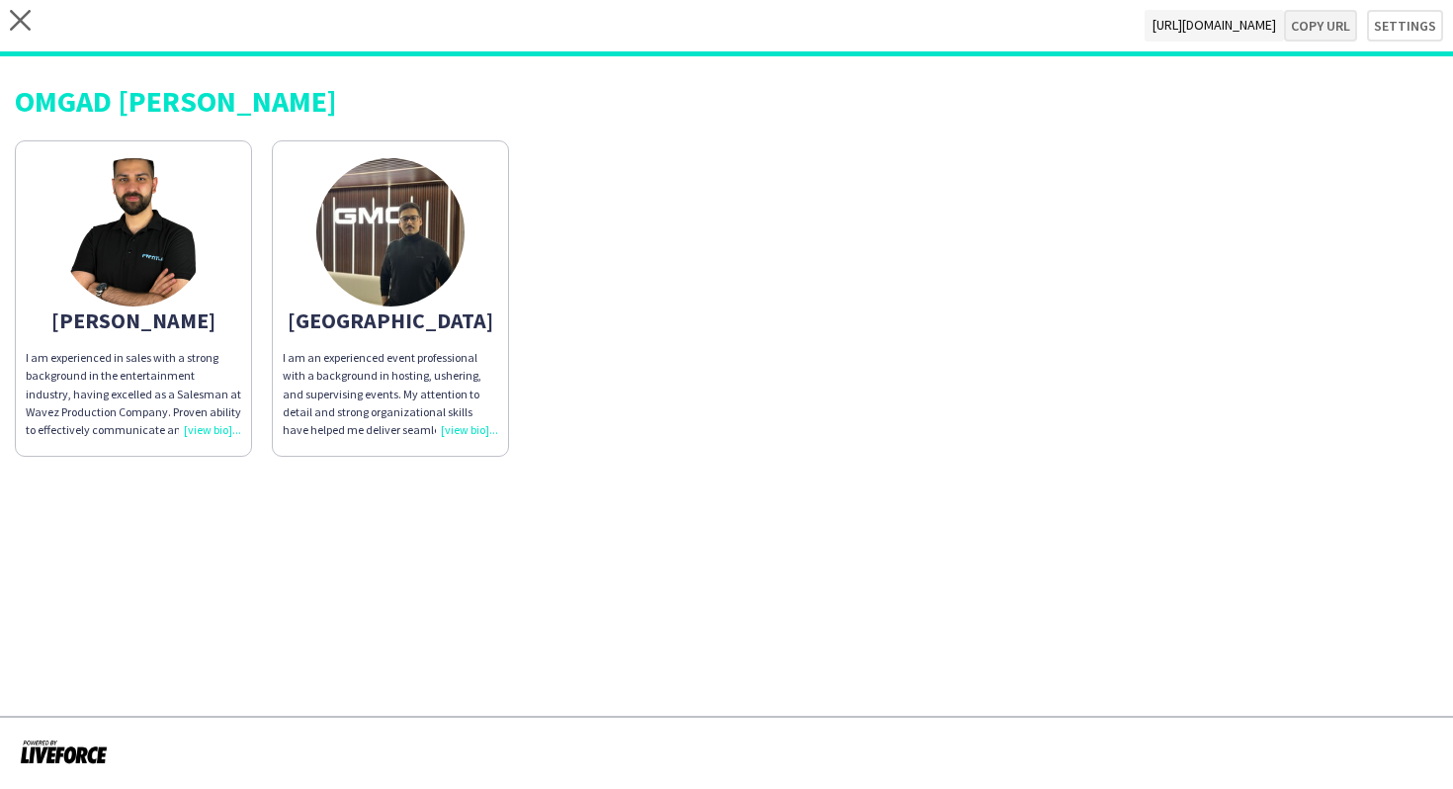
type textarea "**********"
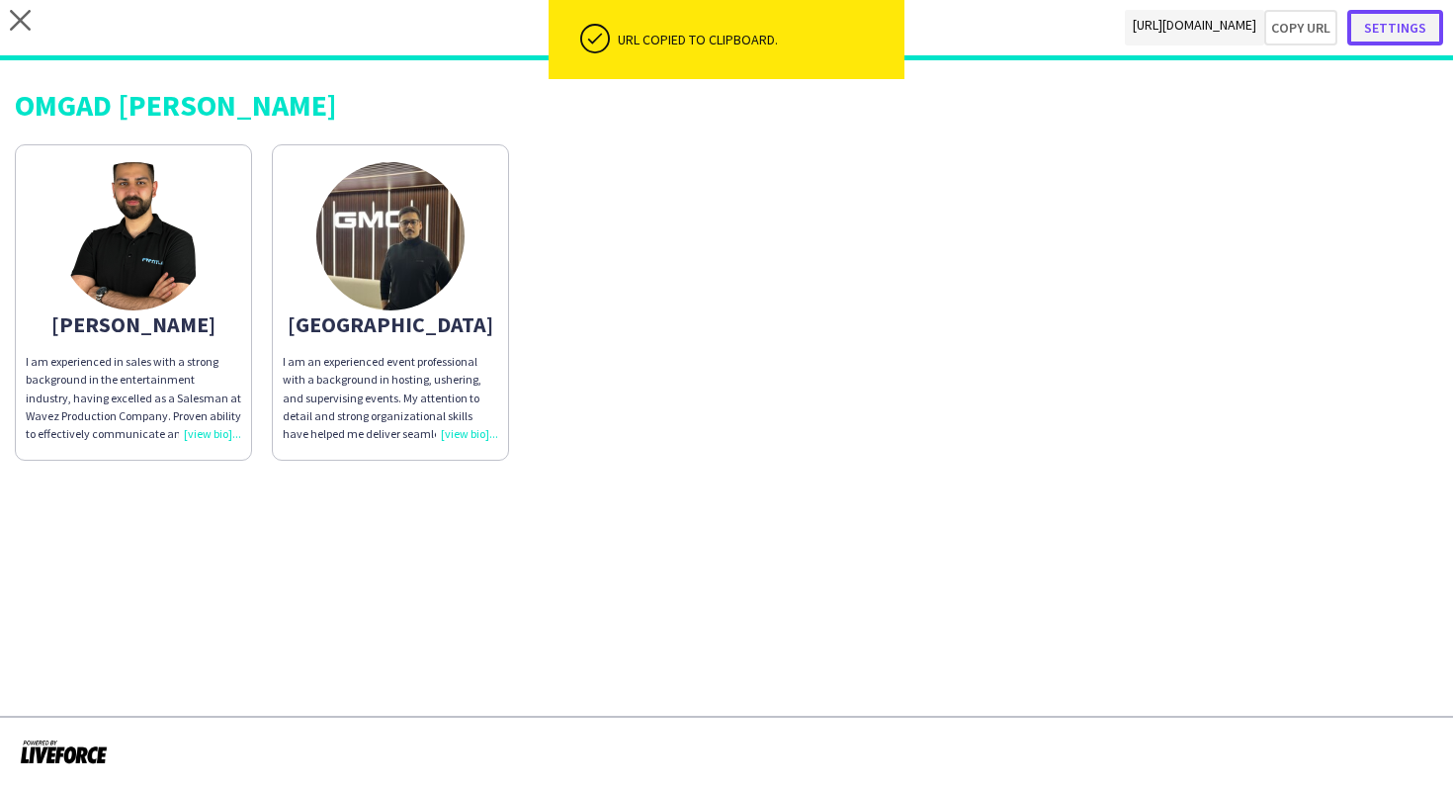
click at [1393, 34] on button "Settings" at bounding box center [1395, 28] width 96 height 36
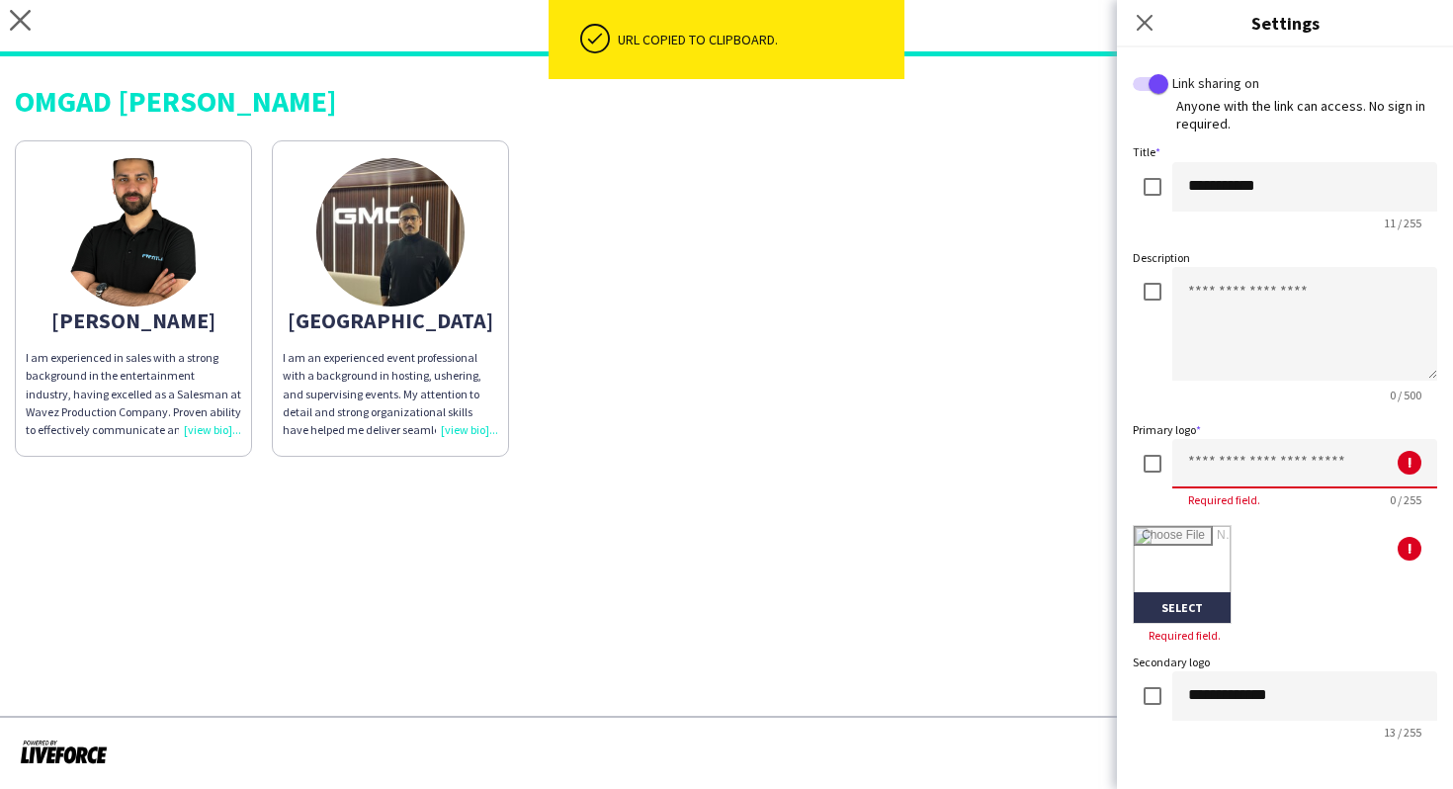
click at [1184, 460] on input at bounding box center [1304, 463] width 265 height 49
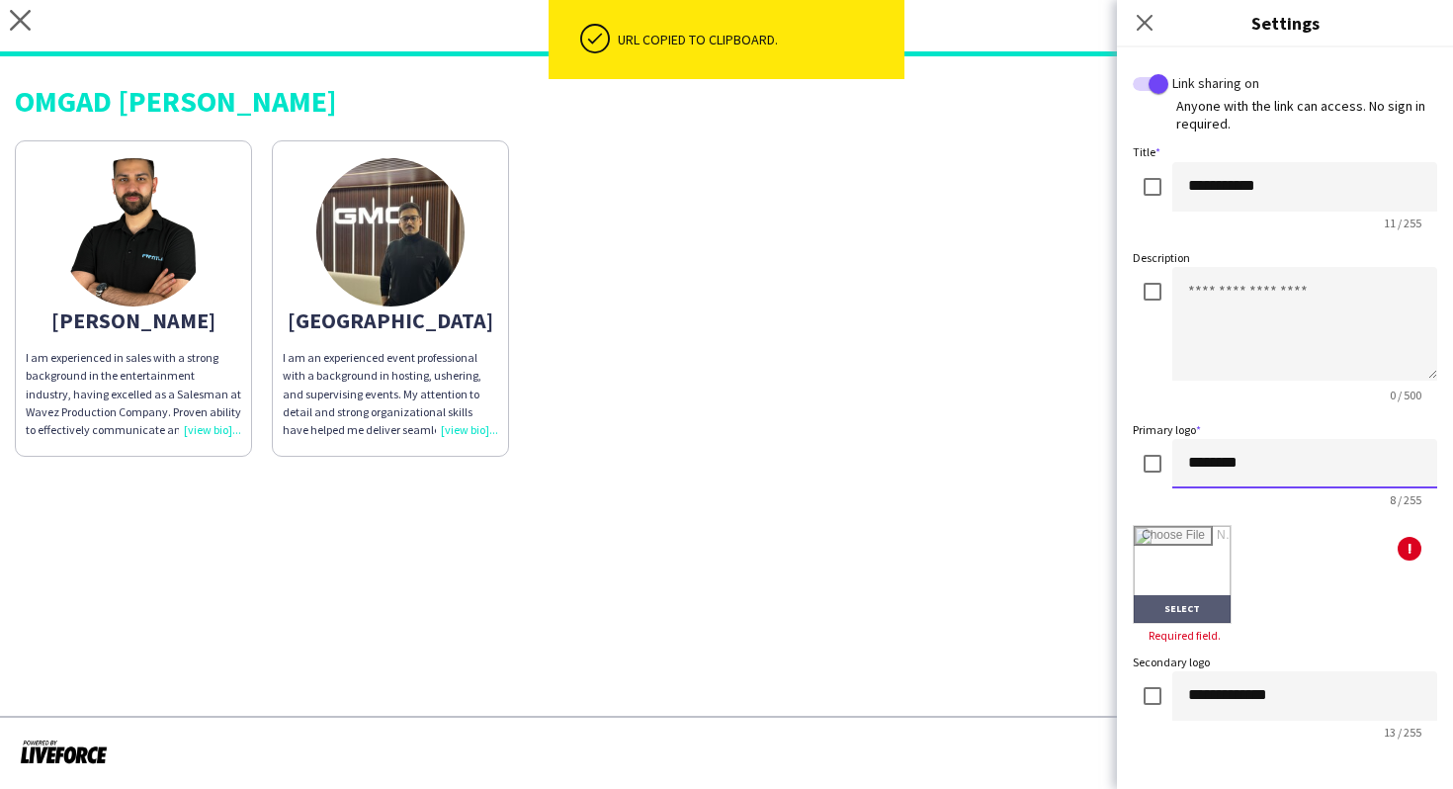
type input "********"
click at [1186, 600] on input "file" at bounding box center [1181, 574] width 97 height 97
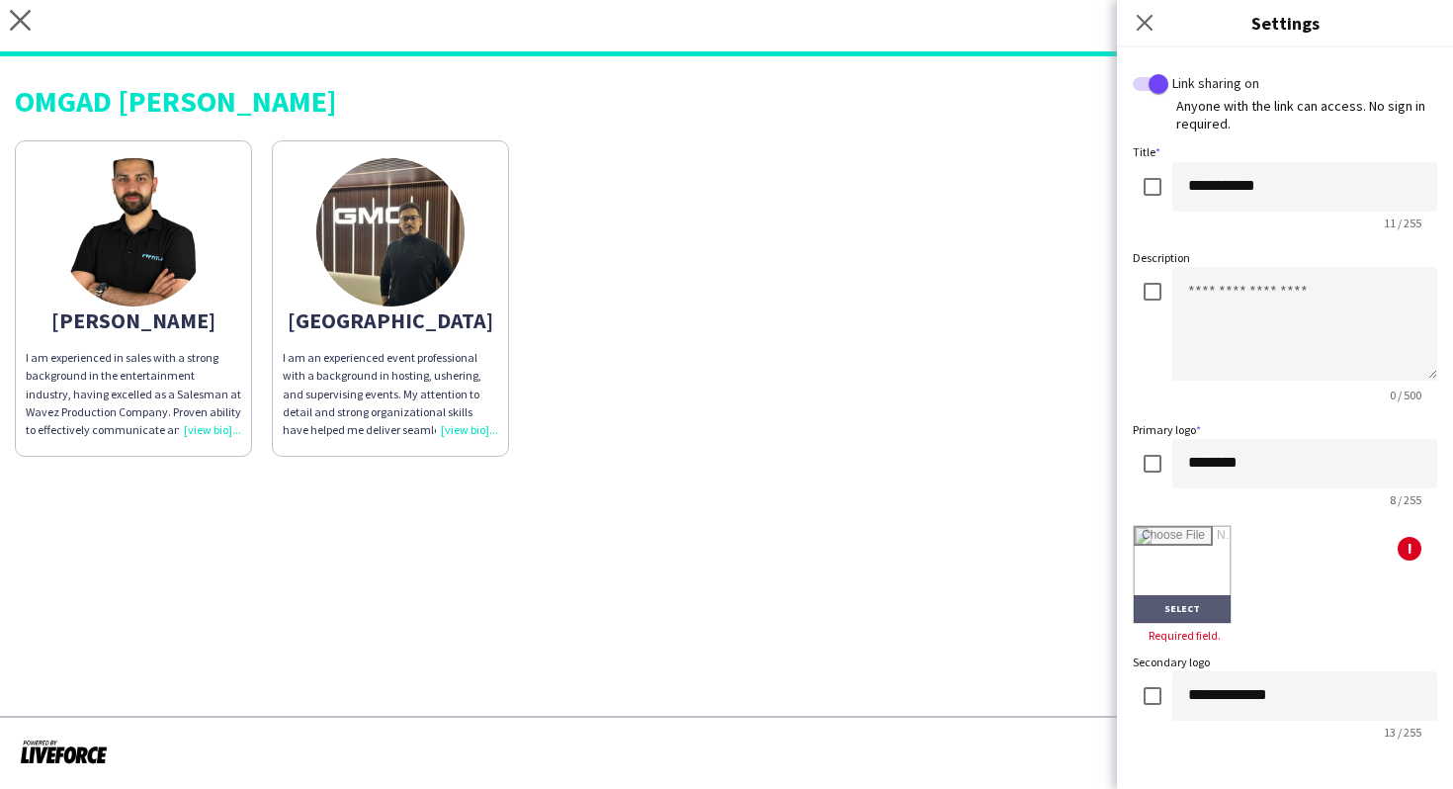
type input "**********"
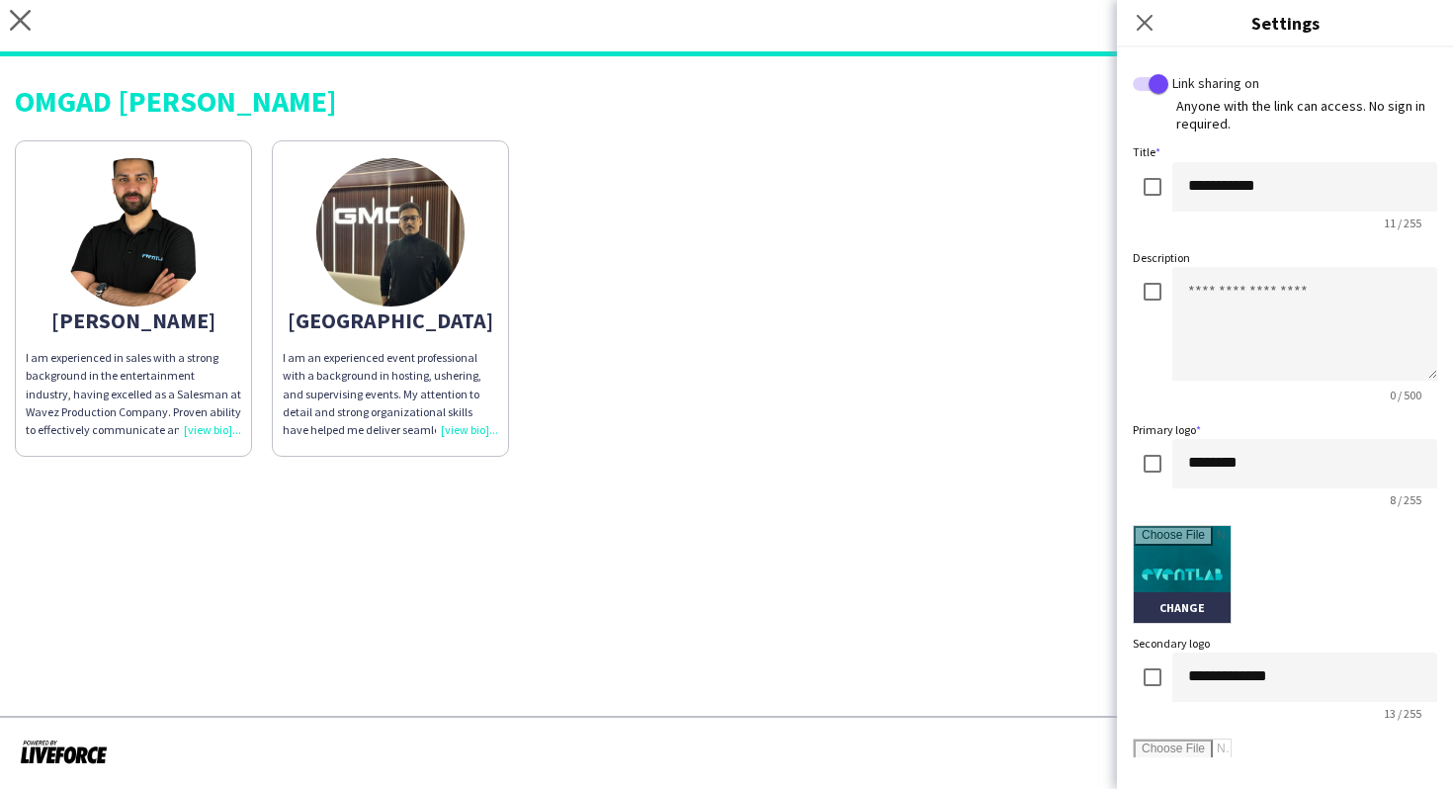
scroll to position [376, 0]
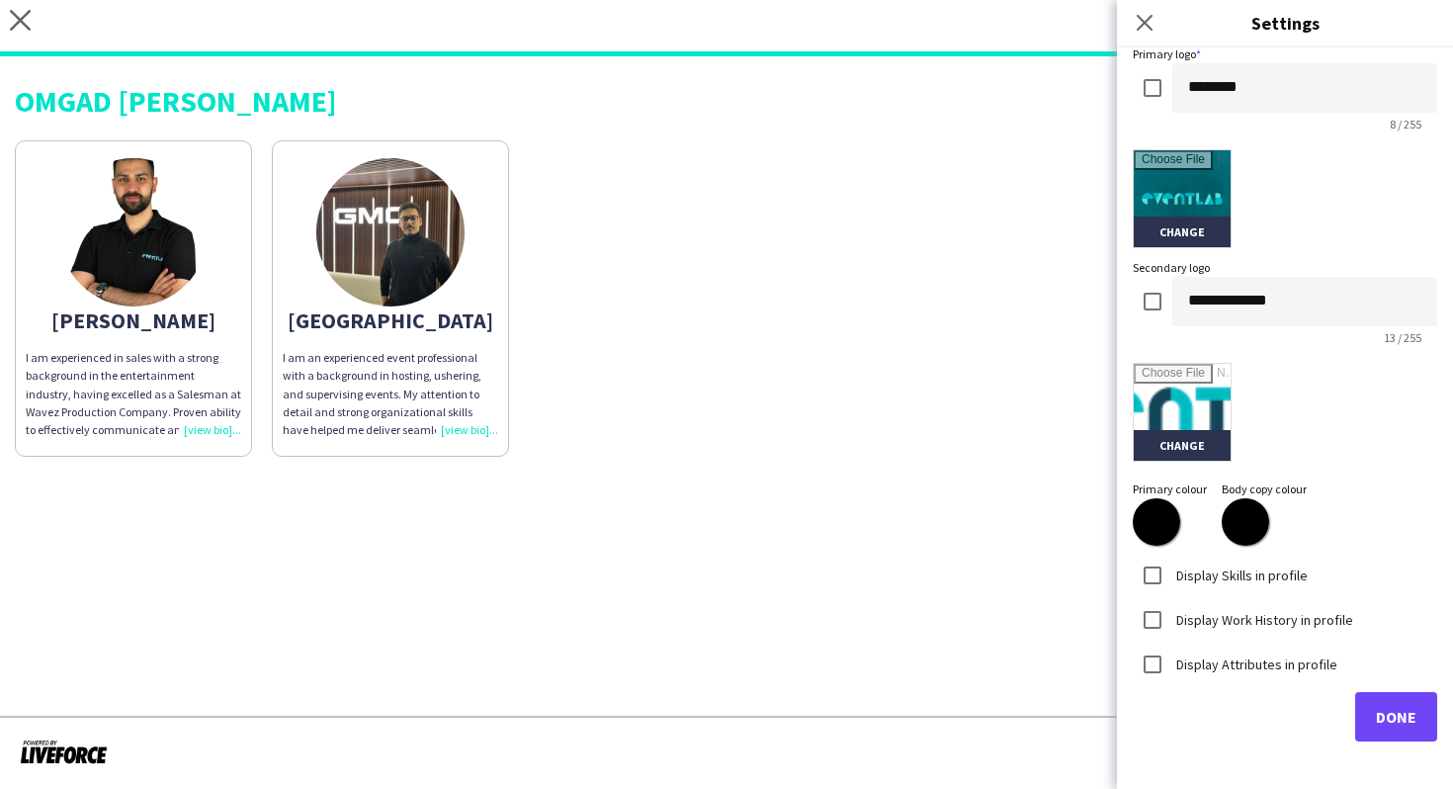
click at [1249, 577] on label "Display Skills in profile" at bounding box center [1239, 574] width 135 height 18
click at [1254, 611] on label "Display Work History in profile" at bounding box center [1262, 619] width 181 height 18
click at [1265, 655] on label "Display Attributes in profile" at bounding box center [1254, 663] width 165 height 18
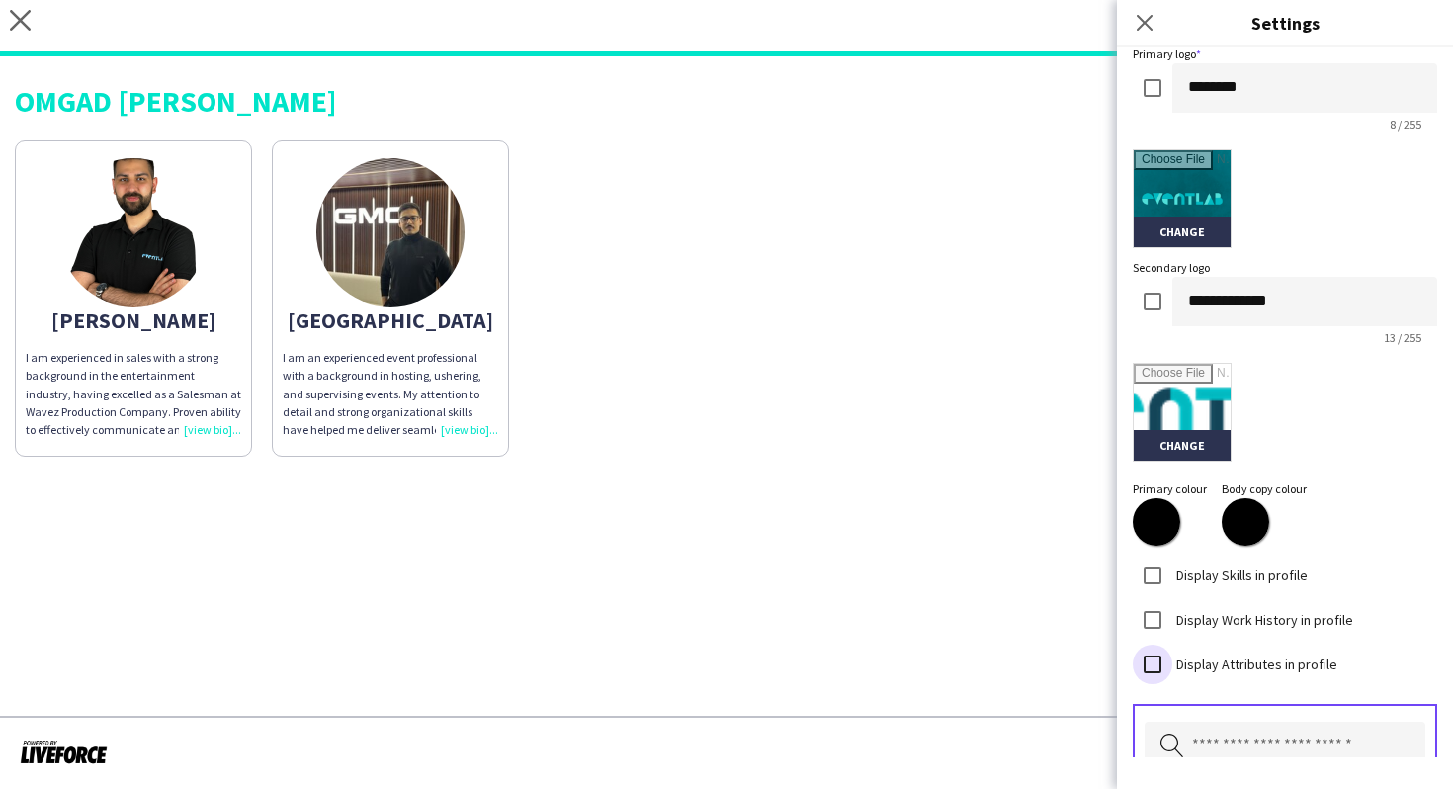
scroll to position [542, 0]
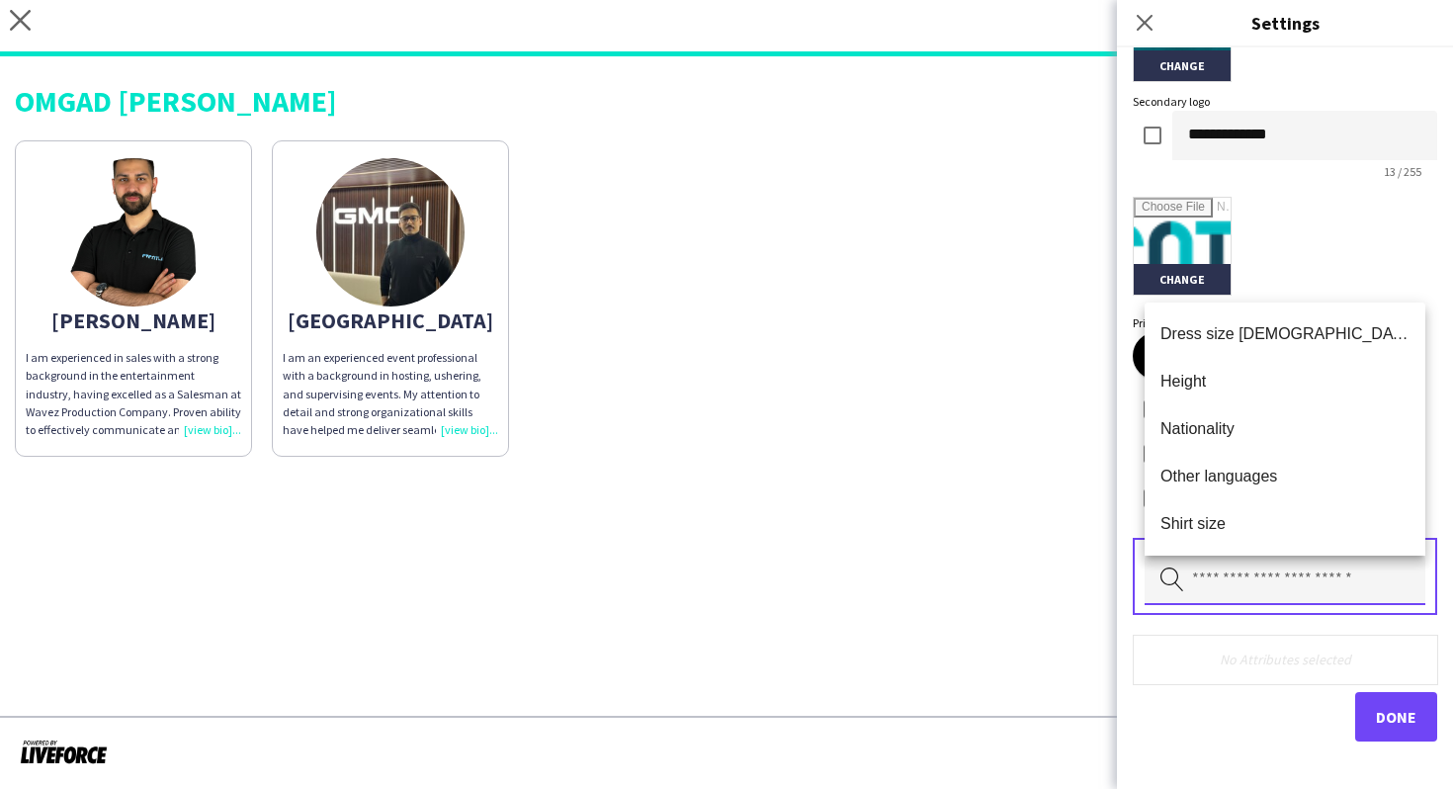
click at [1248, 567] on input "text" at bounding box center [1284, 579] width 281 height 49
click at [1225, 434] on span "Nationality" at bounding box center [1284, 428] width 249 height 19
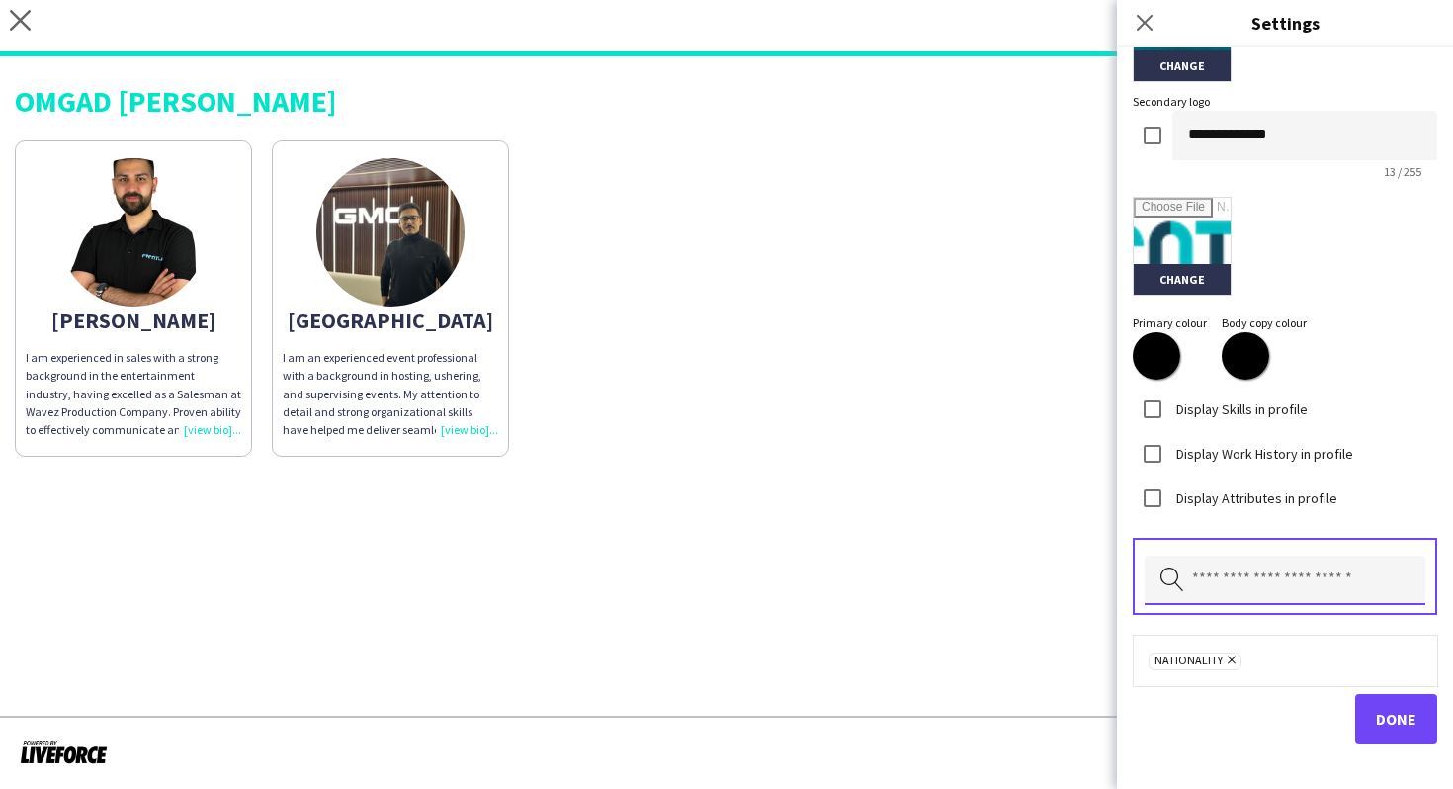
click at [1234, 570] on input "text" at bounding box center [1284, 579] width 281 height 49
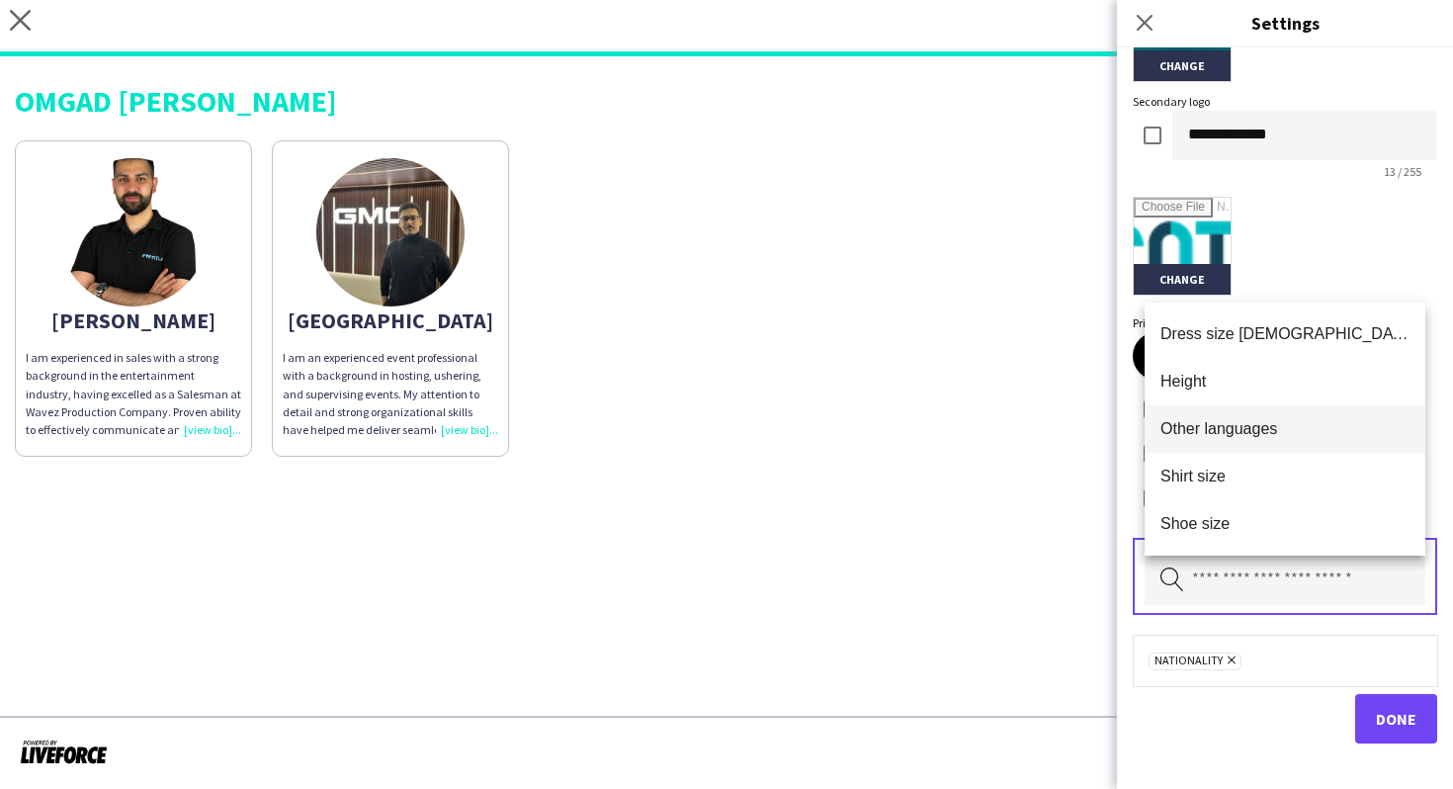
click at [1271, 428] on span "Other languages" at bounding box center [1284, 428] width 249 height 19
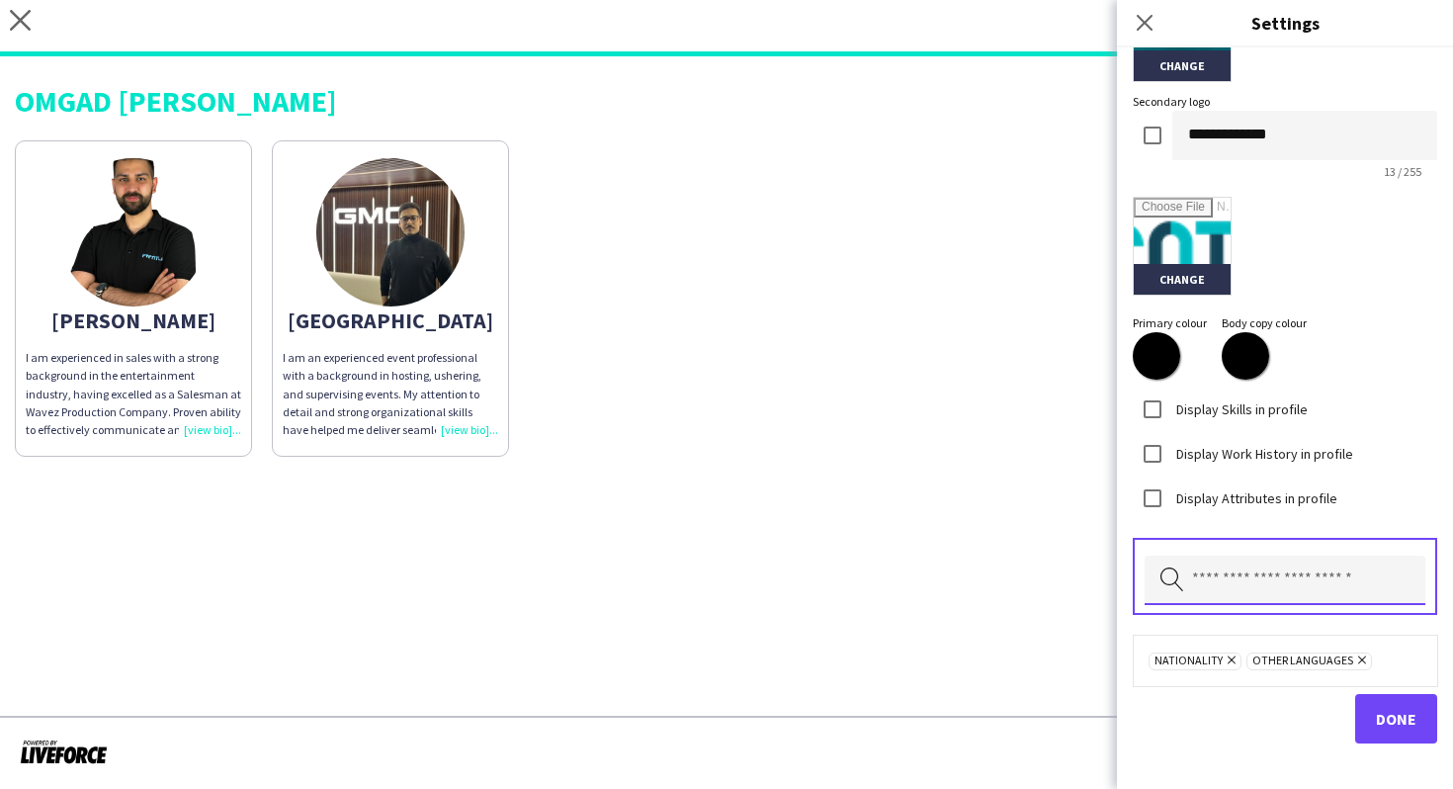
click at [1270, 584] on input "text" at bounding box center [1284, 579] width 281 height 49
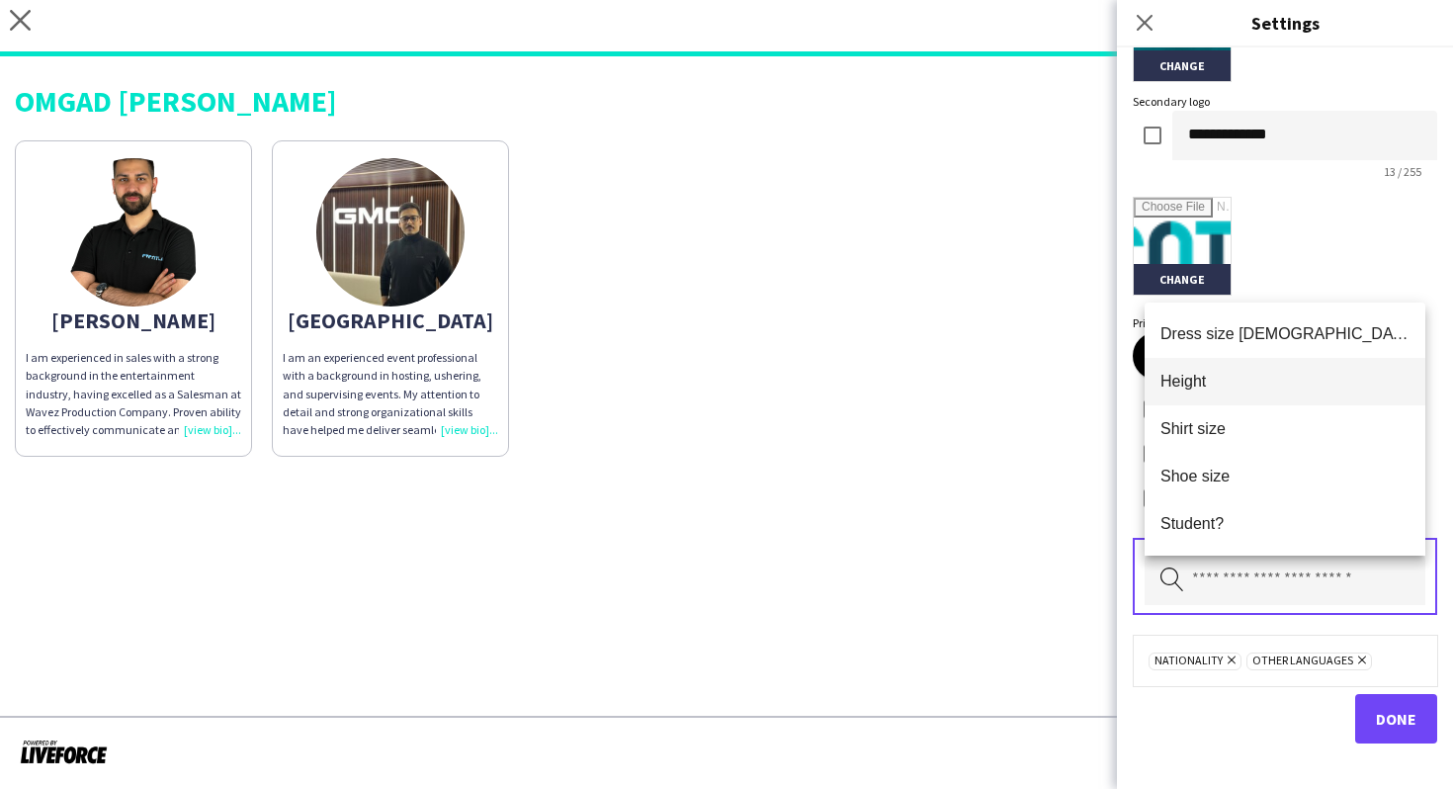
drag, startPoint x: 1271, startPoint y: 415, endPoint x: 1288, endPoint y: 372, distance: 46.6
click at [1288, 372] on div "Dress size [DEMOGRAPHIC_DATA] Height Shirt size Shoe size Student? Tattoo info …" at bounding box center [1284, 428] width 281 height 253
click at [1288, 372] on span "Height" at bounding box center [1284, 381] width 249 height 19
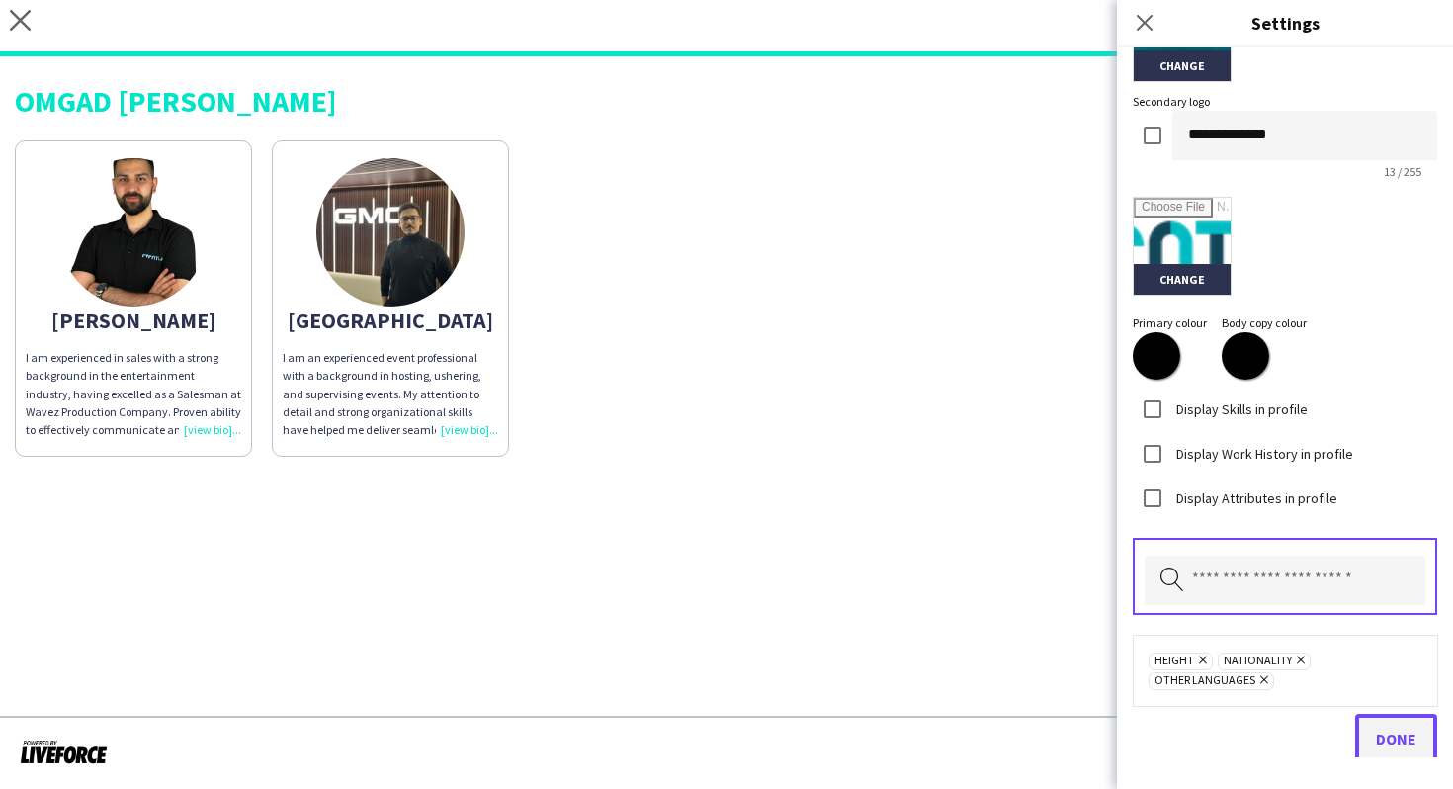
click at [1370, 718] on button "Done" at bounding box center [1396, 737] width 82 height 49
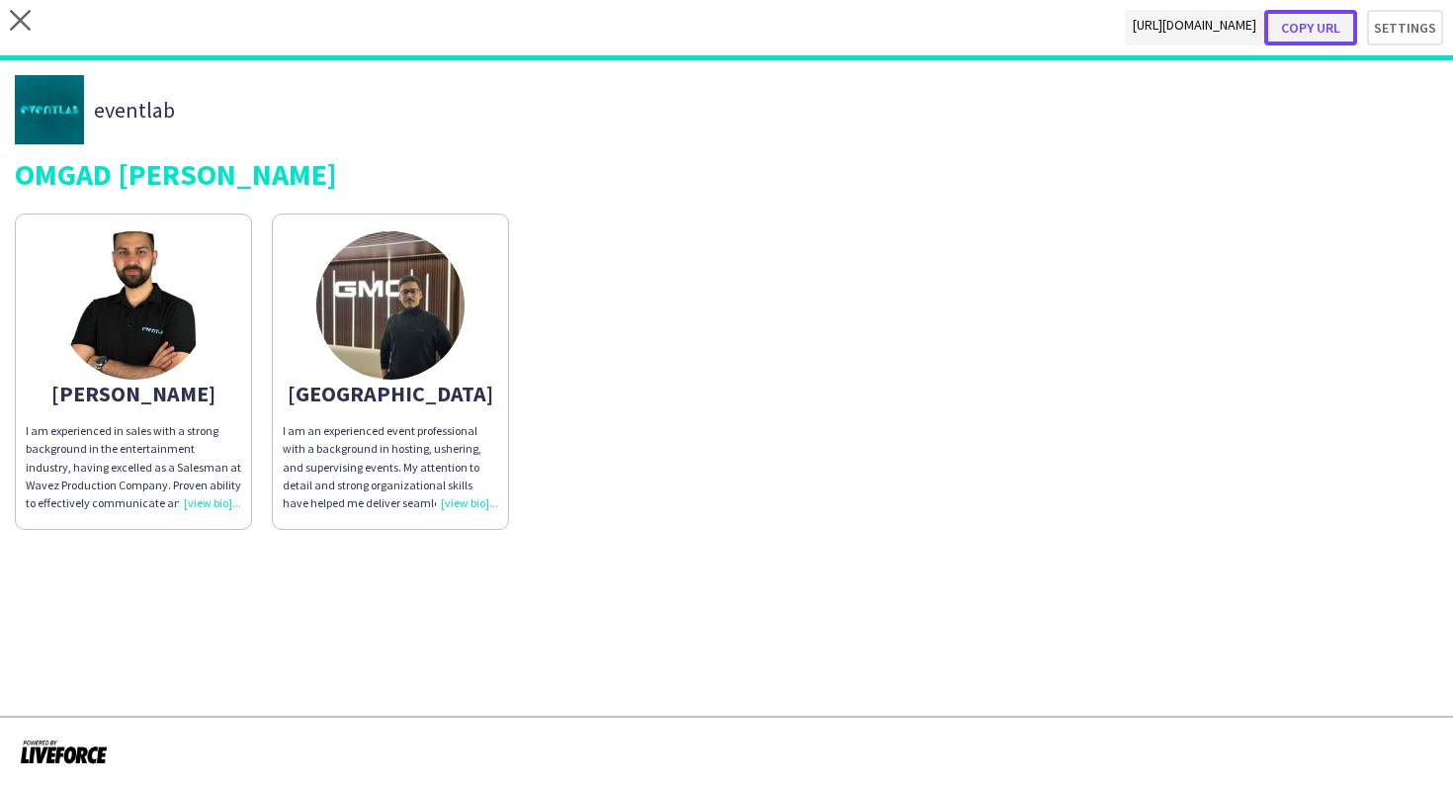
click at [1311, 12] on button "Copy url" at bounding box center [1310, 28] width 93 height 36
click at [1296, 17] on button "Copy url" at bounding box center [1310, 28] width 93 height 36
